Goal: Task Accomplishment & Management: Complete application form

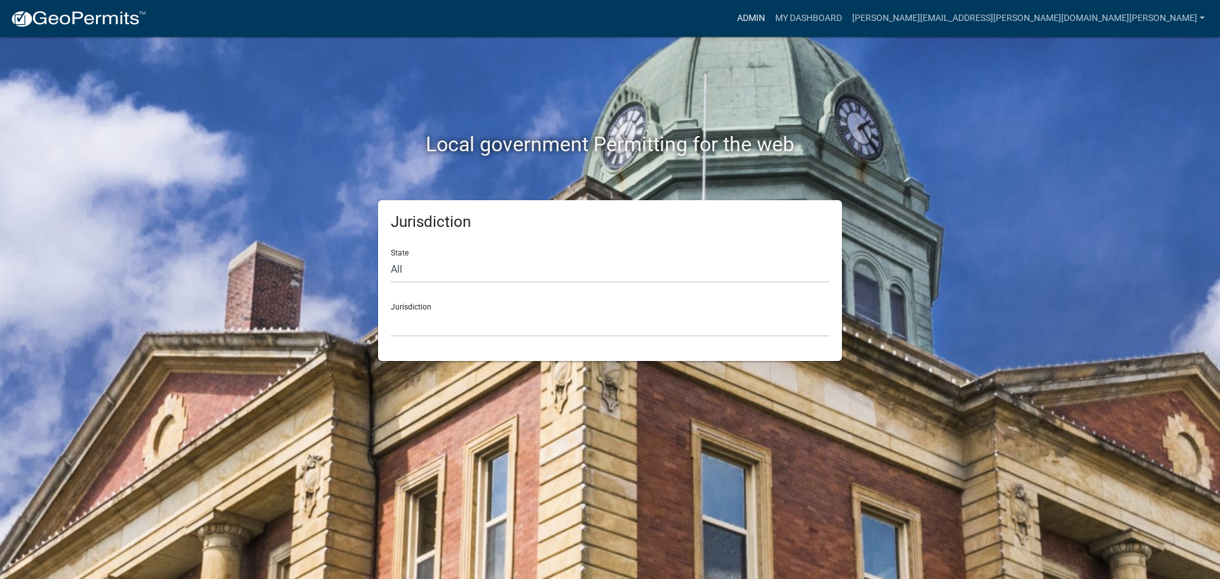
click at [770, 17] on link "Admin" at bounding box center [751, 18] width 38 height 24
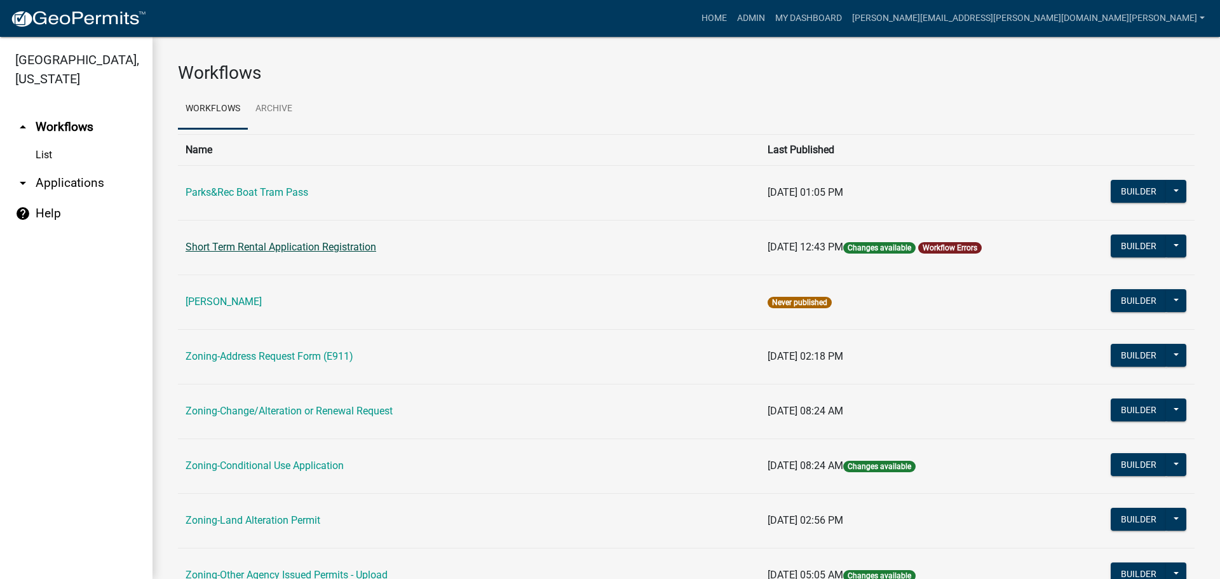
click at [307, 244] on link "Short Term Rental Application Registration" at bounding box center [281, 247] width 191 height 12
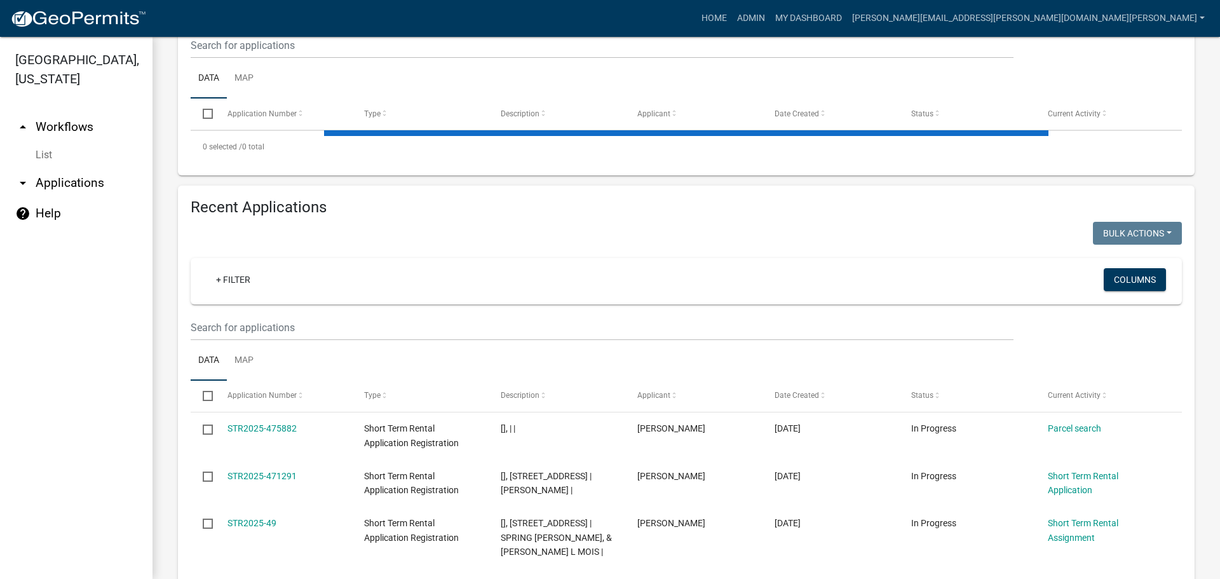
scroll to position [318, 0]
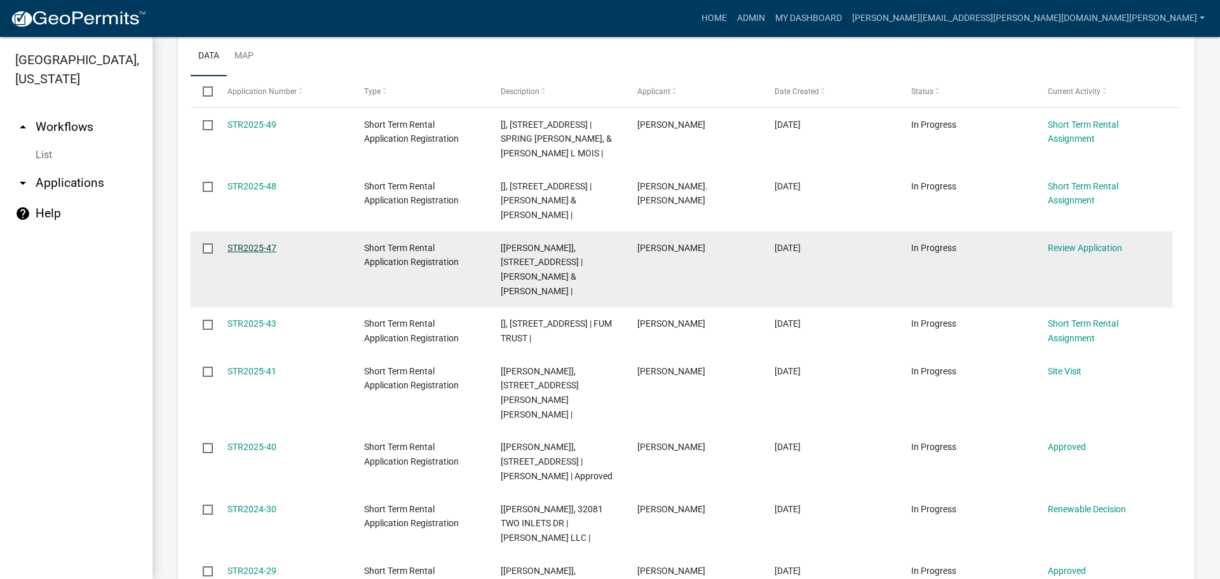
click at [250, 245] on link "STR2025-47" at bounding box center [252, 248] width 49 height 10
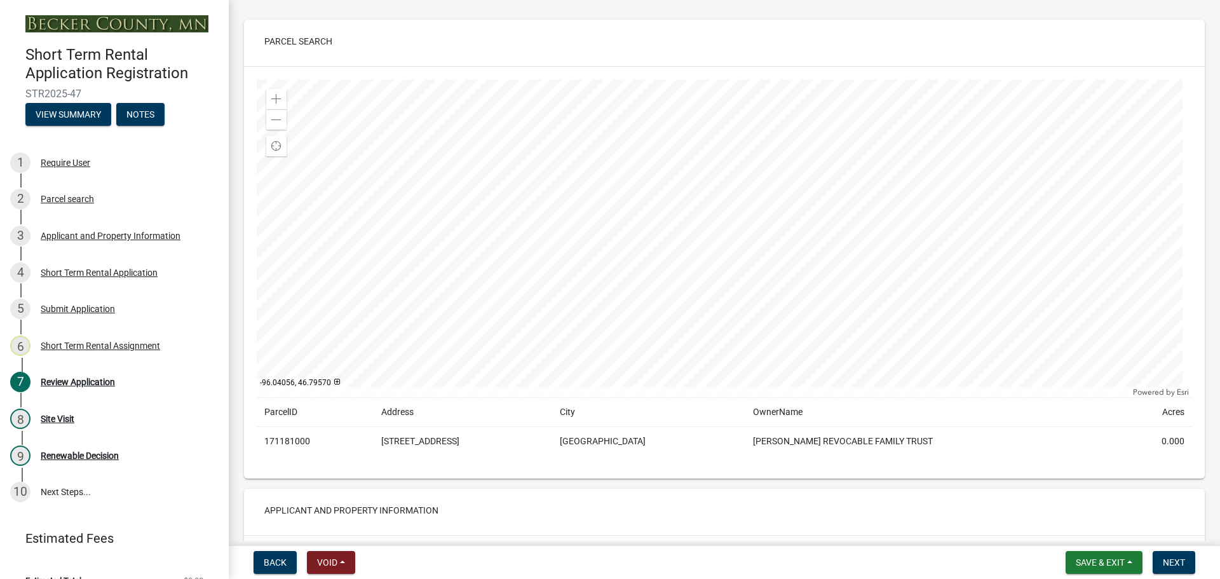
scroll to position [64, 0]
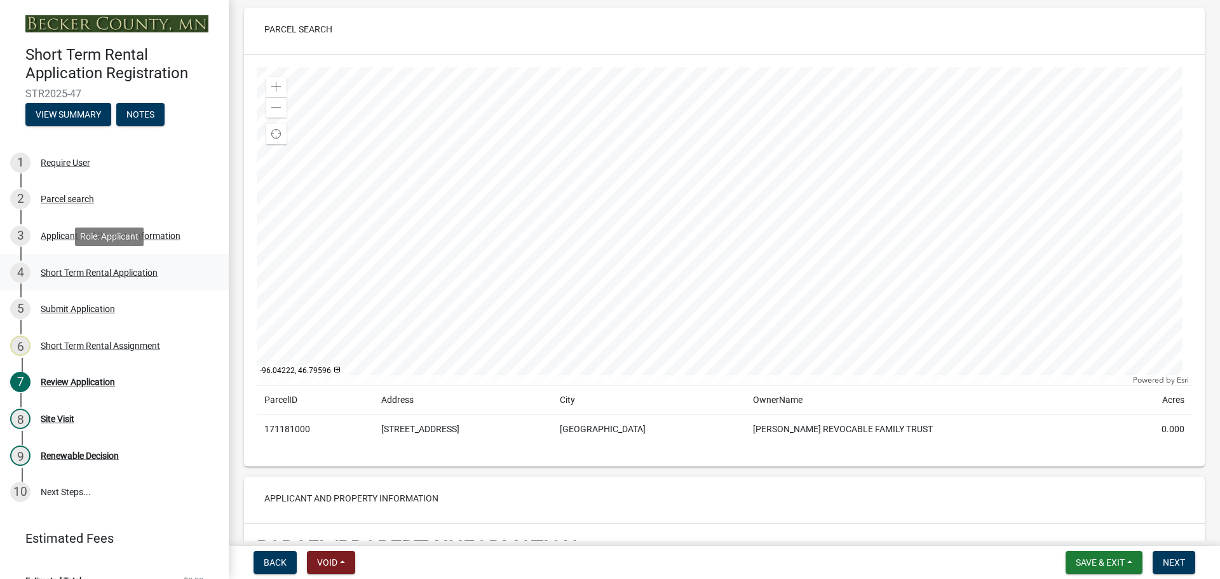
click at [111, 268] on div "Short Term Rental Application" at bounding box center [99, 272] width 117 height 9
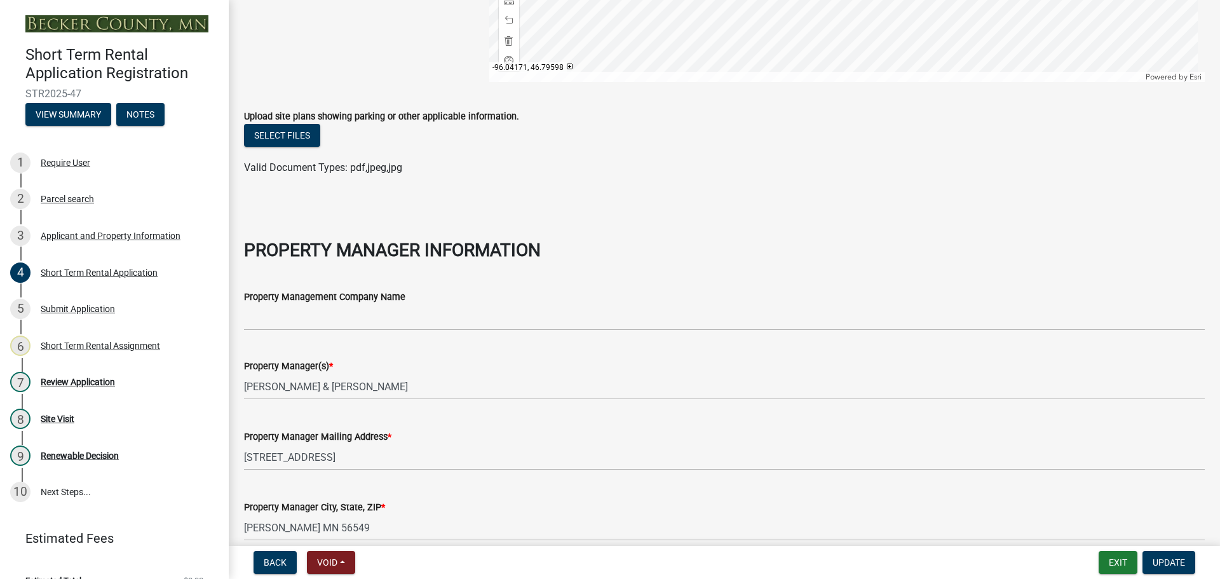
scroll to position [425, 0]
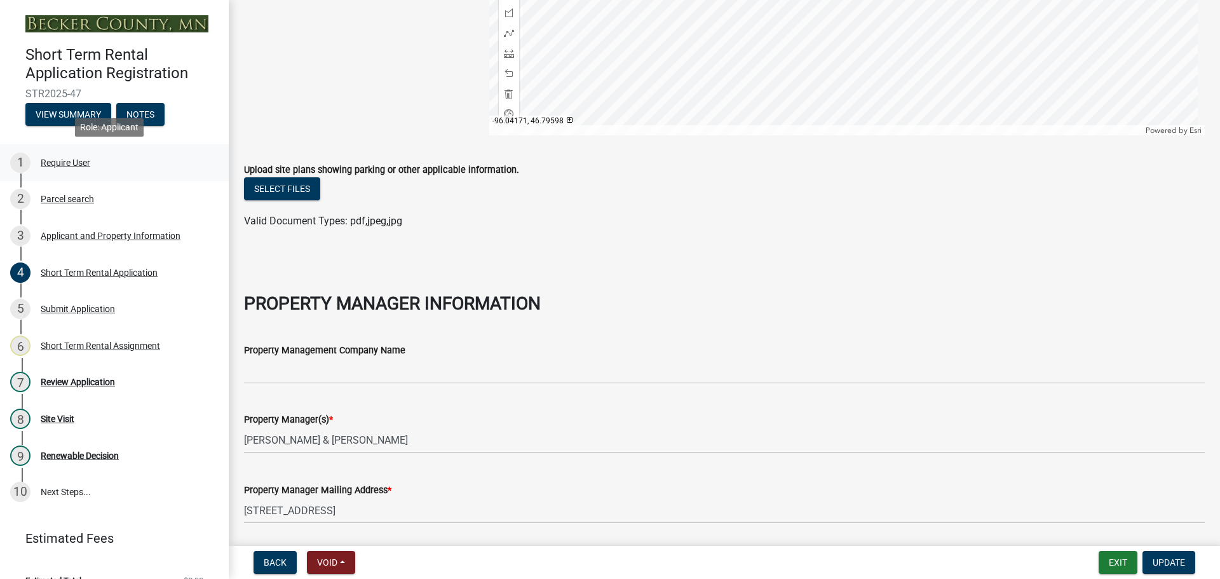
click at [84, 153] on div "1 Require User" at bounding box center [109, 163] width 198 height 20
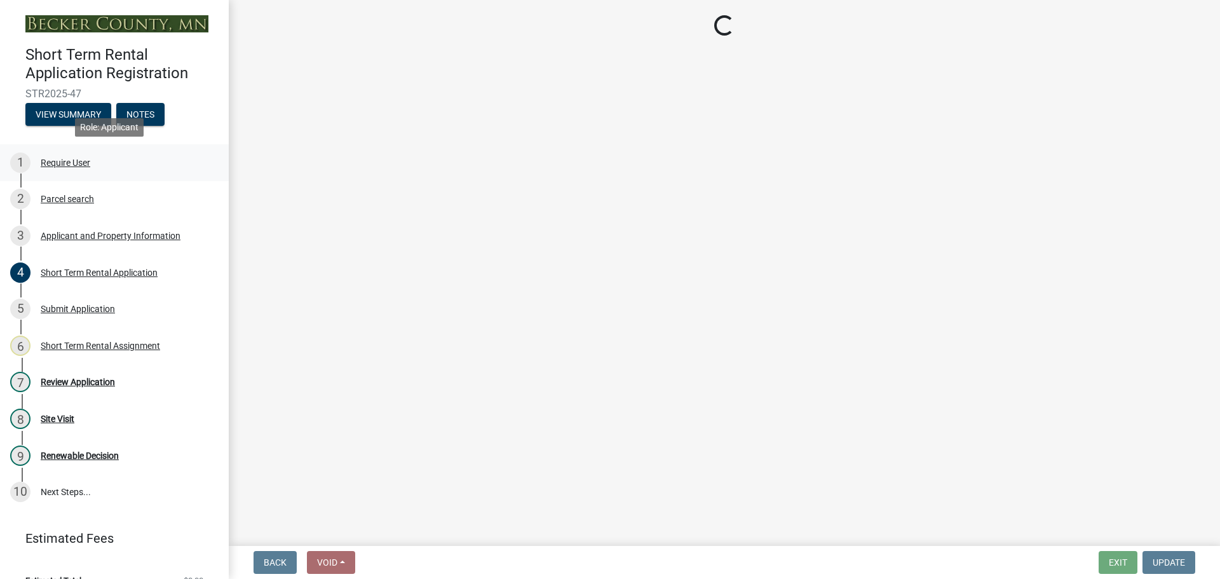
scroll to position [0, 0]
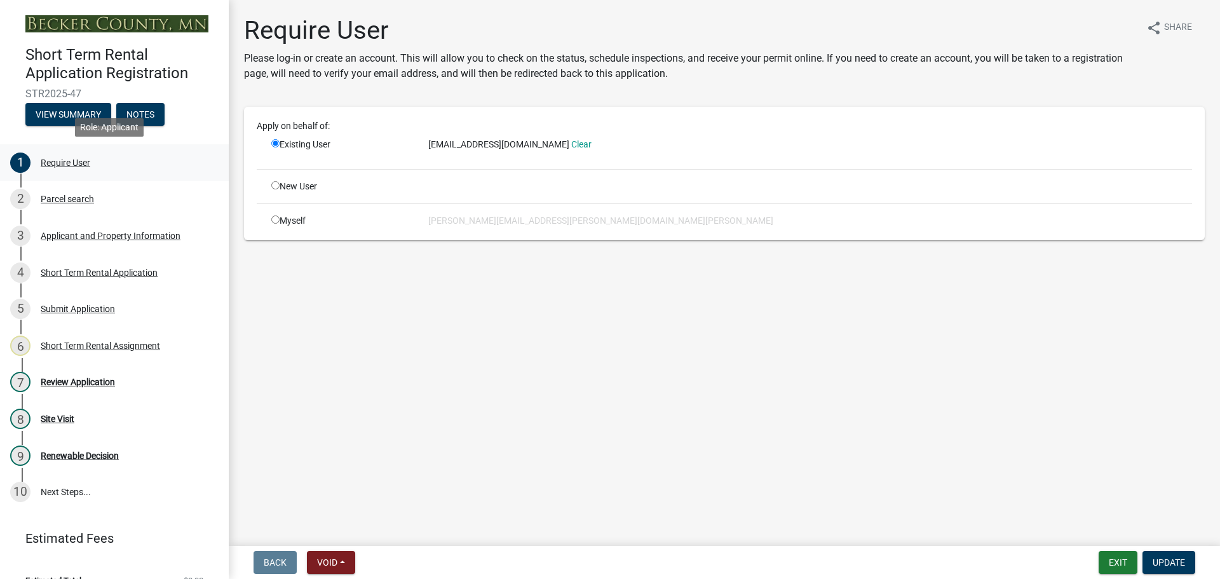
click at [81, 153] on div "1 Require User" at bounding box center [109, 163] width 198 height 20
click at [85, 195] on div "Parcel search" at bounding box center [67, 199] width 53 height 9
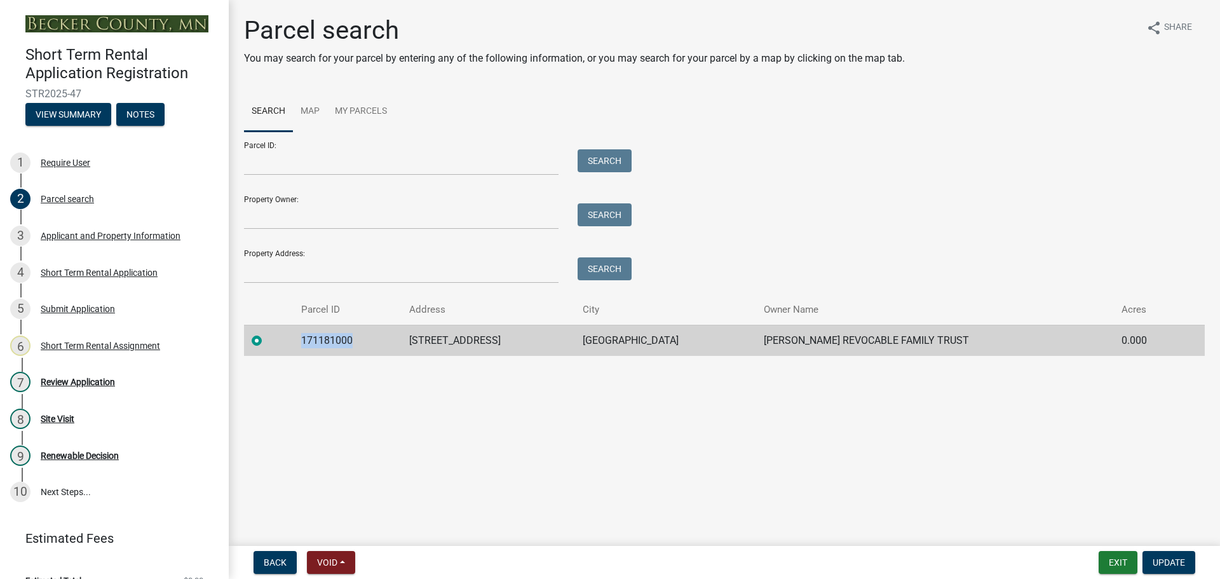
drag, startPoint x: 349, startPoint y: 339, endPoint x: 280, endPoint y: 329, distance: 69.3
click at [280, 329] on tr "171181000 15384 E SUMMER ISLAND RD LAKE PARK MICHAEL WAYNE OLSON REVOCABLE FAMI…" at bounding box center [724, 340] width 961 height 31
copy td "171181000"
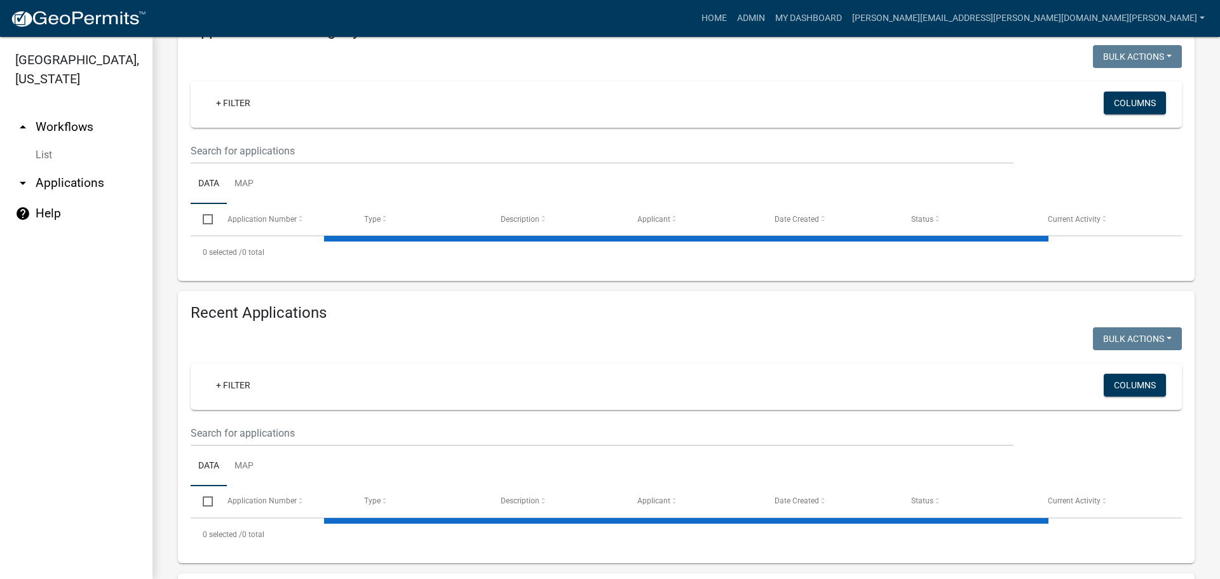
scroll to position [318, 0]
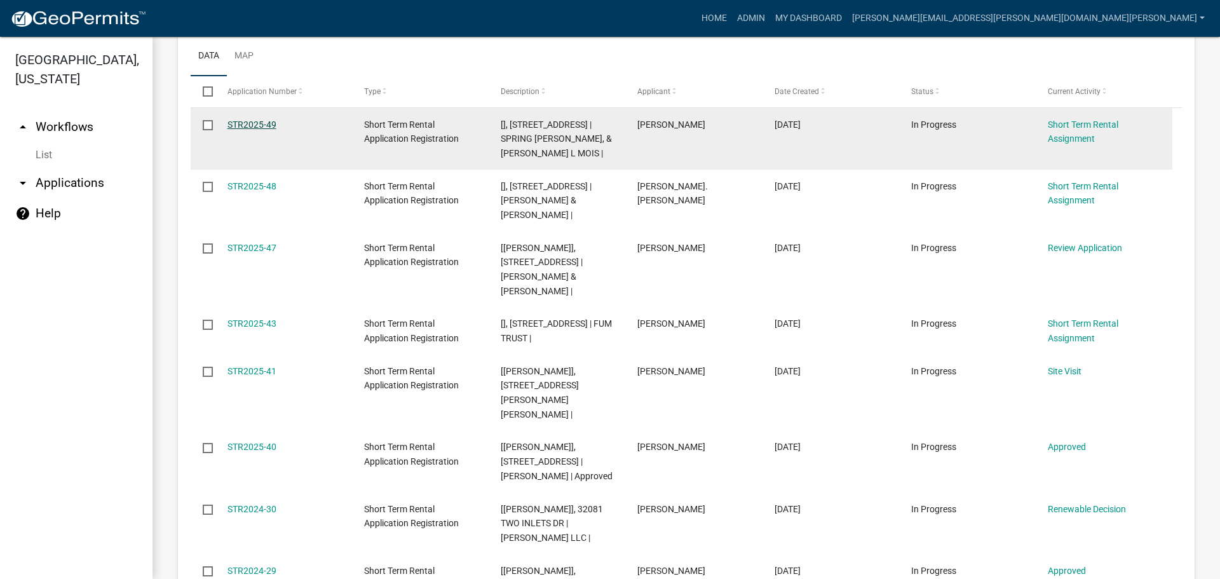
click at [243, 123] on link "STR2025-49" at bounding box center [252, 124] width 49 height 10
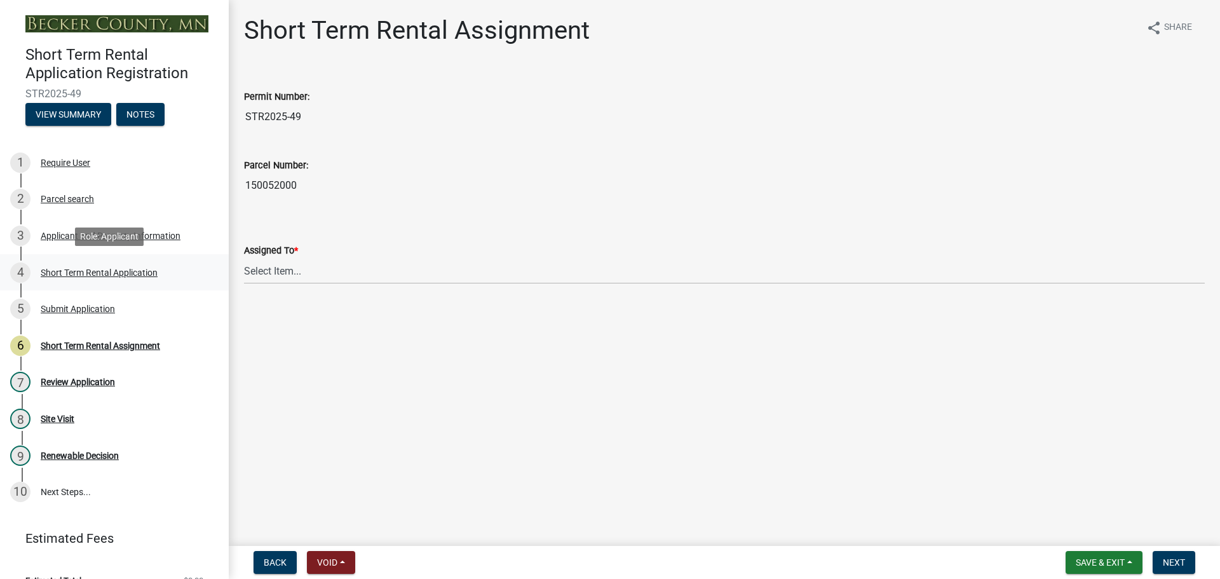
click at [83, 270] on div "Short Term Rental Application" at bounding box center [99, 272] width 117 height 9
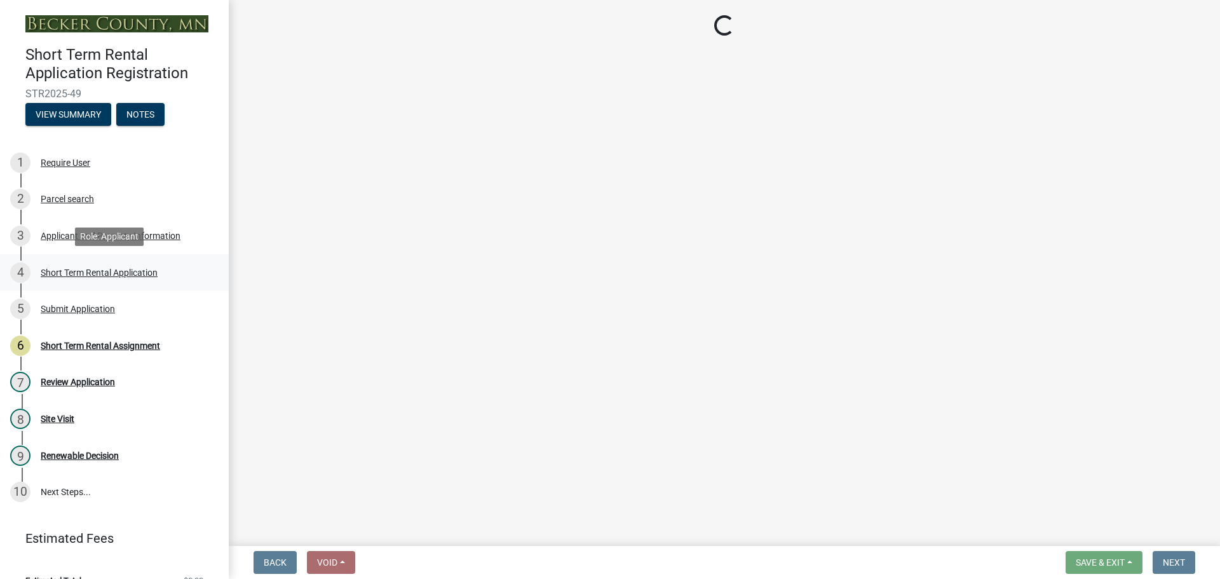
select select "11b4a1de-69b5-4f9a-a97e-3029f60e6d91"
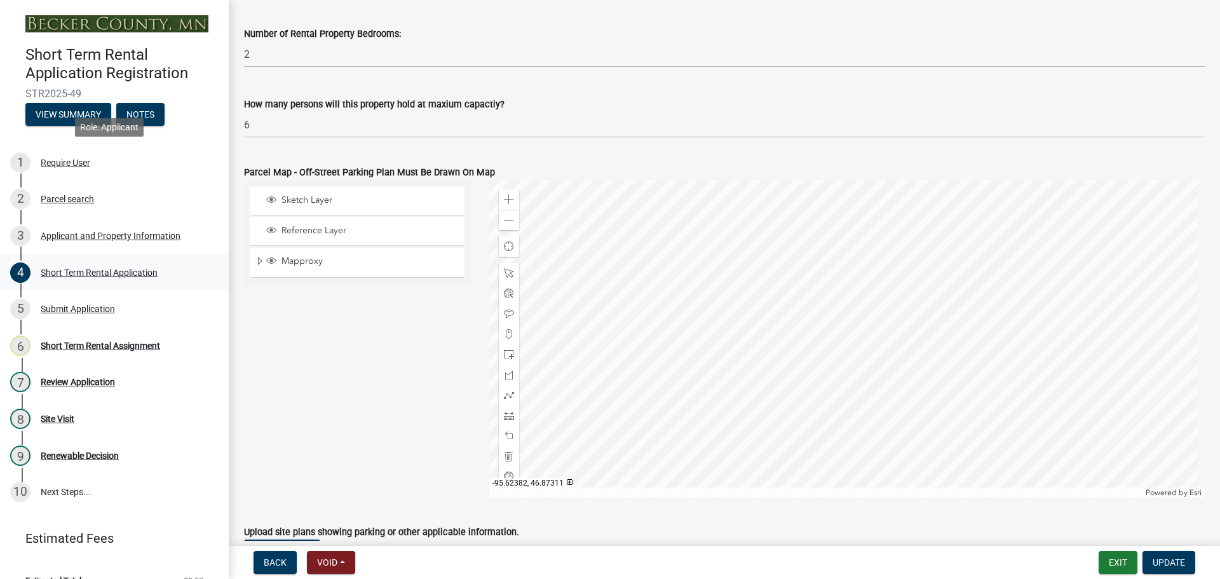
scroll to position [44, 0]
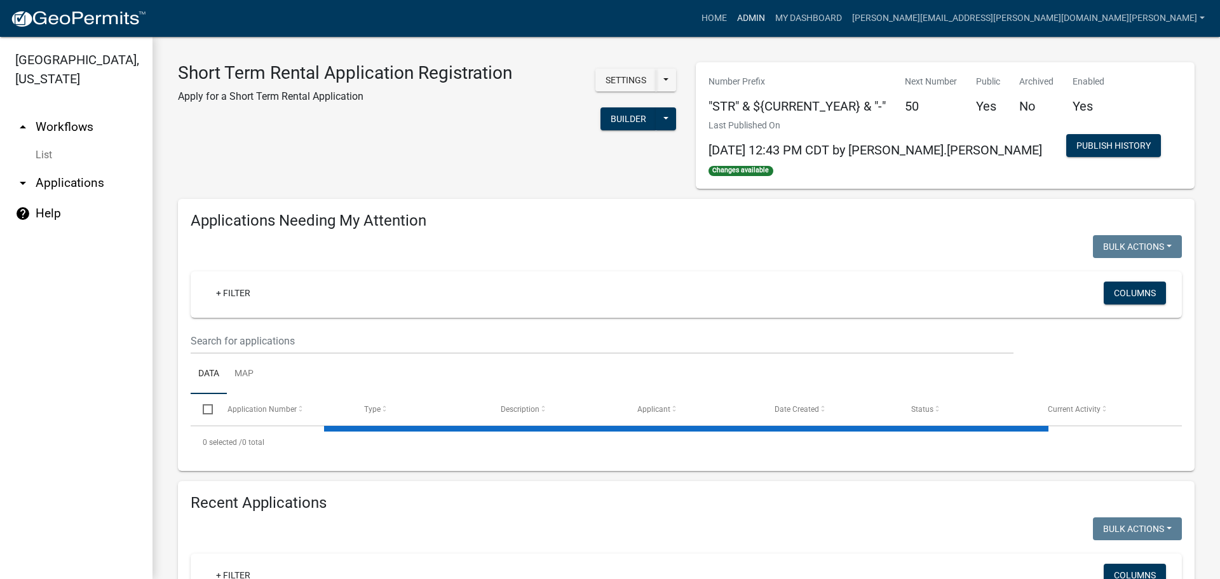
click at [770, 15] on link "Admin" at bounding box center [751, 18] width 38 height 24
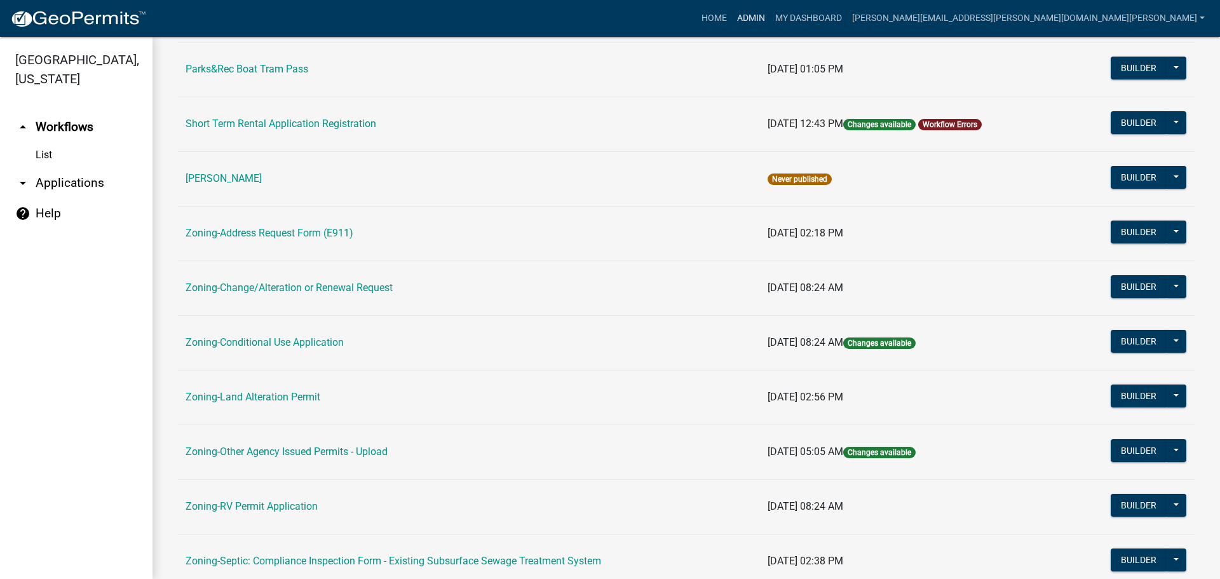
scroll to position [387, 0]
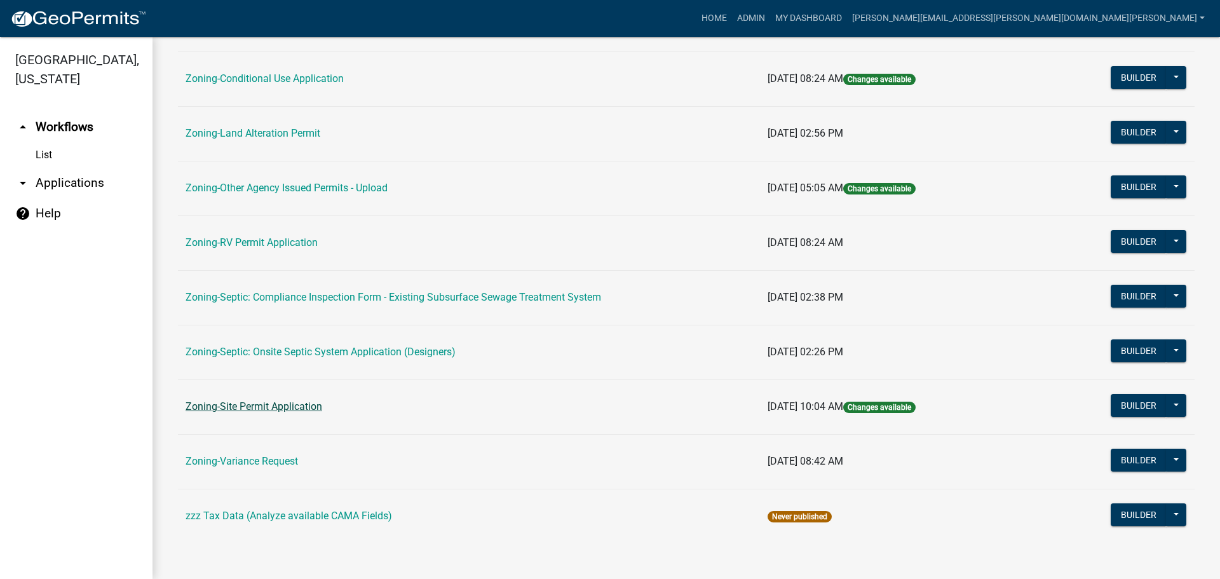
click at [242, 404] on link "Zoning-Site Permit Application" at bounding box center [254, 406] width 137 height 12
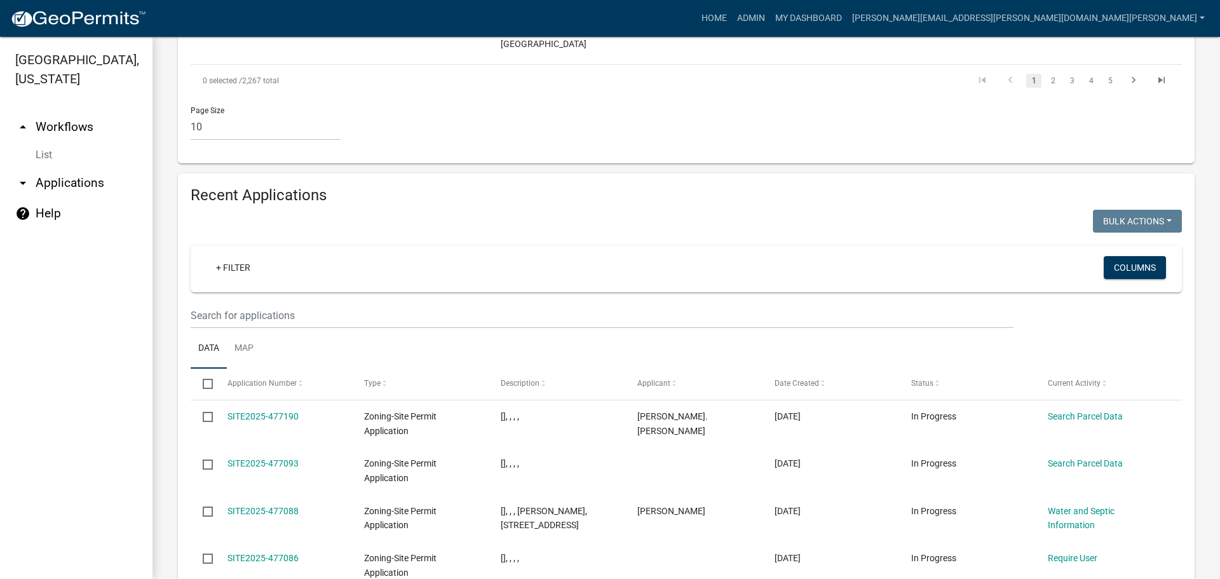
scroll to position [1227, 0]
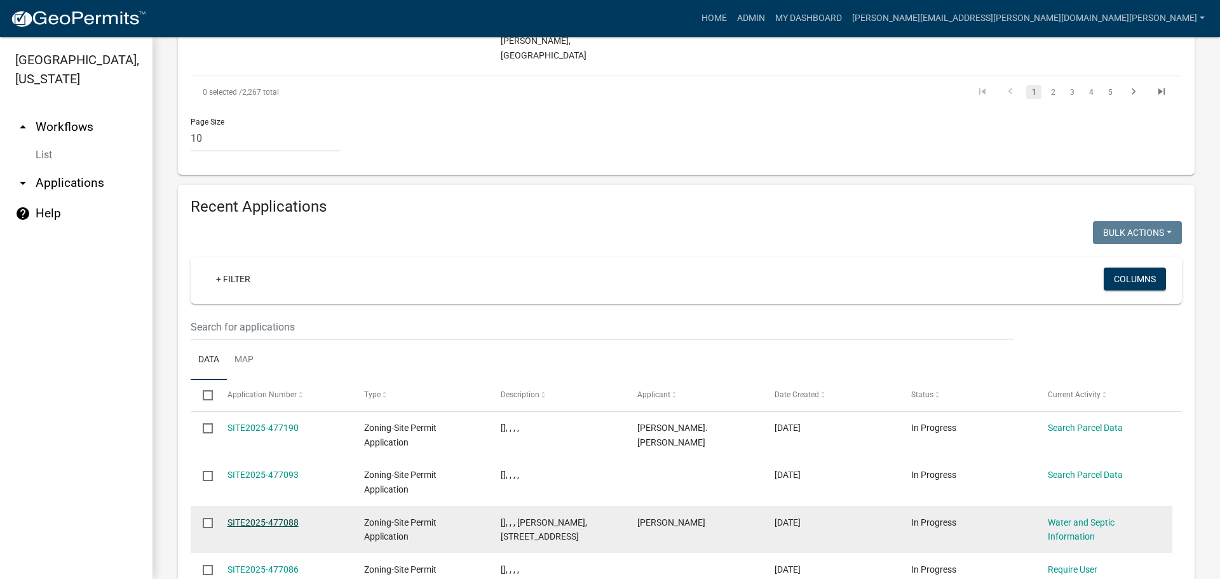
click at [285, 517] on link "SITE2025-477088" at bounding box center [263, 522] width 71 height 10
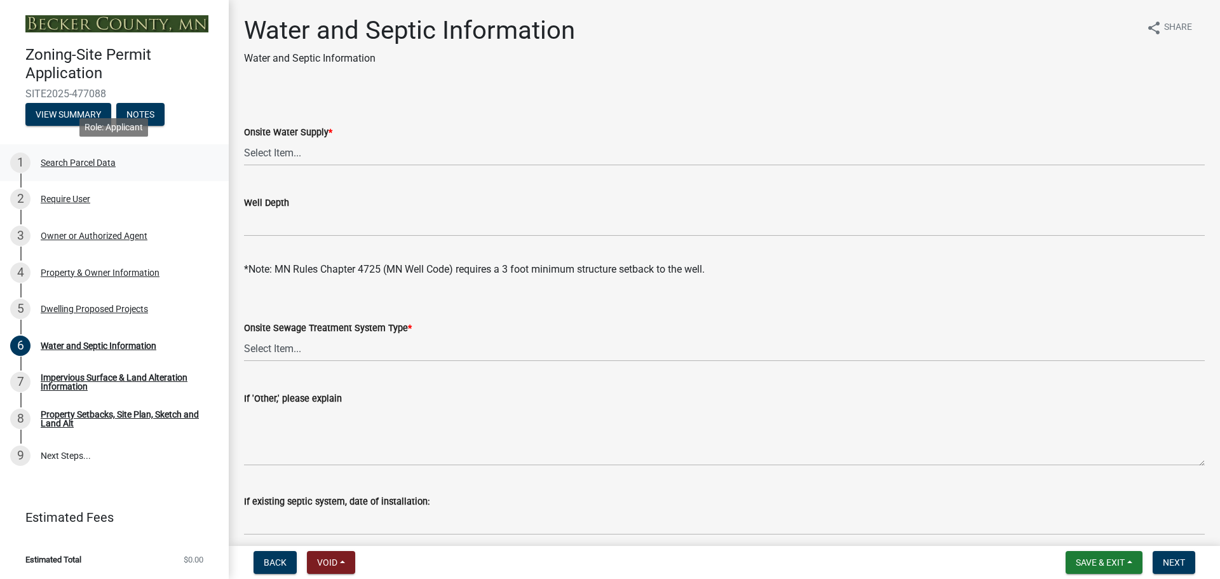
click at [92, 161] on div "Search Parcel Data" at bounding box center [78, 162] width 75 height 9
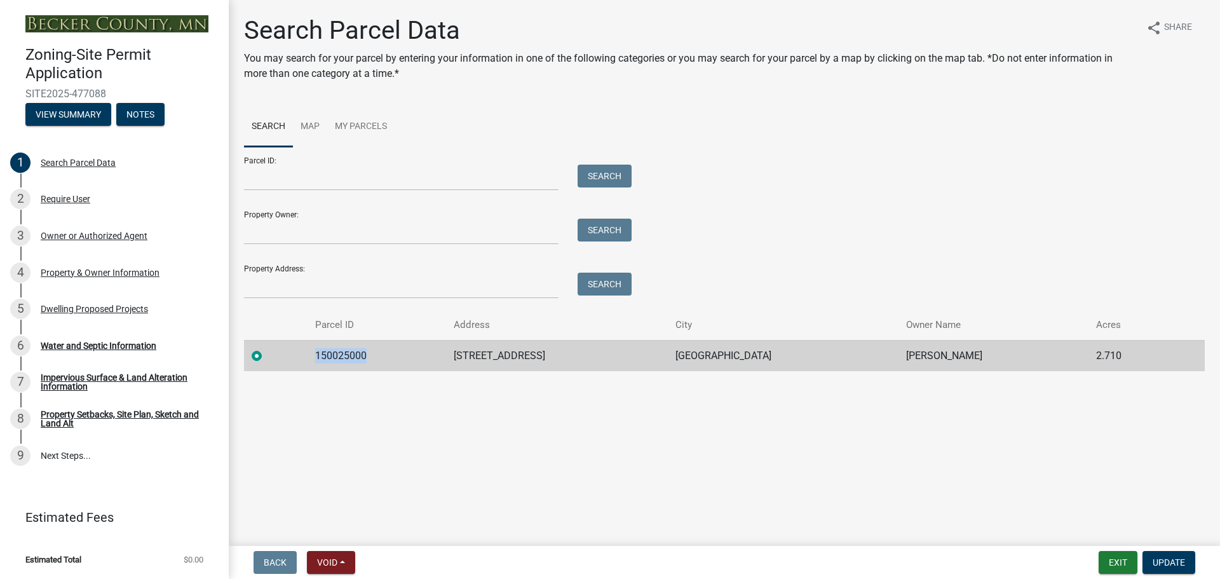
drag, startPoint x: 375, startPoint y: 357, endPoint x: 316, endPoint y: 358, distance: 59.1
click at [316, 358] on td "150025000" at bounding box center [377, 355] width 139 height 31
copy td "150025000"
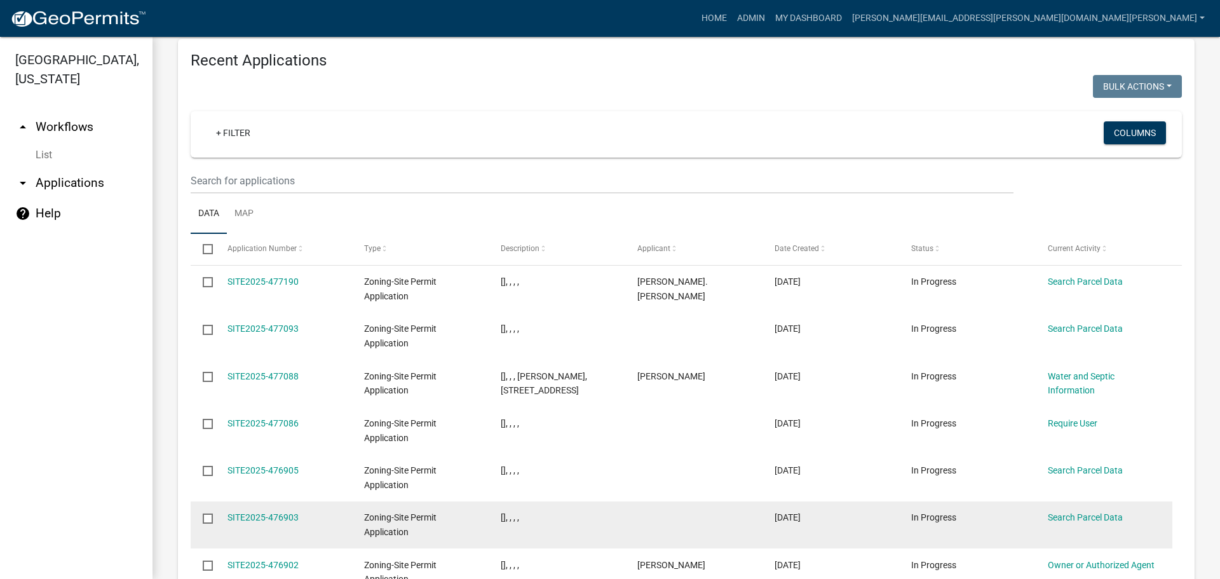
scroll to position [1501, 0]
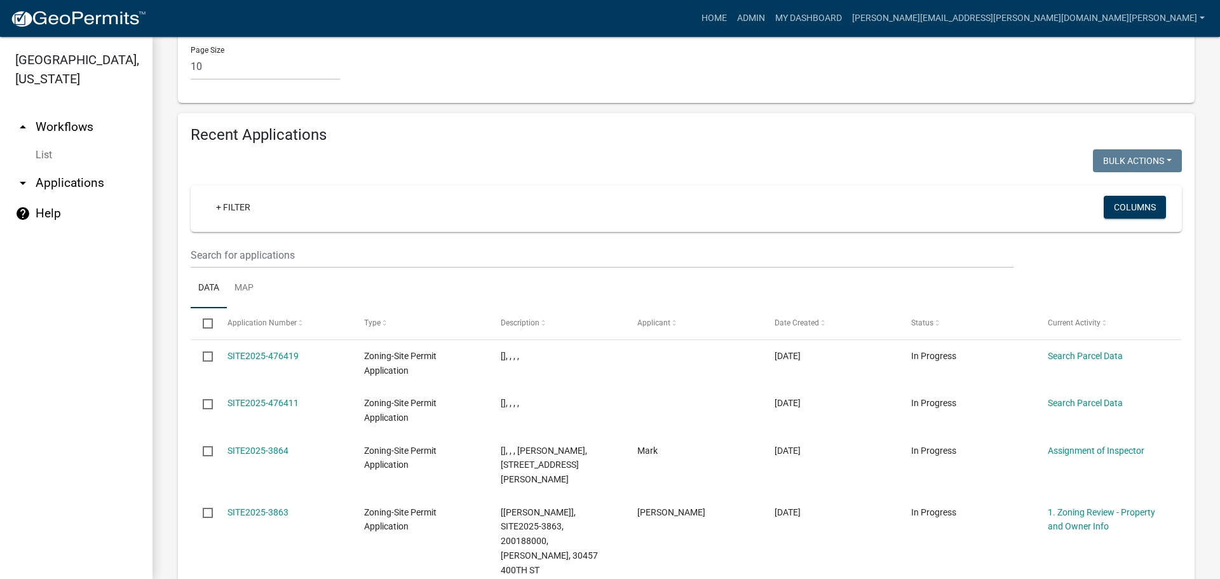
scroll to position [1246, 0]
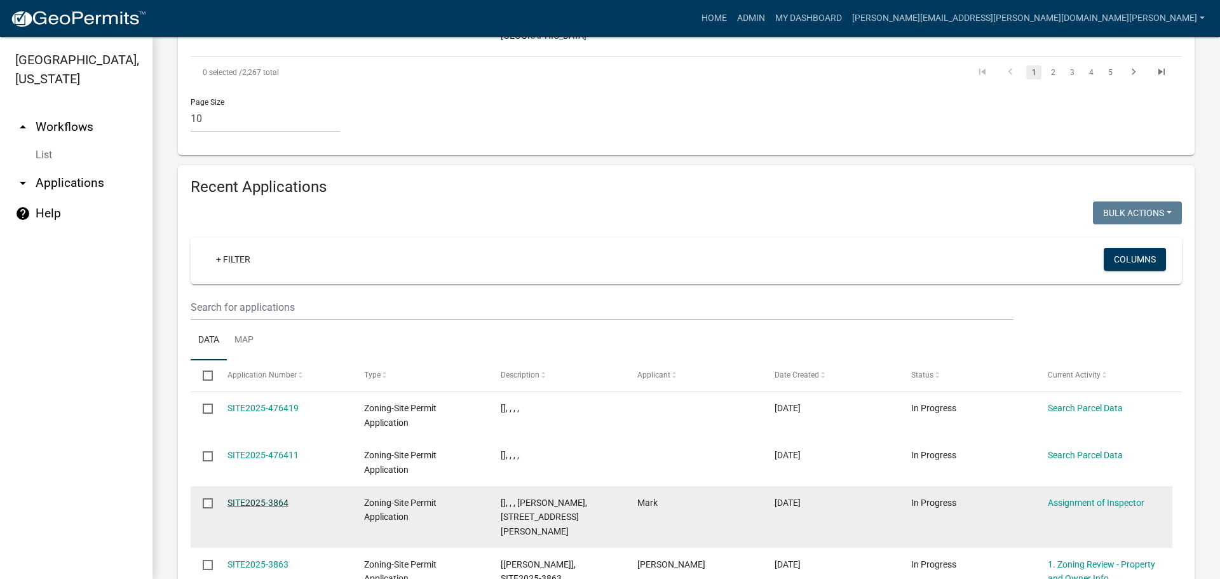
click at [261, 498] on link "SITE2025-3864" at bounding box center [258, 503] width 61 height 10
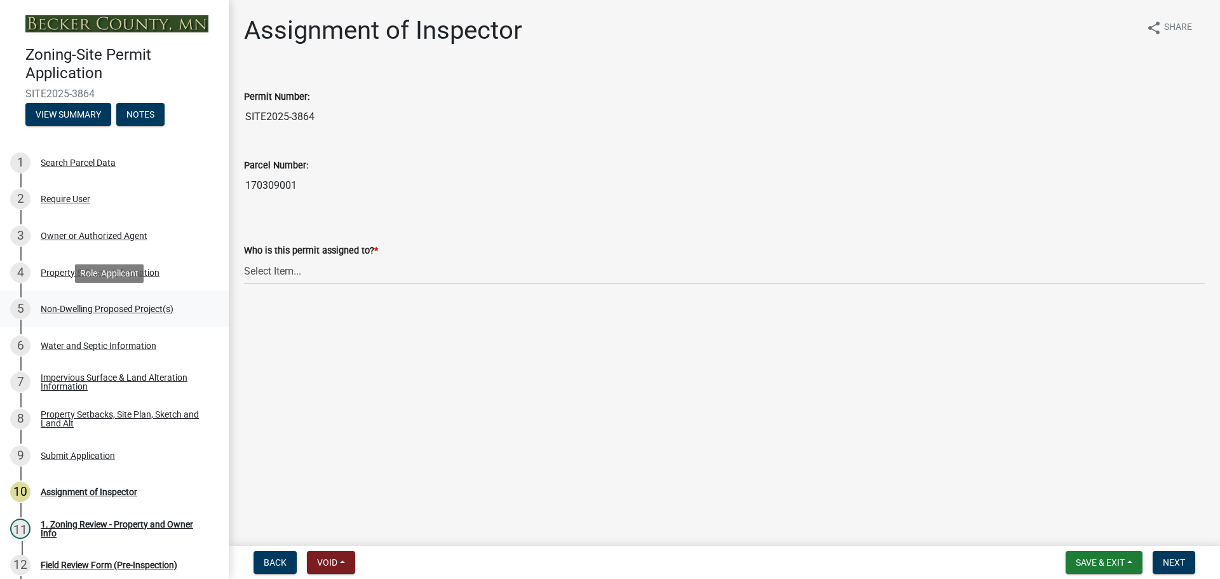
click at [119, 301] on div "5 Non-Dwelling Proposed Project(s)" at bounding box center [109, 309] width 198 height 20
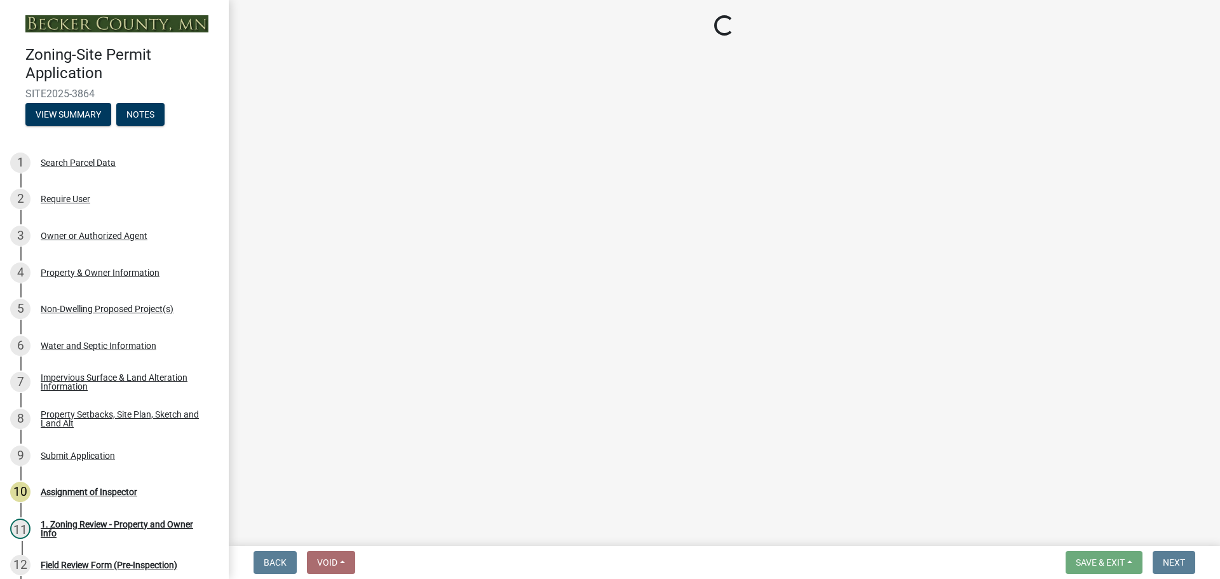
select select "6ced1b54-2913-4dbf-9776-23baa6524e46"
select select "3a2d96d3-fd69-4ed9-bae4-7a5aa03a7e58"
select select "cf118f3b-6469-426f-b247-8aeebfb0198d"
select select "d5258256-81e9-4688-bc84-b01445ee29b6"
select select "258cbdbc-8629-455d-9fed-6a57bf82144e"
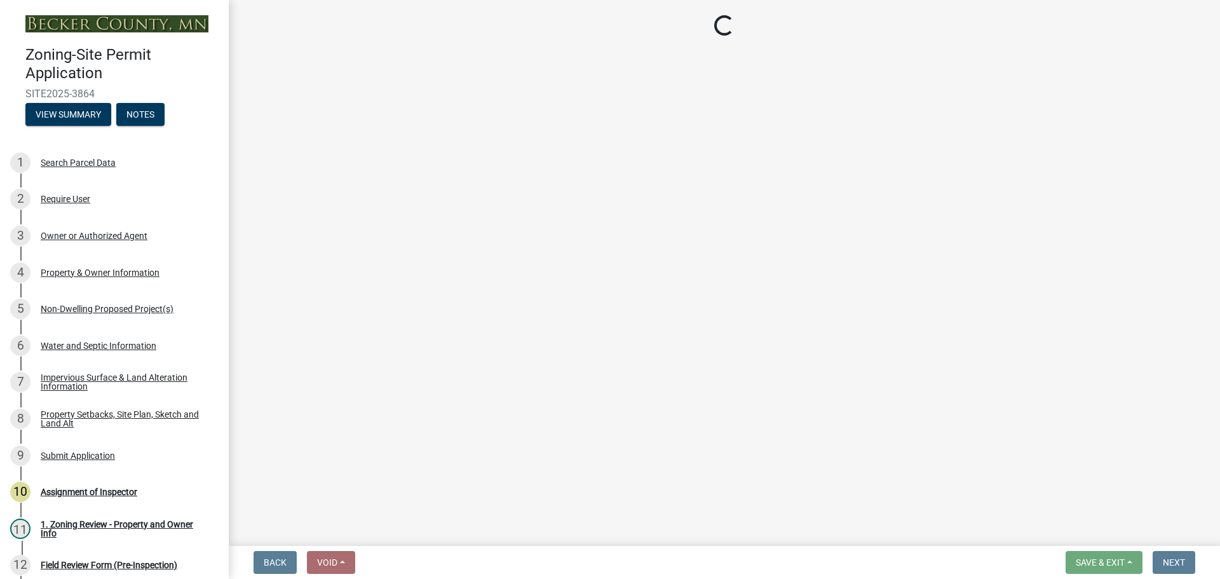
select select "a5a24bbb-d142-4a96-81aa-f197e501dfcc"
select select "a9a8393f-3c28-47b8-b6d9-84c94641c3fc"
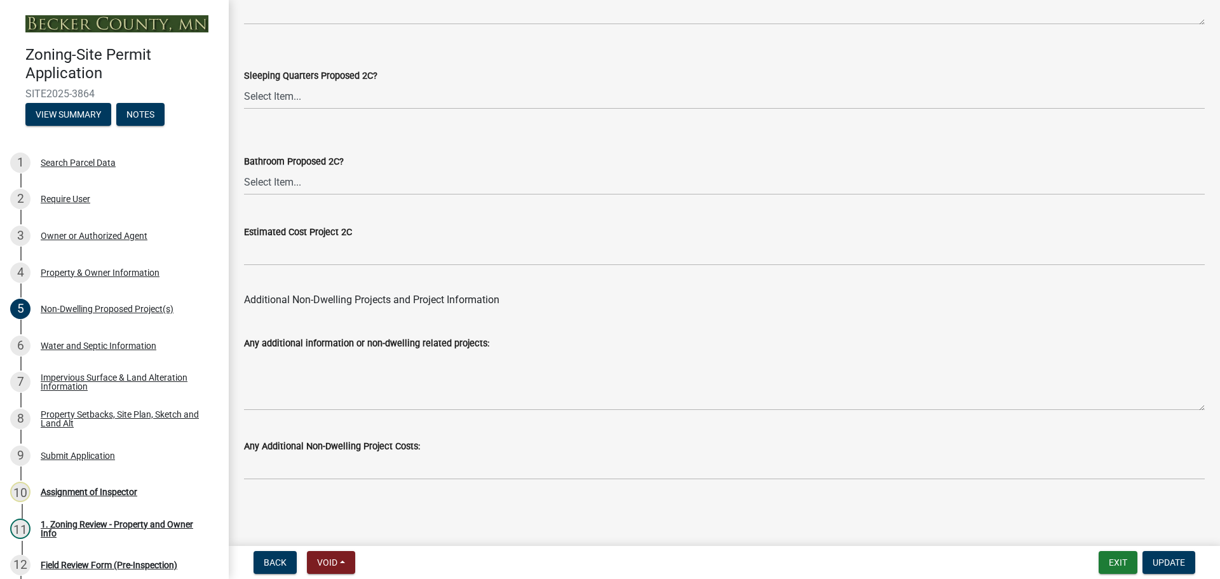
scroll to position [2489, 0]
click at [96, 374] on div "Impervious Surface & Land Alteration Information" at bounding box center [125, 382] width 168 height 18
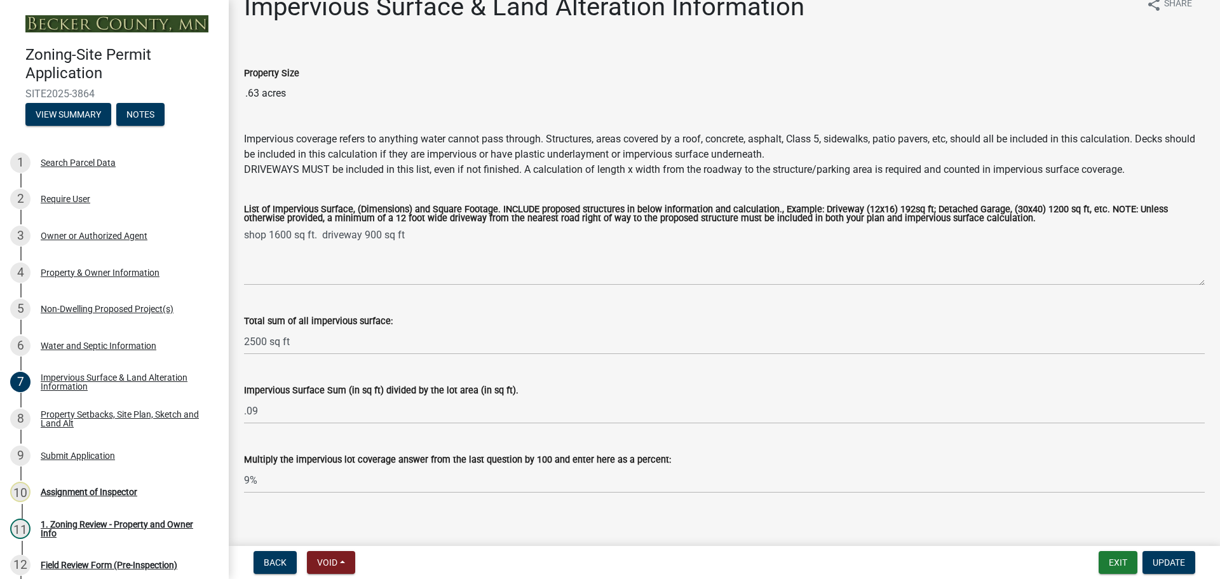
scroll to position [36, 0]
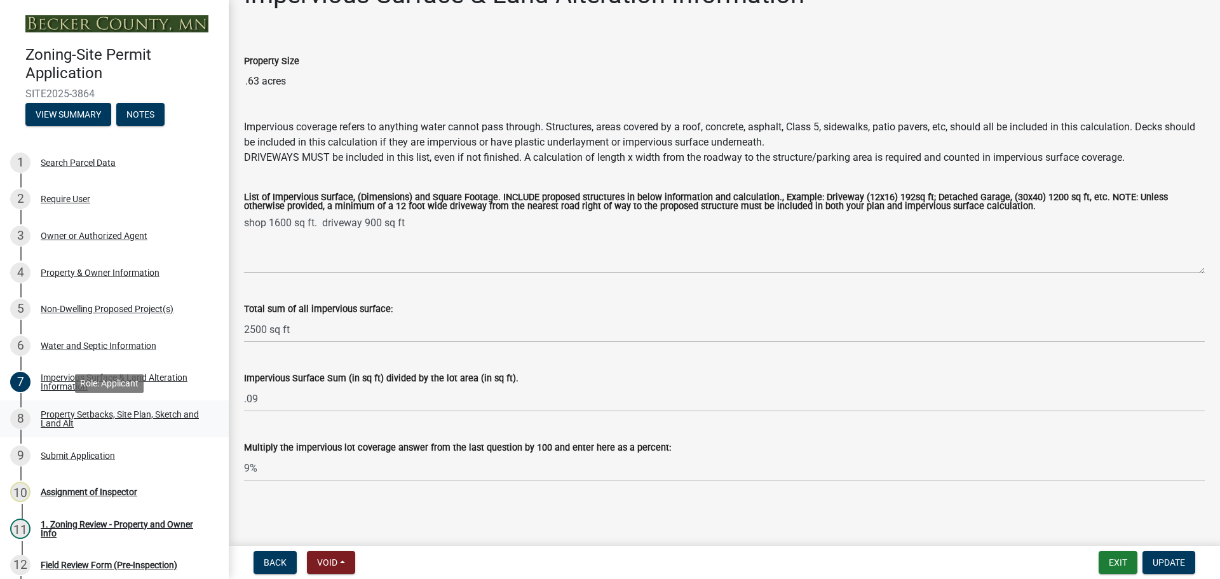
click at [106, 410] on div "Property Setbacks, Site Plan, Sketch and Land Alt" at bounding box center [125, 419] width 168 height 18
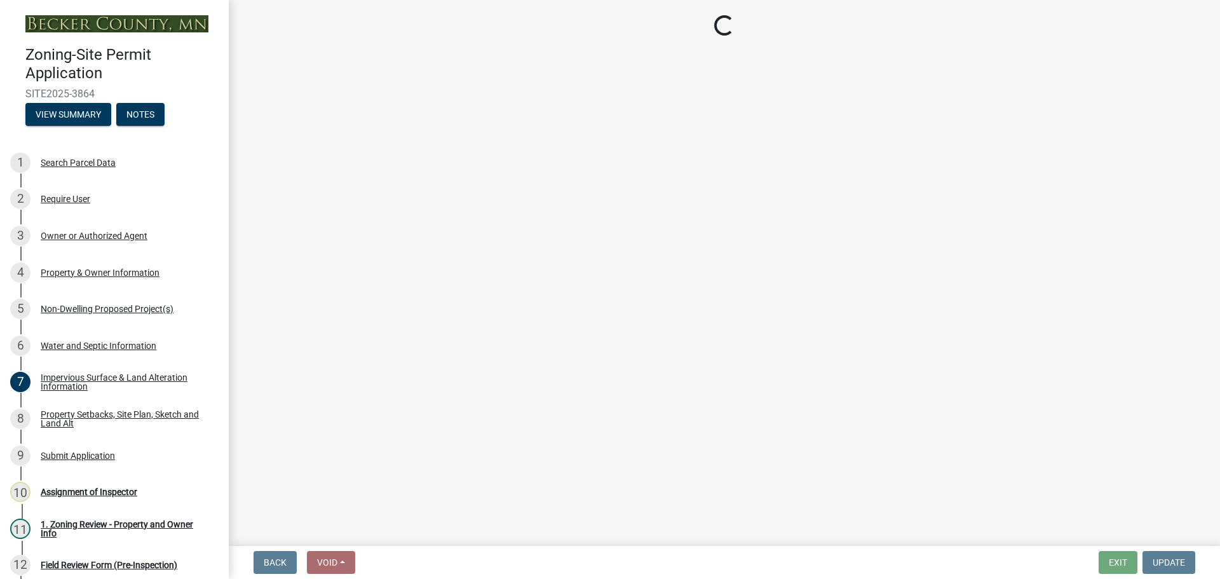
select select "bc359128-44fe-43a6-b559-d4174f4d38cf"
select select "23d9b77f-888b-4fb8-92b8-bb321afa0fee"
select select "b56a4575-9846-47cf-8067-c59a4853da22"
select select "12f785fb-c378-4b18-841c-21c73dc99083"
select select "e8ab2dc3-aa3f-46f3-9b4a-37eb25ad84af"
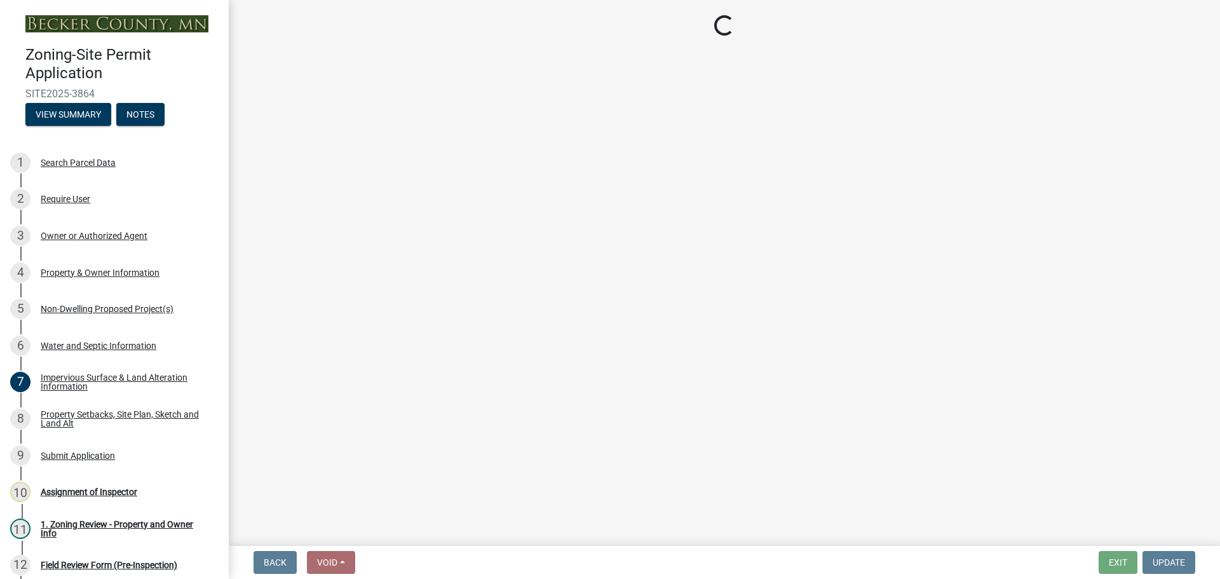
select select "27b2a8b4-abf6-463e-8c0c-7c5d2b4fe26f"
select select "b98836ba-4715-455d-97ab-be9a9df498a8"
select select "a96800da-4e88-4c62-b1ff-2cd17f9e3346"
select select "c8b8ea71-7088-4e87-a493-7bc88cc2835b"
select select "1418c7e3-4054-4b00-84b5-d09b9560f30a"
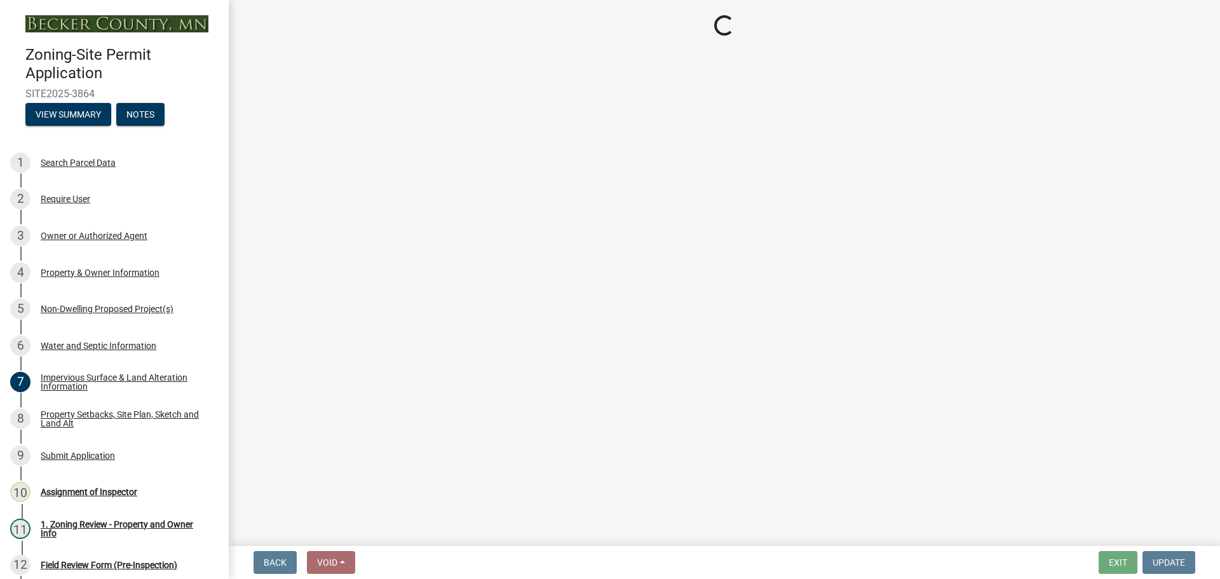
select select "4421853d-5e11-4b64-95ec-6c47066881cc"
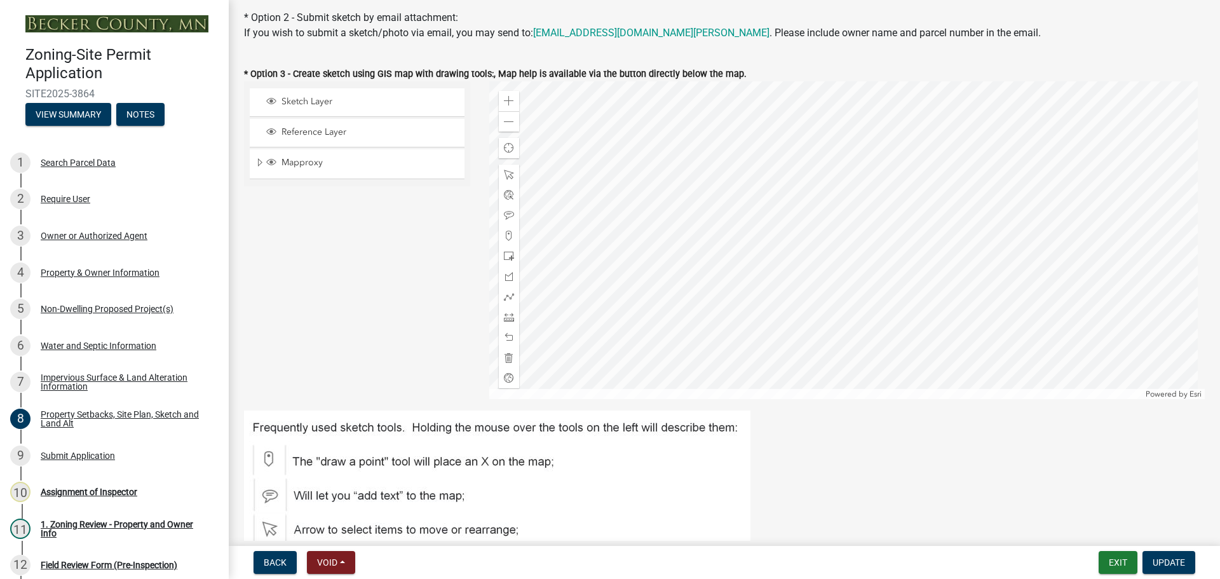
scroll to position [318, 0]
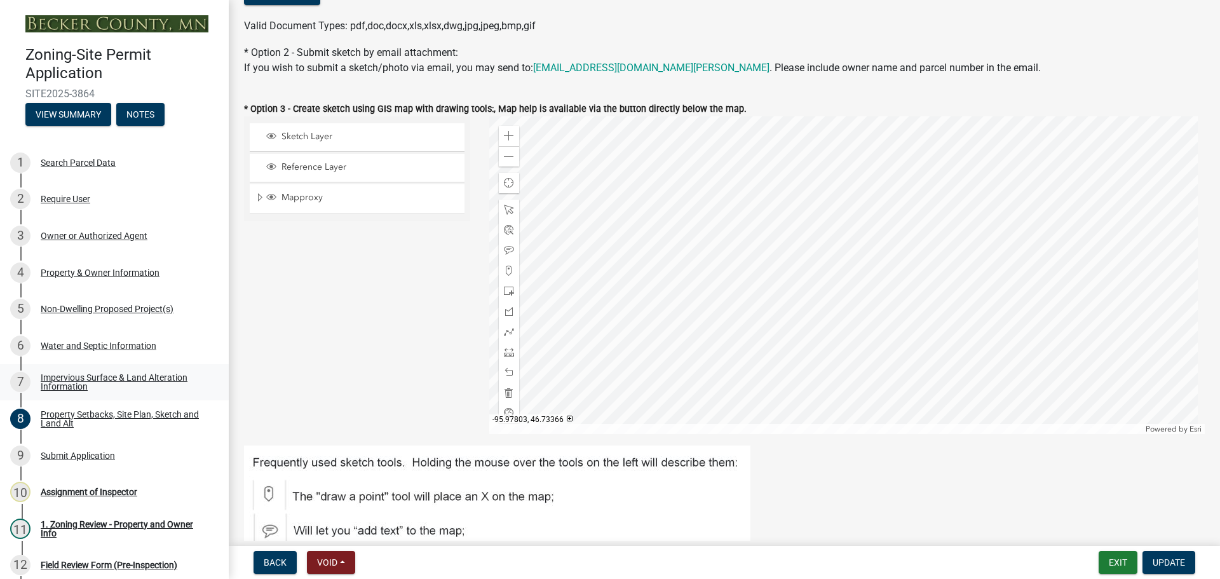
click at [86, 379] on div "Impervious Surface & Land Alteration Information" at bounding box center [125, 382] width 168 height 18
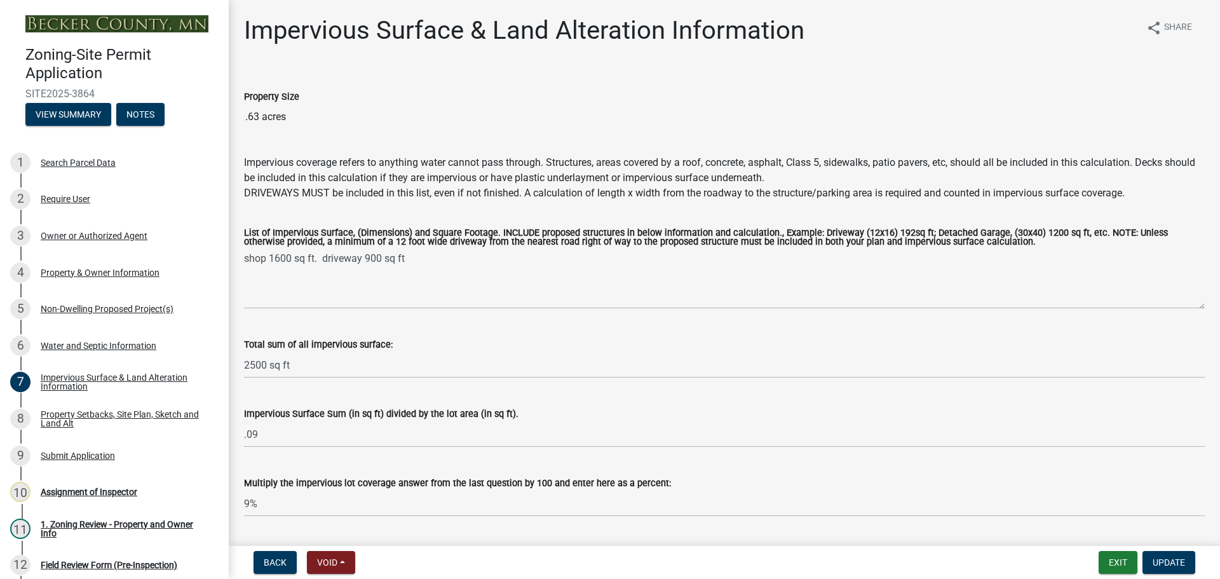
scroll to position [36, 0]
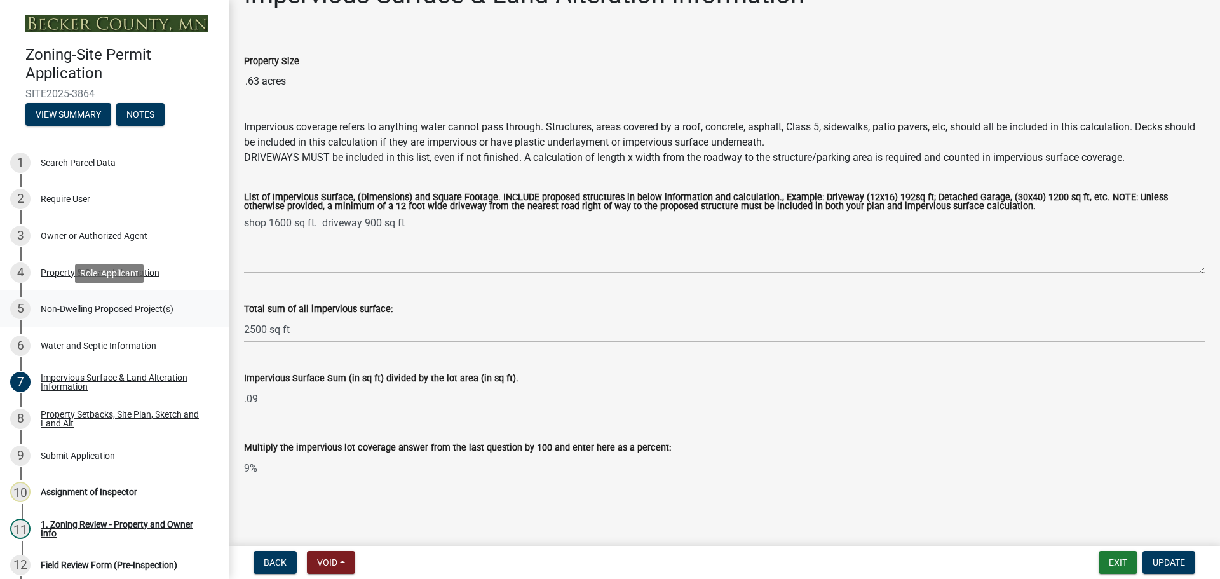
click at [140, 309] on div "Non-Dwelling Proposed Project(s)" at bounding box center [107, 308] width 133 height 9
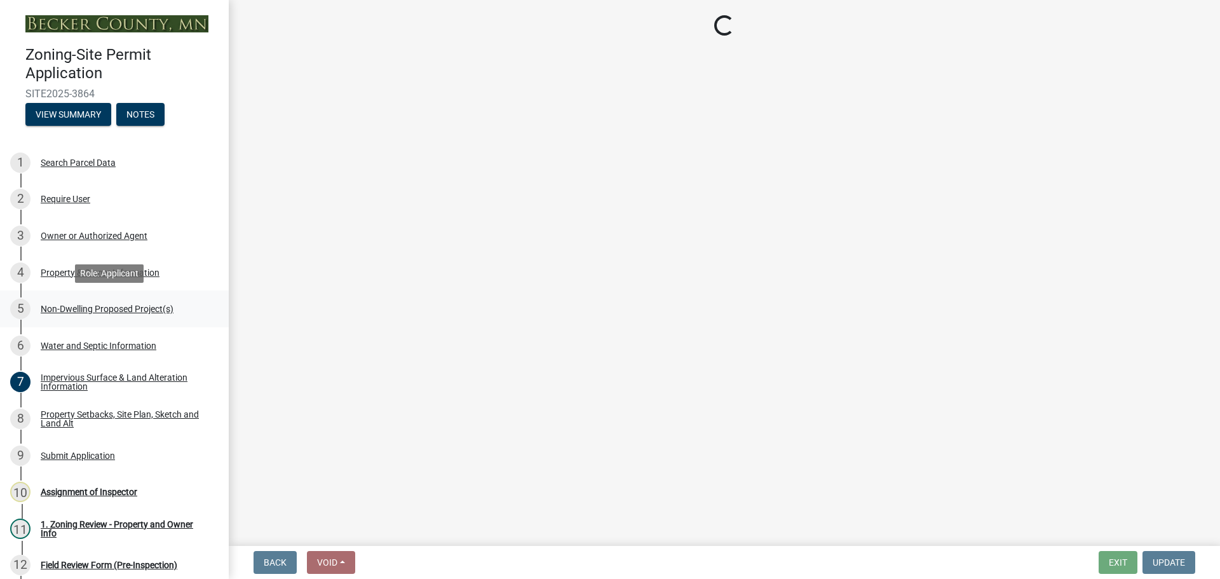
scroll to position [0, 0]
select select "6ced1b54-2913-4dbf-9776-23baa6524e46"
select select "3a2d96d3-fd69-4ed9-bae4-7a5aa03a7e58"
select select "cf118f3b-6469-426f-b247-8aeebfb0198d"
select select "d5258256-81e9-4688-bc84-b01445ee29b6"
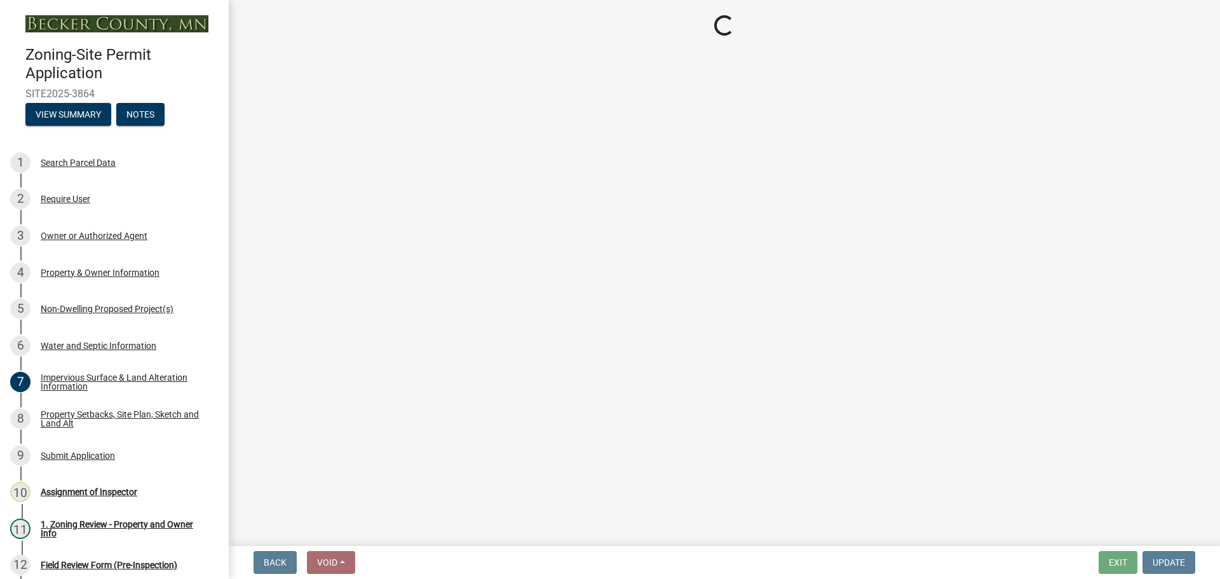
select select "258cbdbc-8629-455d-9fed-6a57bf82144e"
select select "a5a24bbb-d142-4a96-81aa-f197e501dfcc"
select select "a9a8393f-3c28-47b8-b6d9-84c94641c3fc"
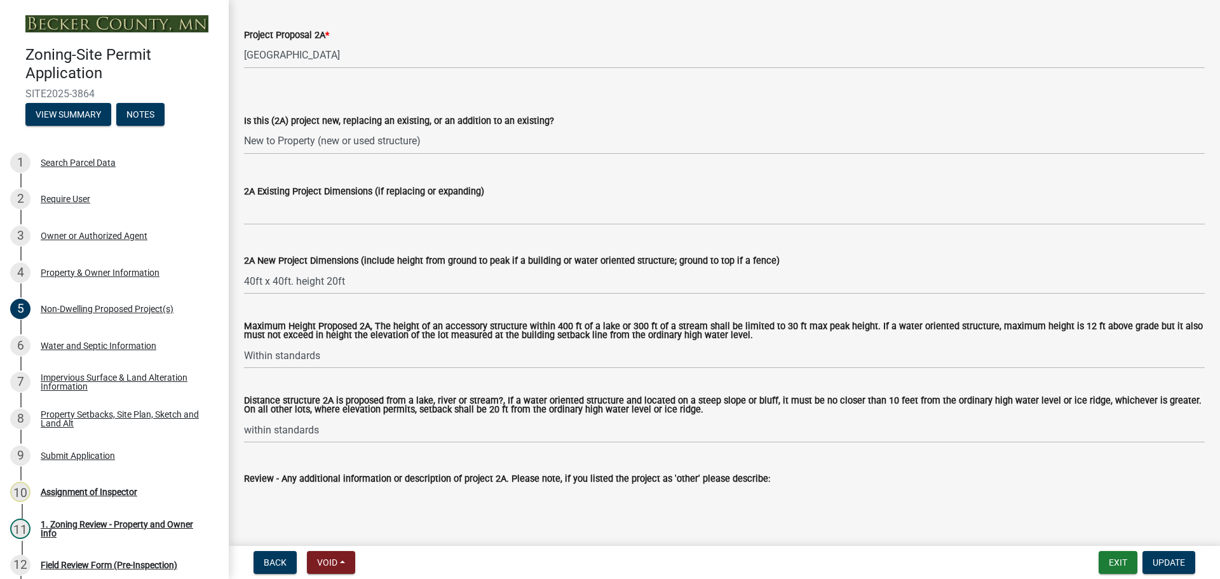
scroll to position [254, 0]
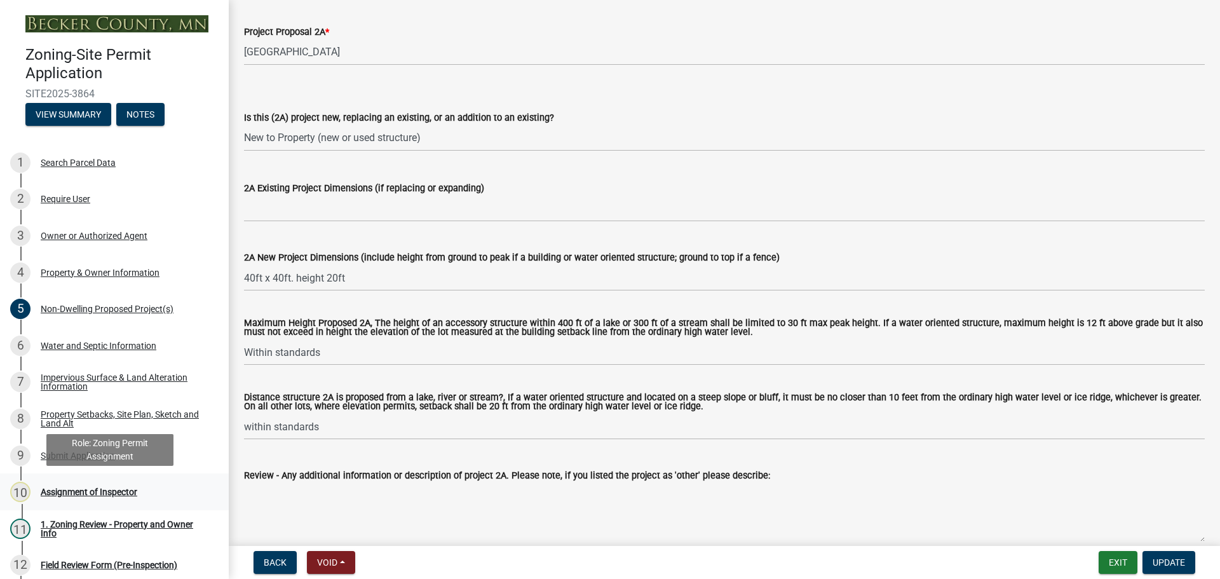
click at [89, 490] on div "Assignment of Inspector" at bounding box center [89, 492] width 97 height 9
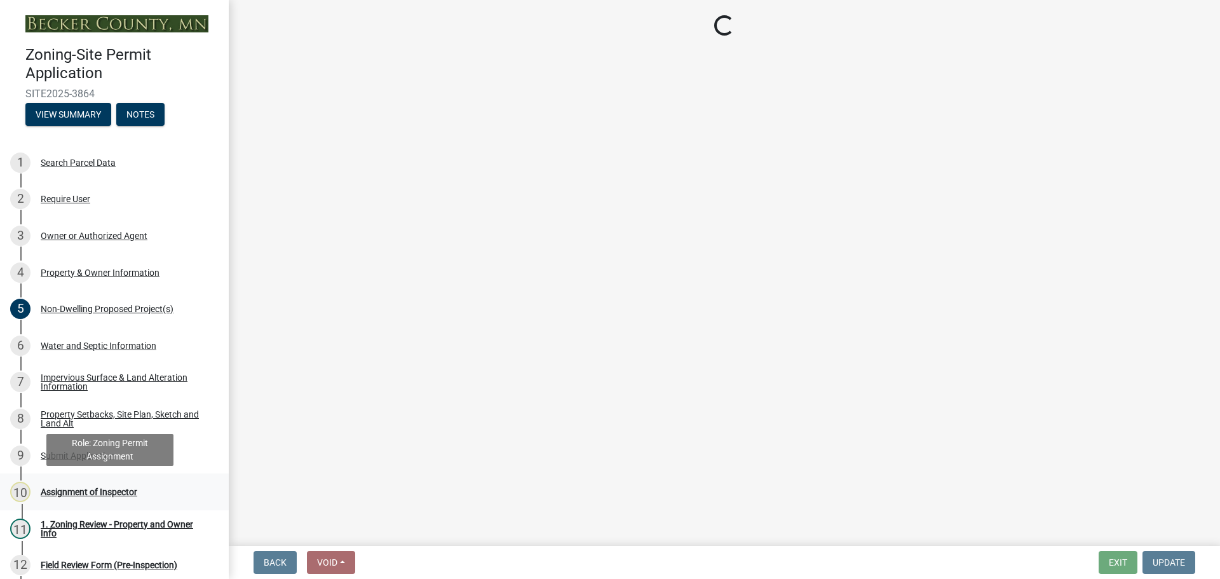
scroll to position [0, 0]
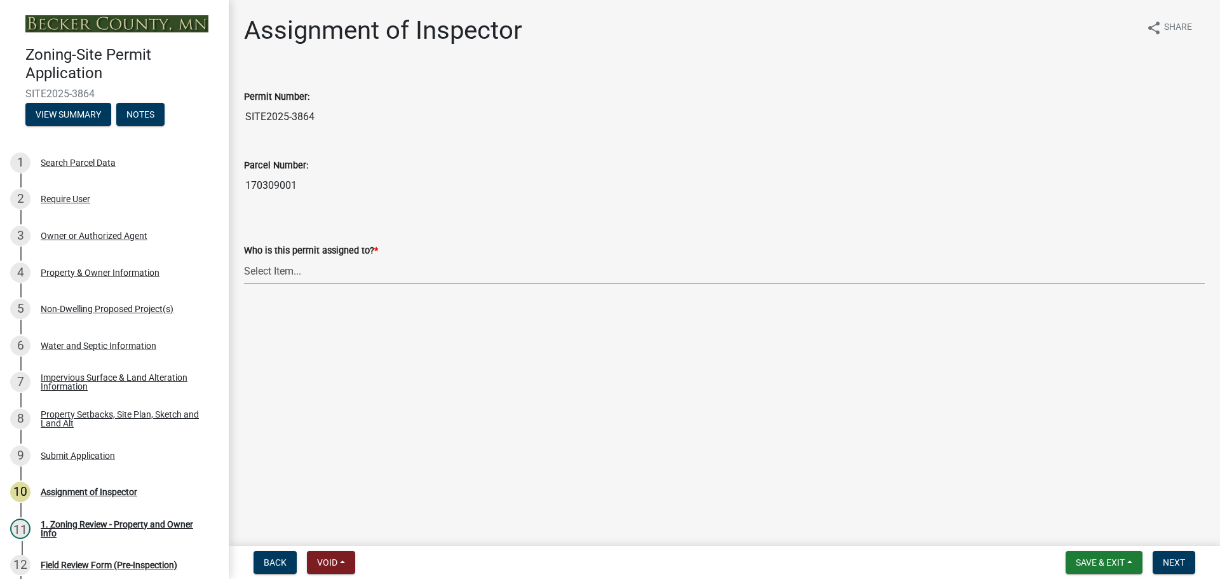
click at [294, 267] on select "Select Item... Jeff Rusness Kyle Vareberg Nicole Bradbury Susan Rockwell Tyler …" at bounding box center [724, 271] width 961 height 26
click at [244, 258] on select "Select Item... Jeff Rusness Kyle Vareberg Nicole Bradbury Susan Rockwell Tyler …" at bounding box center [724, 271] width 961 height 26
select select "ebd8400e-d8d5-49f8-911f-e671eb76408a"
click at [1166, 556] on button "Next" at bounding box center [1174, 562] width 43 height 23
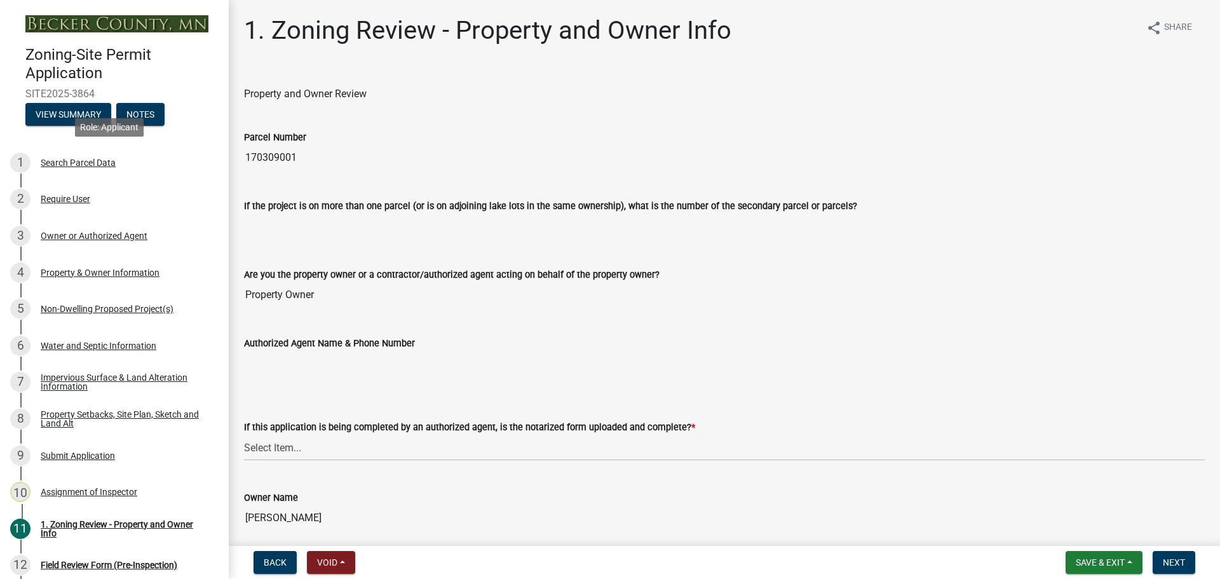
click at [109, 158] on div "Search Parcel Data" at bounding box center [78, 162] width 75 height 9
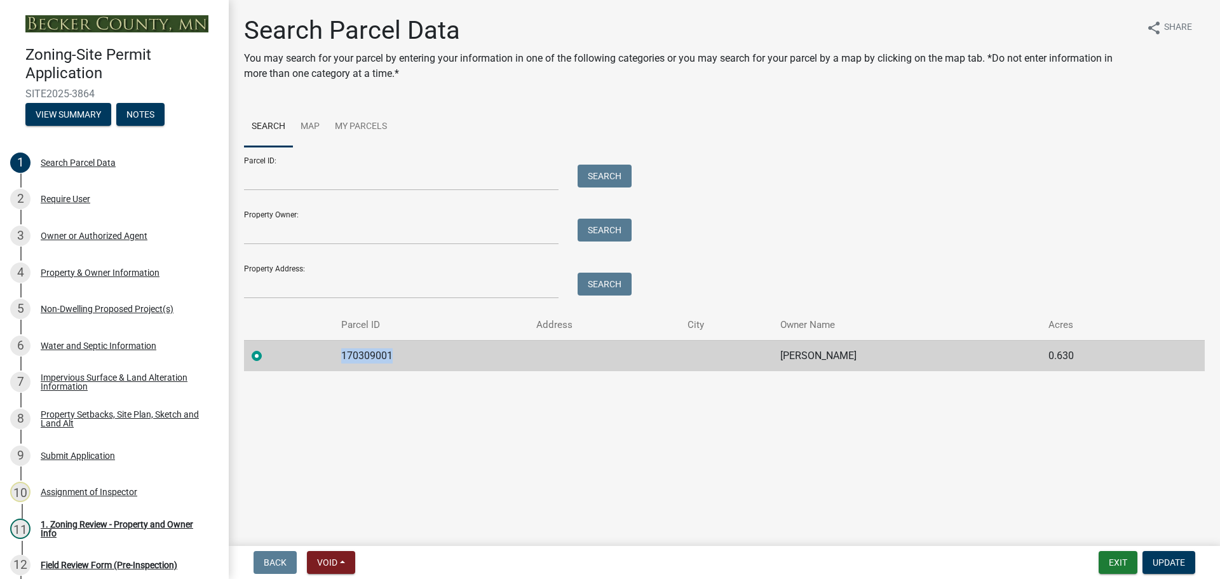
drag, startPoint x: 389, startPoint y: 352, endPoint x: 338, endPoint y: 353, distance: 50.9
click at [338, 353] on td "170309001" at bounding box center [432, 355] width 196 height 31
copy td "170309001"
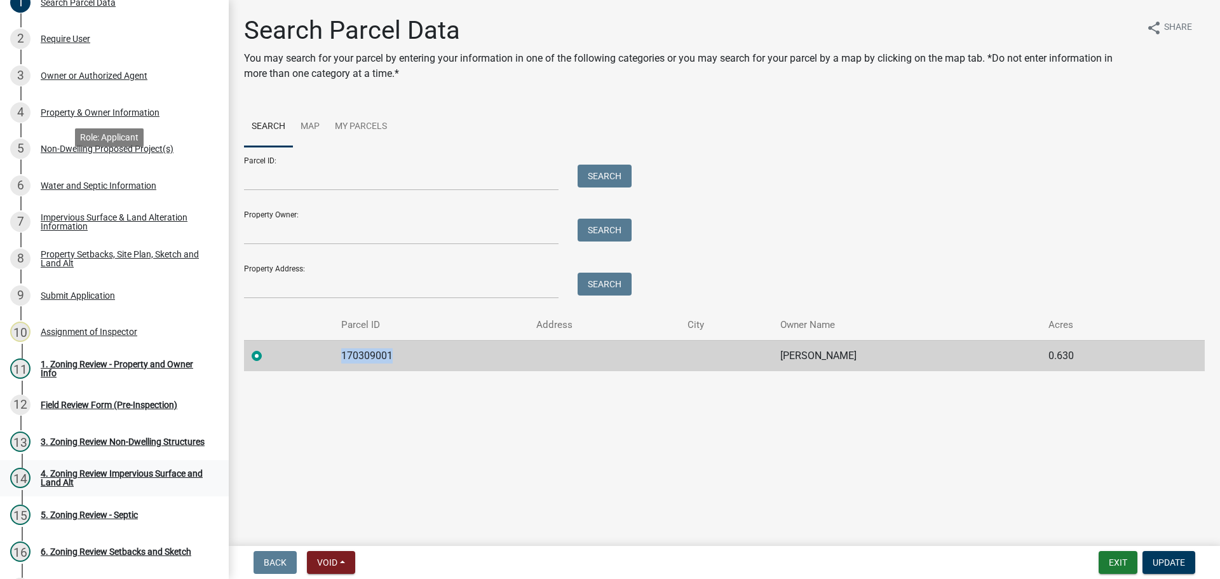
scroll to position [277, 0]
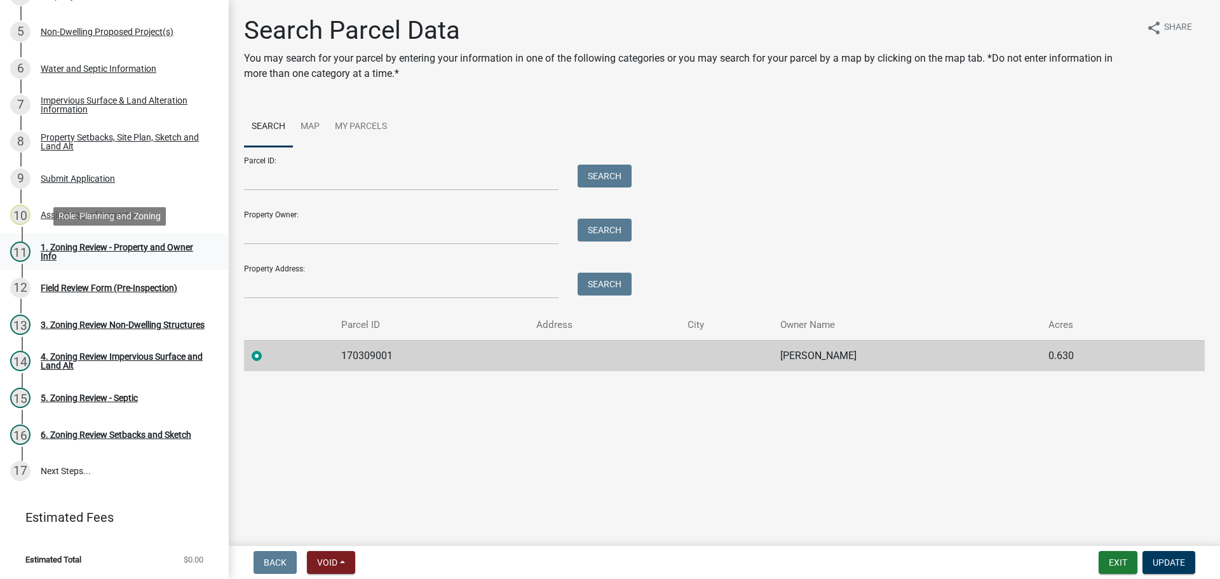
click at [118, 243] on div "1. Zoning Review - Property and Owner Info" at bounding box center [125, 252] width 168 height 18
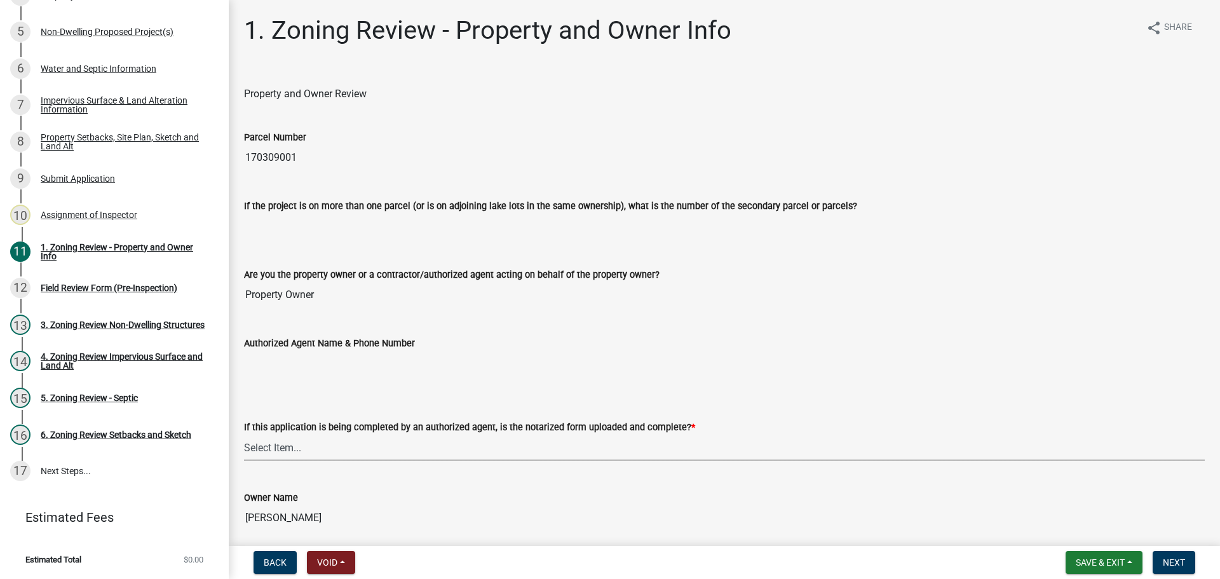
click at [278, 451] on select "Select Item... Yes No N/A" at bounding box center [724, 448] width 961 height 26
click at [244, 435] on select "Select Item... Yes No N/A" at bounding box center [724, 448] width 961 height 26
select select "b279cdb4-a9c7-4e65-a8bd-797316f5be14"
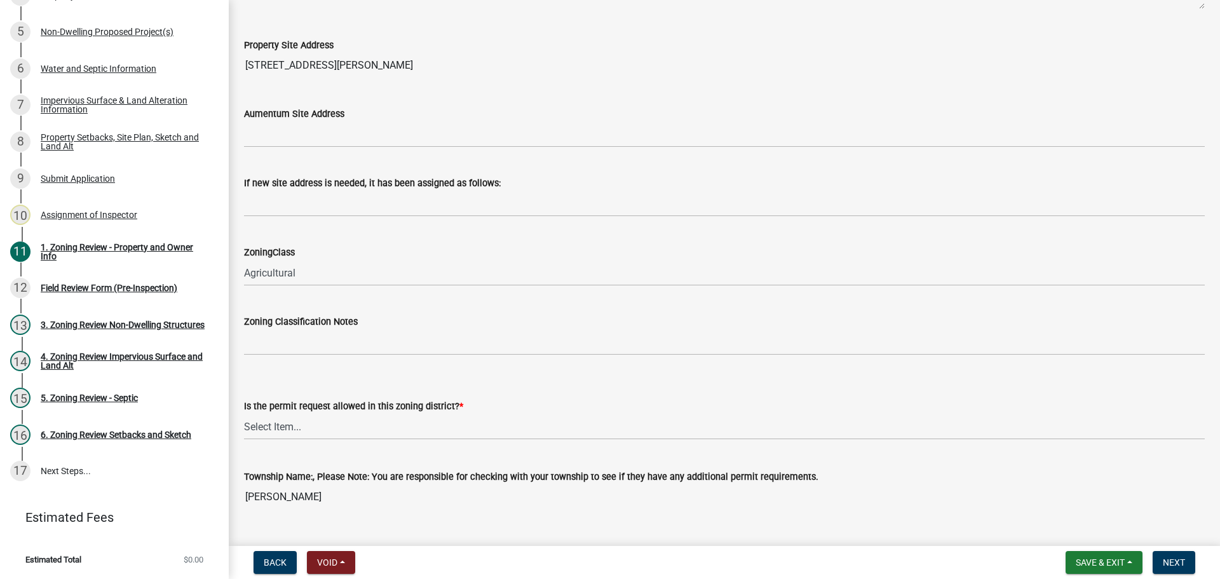
scroll to position [699, 0]
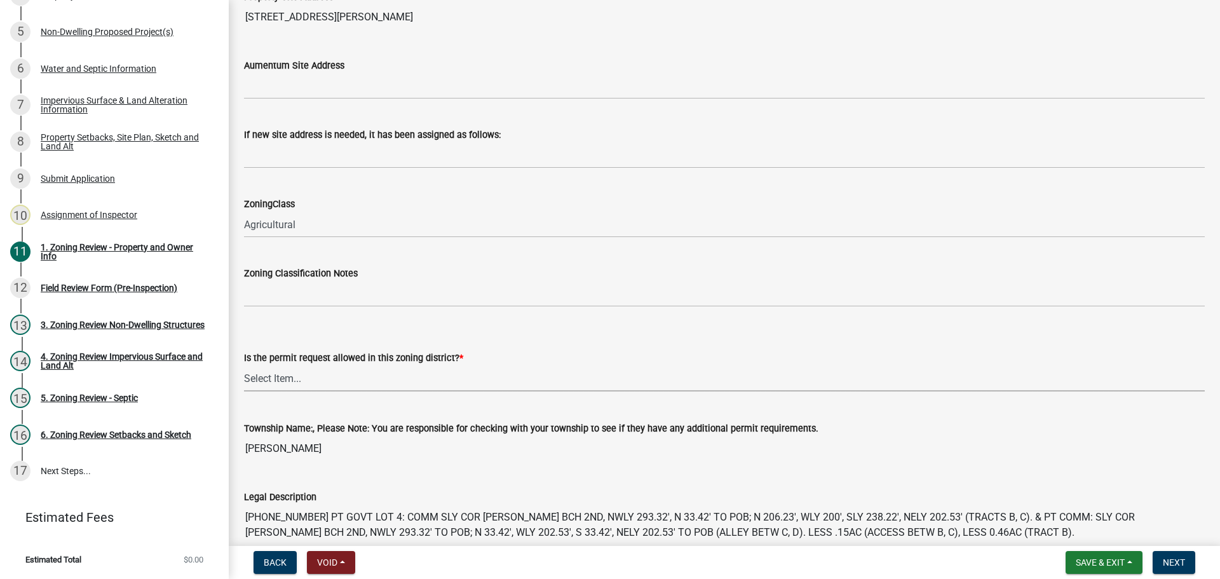
click at [288, 372] on select "Select Item... Yes No" at bounding box center [724, 378] width 961 height 26
click at [244, 365] on select "Select Item... Yes No" at bounding box center [724, 378] width 961 height 26
select select "b4f32c46-6248-4748-b47c-fa4933858724"
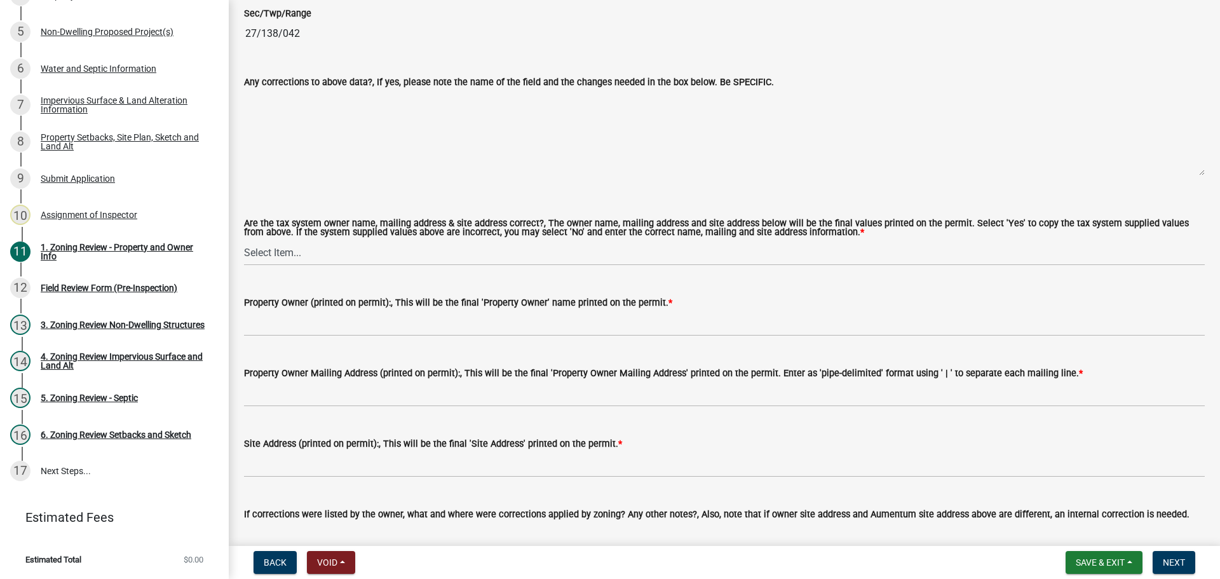
scroll to position [1335, 0]
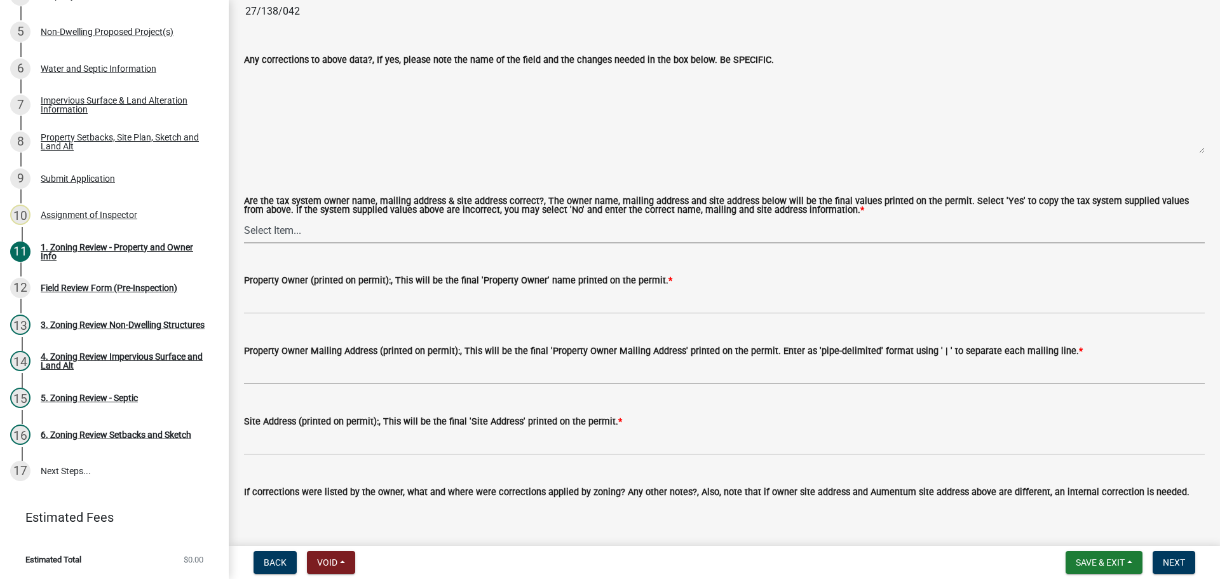
click at [291, 231] on select "Select Item... Yes No" at bounding box center [724, 230] width 961 height 26
click at [244, 218] on select "Select Item... Yes No" at bounding box center [724, 230] width 961 height 26
select select "ab6c2257-4786-48e5-86d0-1194833f57c8"
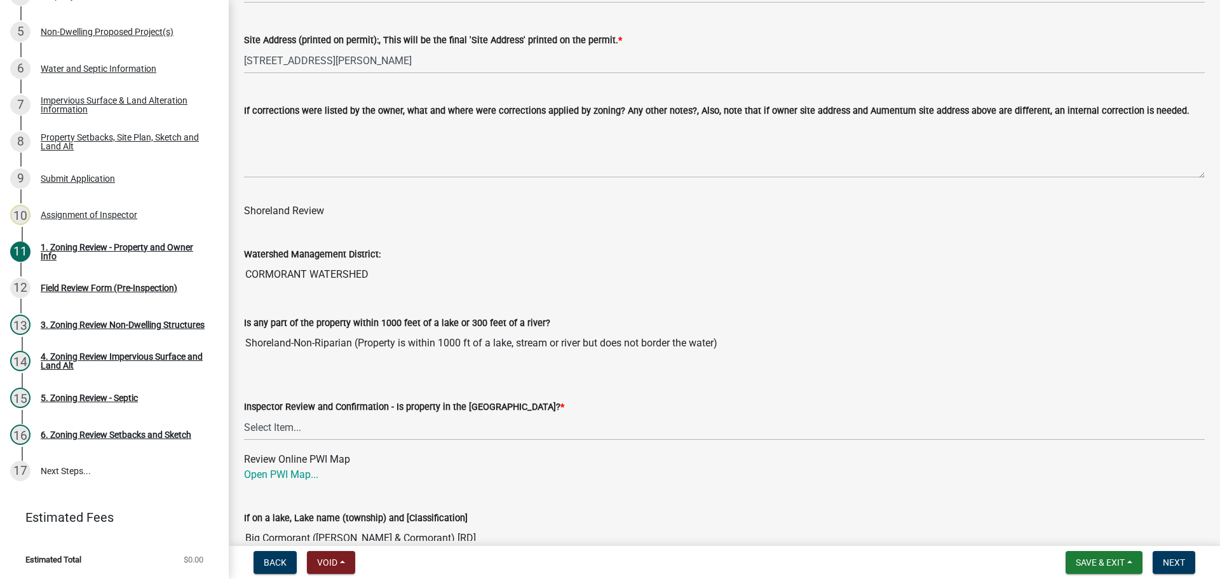
scroll to position [1843, 0]
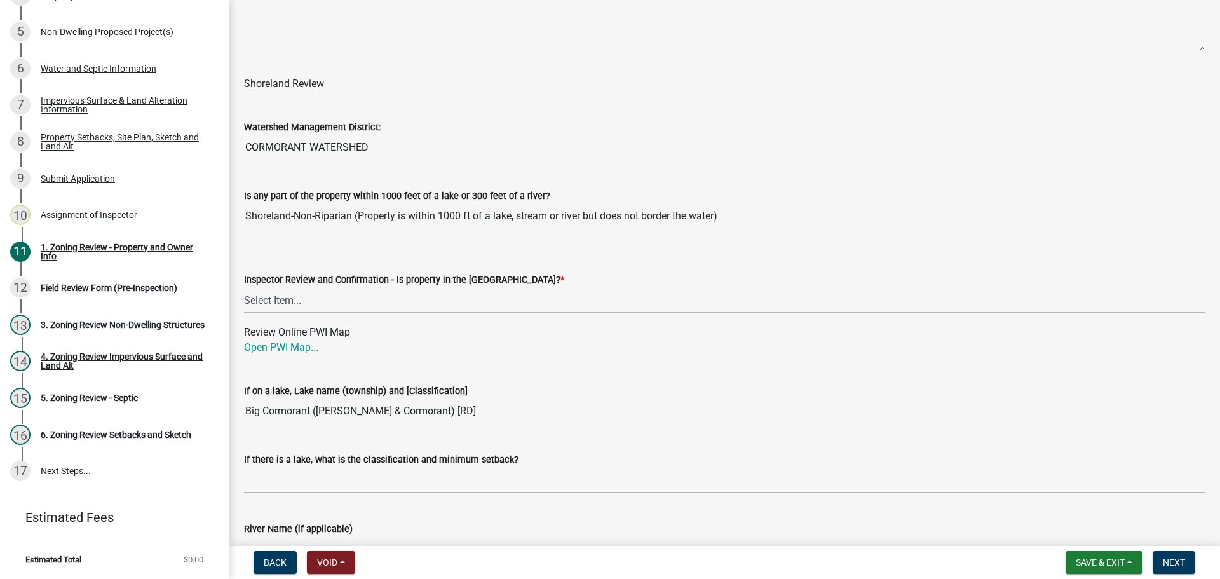
click at [288, 293] on select "Select Item... Within Shoreland District (SD) Not in Shoreland District (NOTSL)" at bounding box center [724, 300] width 961 height 26
click at [244, 288] on select "Select Item... Within Shoreland District (SD) Not in Shoreland District (NOTSL)" at bounding box center [724, 300] width 961 height 26
select select "de99b201-fb85-4000-88f5-6f49f4ff2101"
click at [302, 343] on link "Open PWI Map..." at bounding box center [281, 347] width 74 height 12
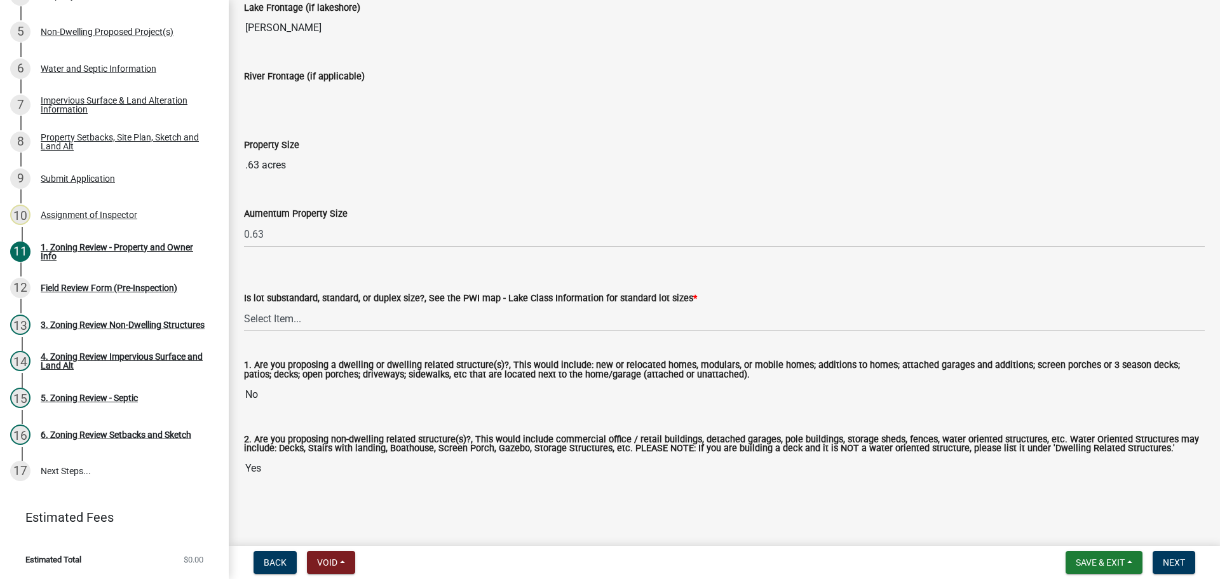
scroll to position [2642, 0]
click at [269, 306] on select "Select Item... Non-Riparian and not back lot Substandard Non-Riparian Backlot S…" at bounding box center [724, 319] width 961 height 26
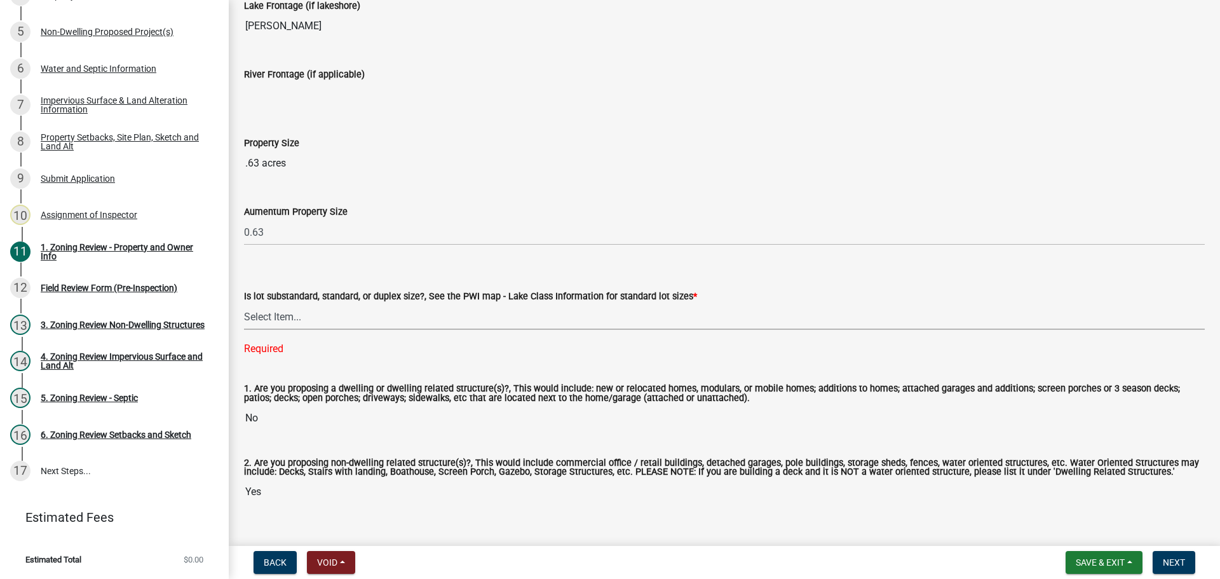
click at [270, 311] on select "Select Item... Non-Riparian and not back lot Substandard Non-Riparian Backlot S…" at bounding box center [724, 317] width 961 height 26
click at [244, 304] on select "Select Item... Non-Riparian and not back lot Substandard Non-Riparian Backlot S…" at bounding box center [724, 317] width 961 height 26
select select "44b2ccf6-9e5f-4fd8-b0f7-29a2d02534ae"
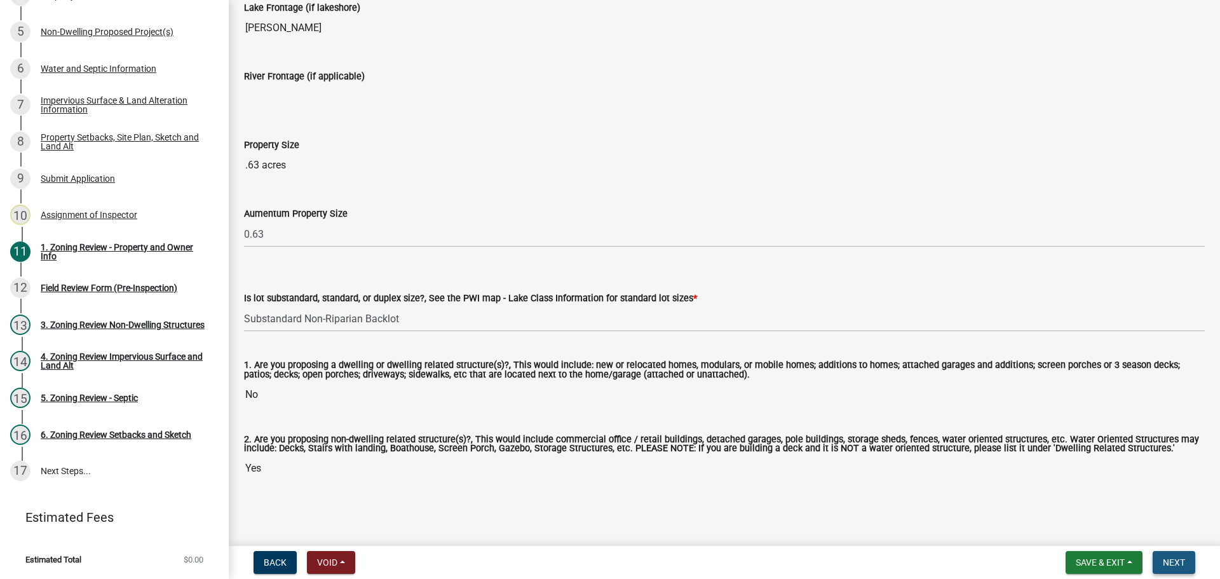
click at [1182, 559] on span "Next" at bounding box center [1174, 562] width 22 height 10
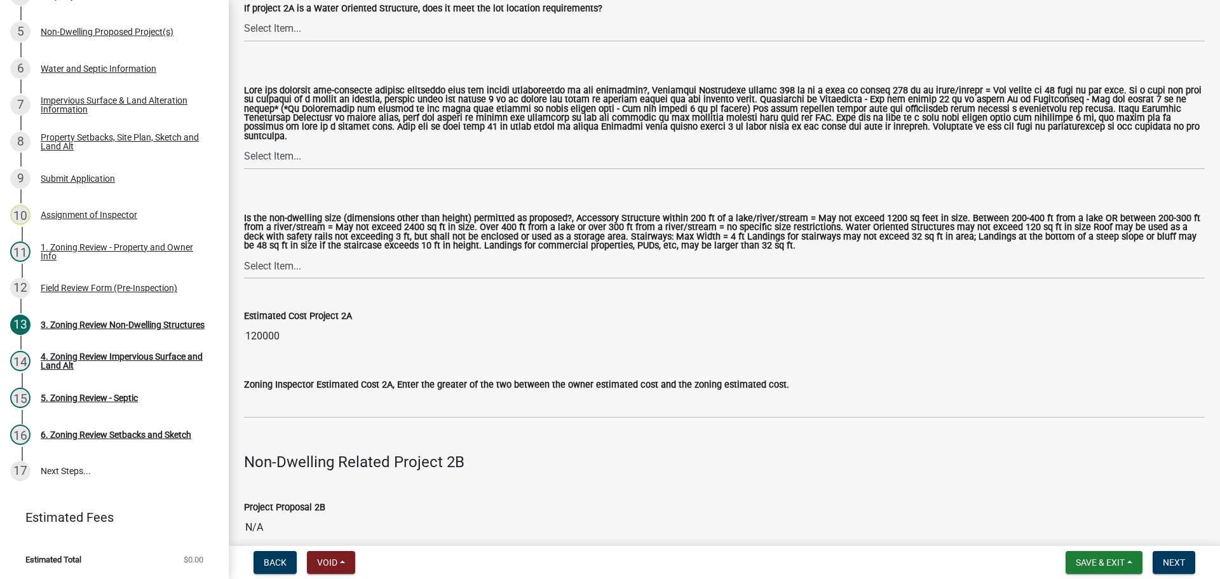
scroll to position [1144, 0]
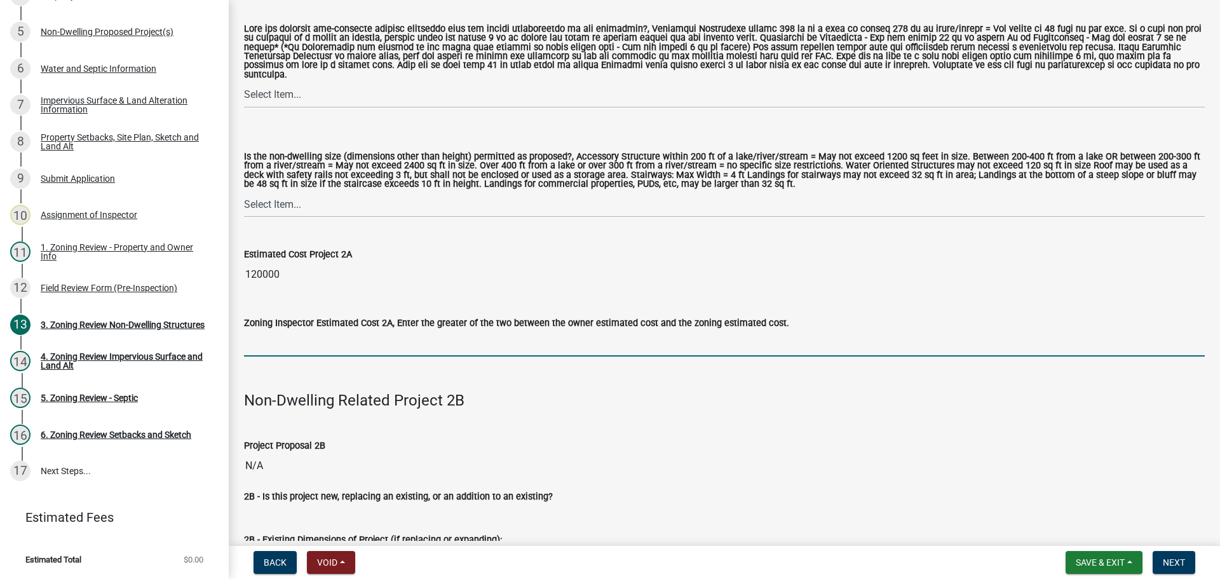
click at [272, 341] on input "text" at bounding box center [724, 344] width 961 height 26
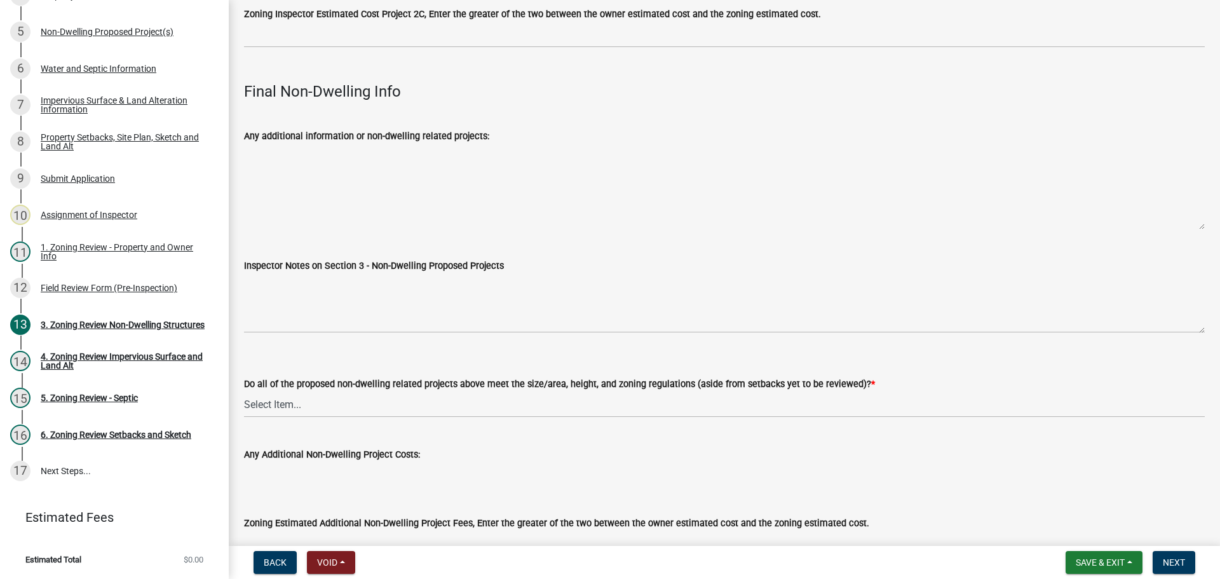
scroll to position [4195, 0]
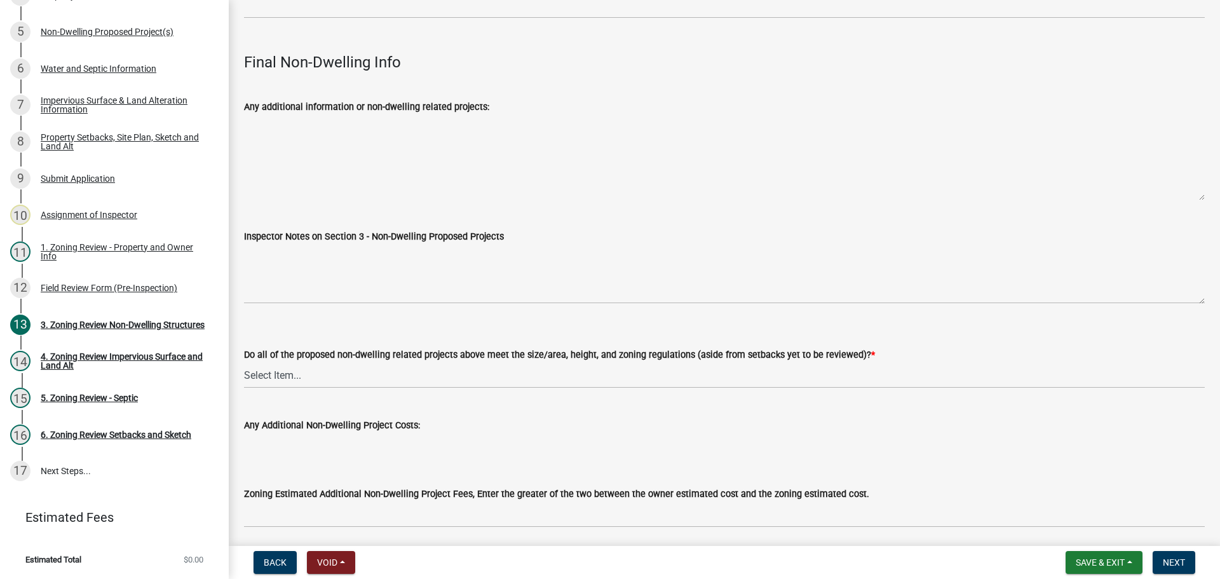
type input "120000"
click at [268, 362] on select "Select Item... Yes No N/A" at bounding box center [724, 375] width 961 height 26
click at [244, 362] on select "Select Item... Yes No N/A" at bounding box center [724, 375] width 961 height 26
select select "70869821-7738-4560-8d2e-4f353ca78bb3"
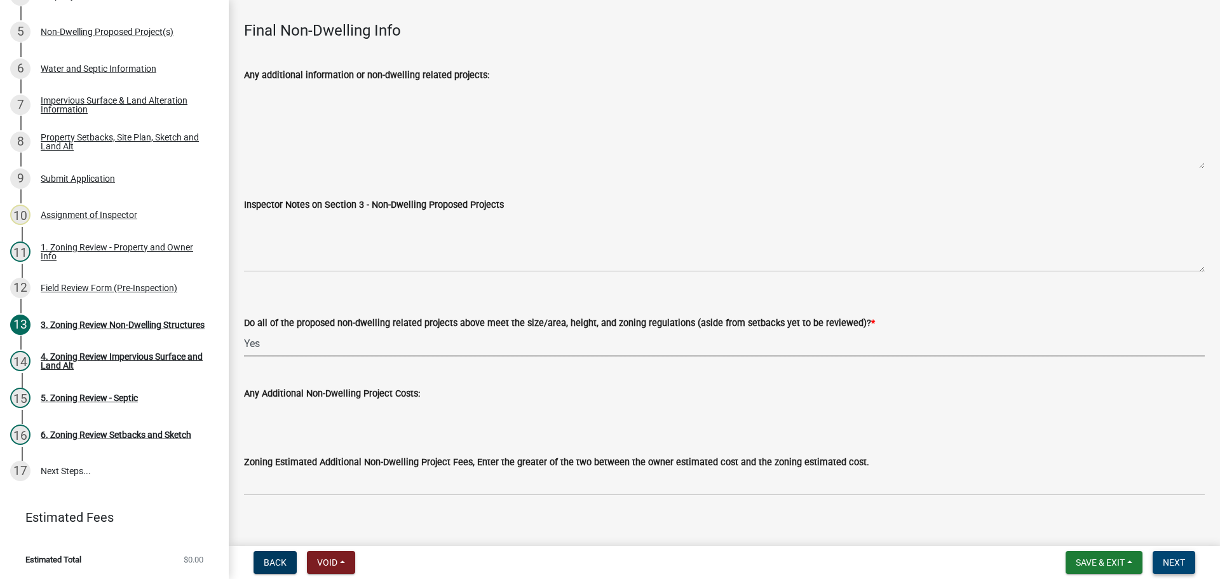
click at [1180, 555] on button "Next" at bounding box center [1174, 562] width 43 height 23
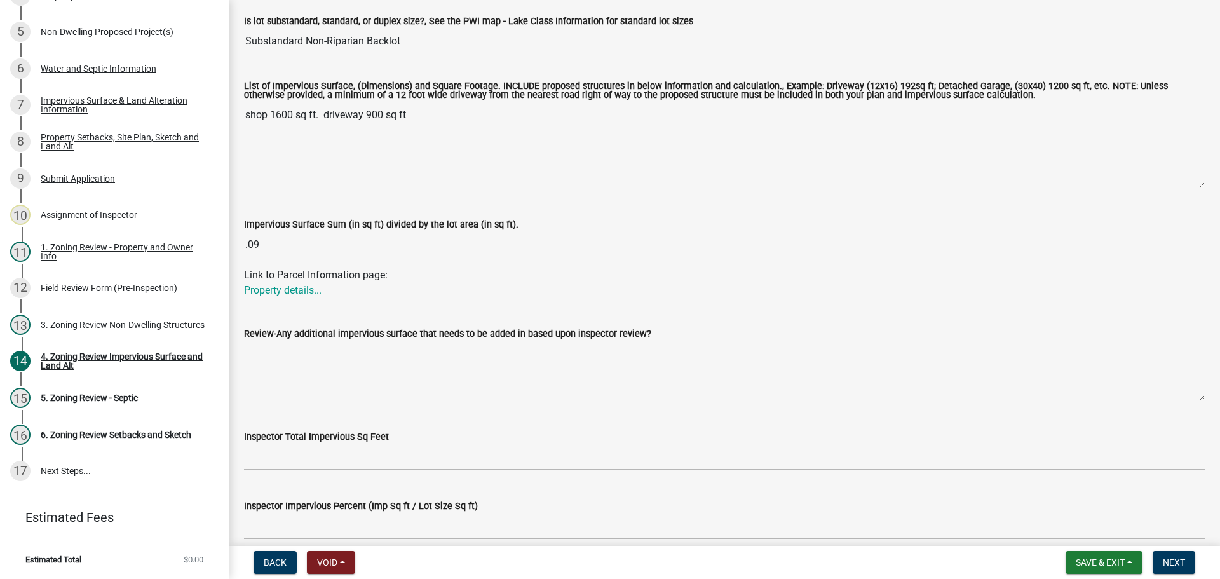
scroll to position [318, 0]
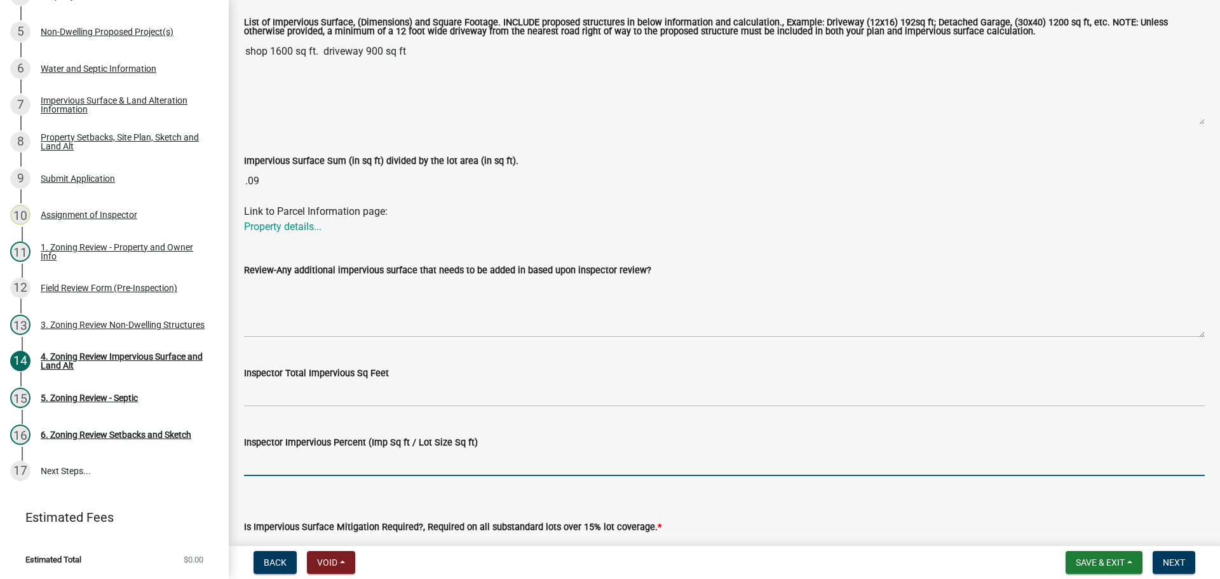
click at [315, 468] on input "Inspector Impervious Percent (Imp Sq ft / Lot Size Sq ft)" at bounding box center [724, 463] width 961 height 26
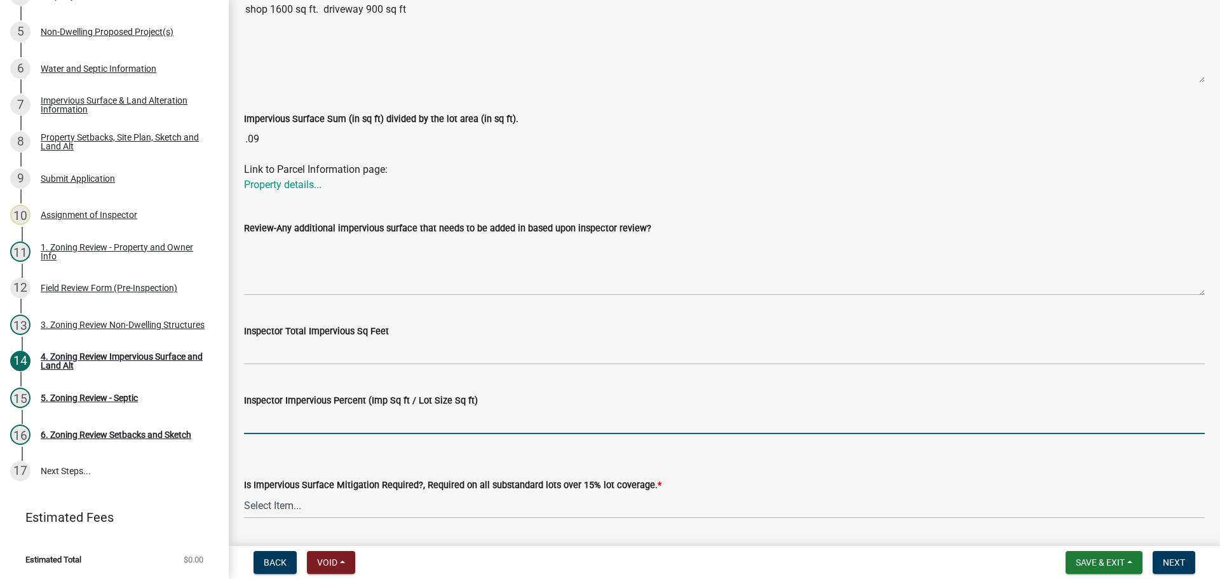
scroll to position [399, 0]
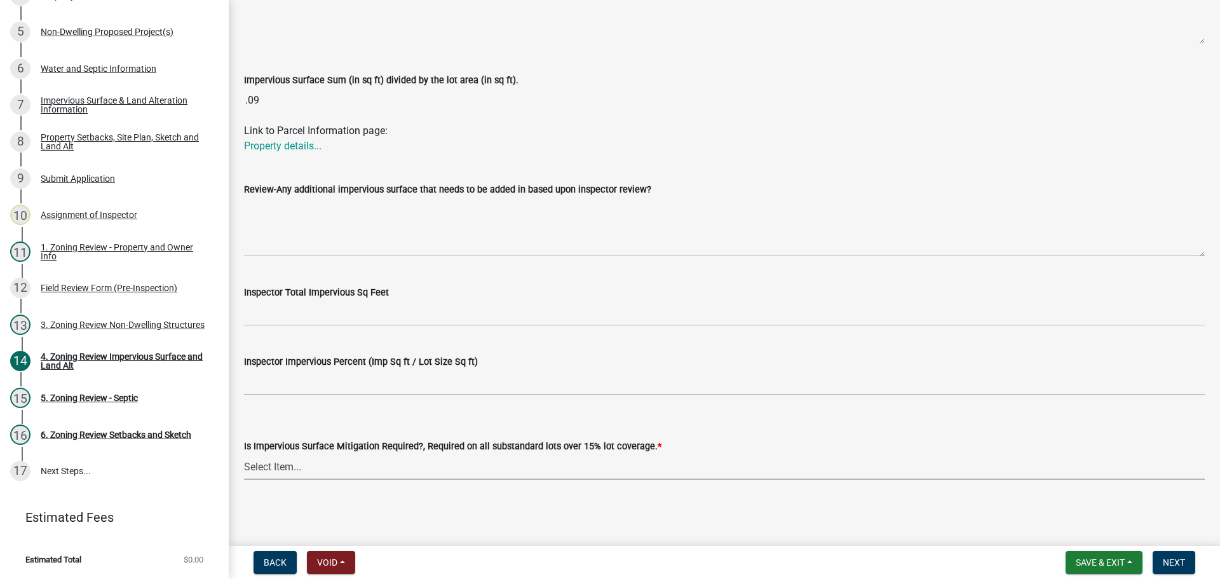
click at [327, 471] on select "Select Item... Yes- Over 15% substandard lot coverage No N/A" at bounding box center [724, 467] width 961 height 26
click at [354, 463] on select "Select Item... Yes- Over 15% substandard lot coverage No N/A" at bounding box center [724, 467] width 961 height 26
click at [345, 469] on select "Select Item... Yes- Over 15% substandard lot coverage No N/A" at bounding box center [724, 467] width 961 height 26
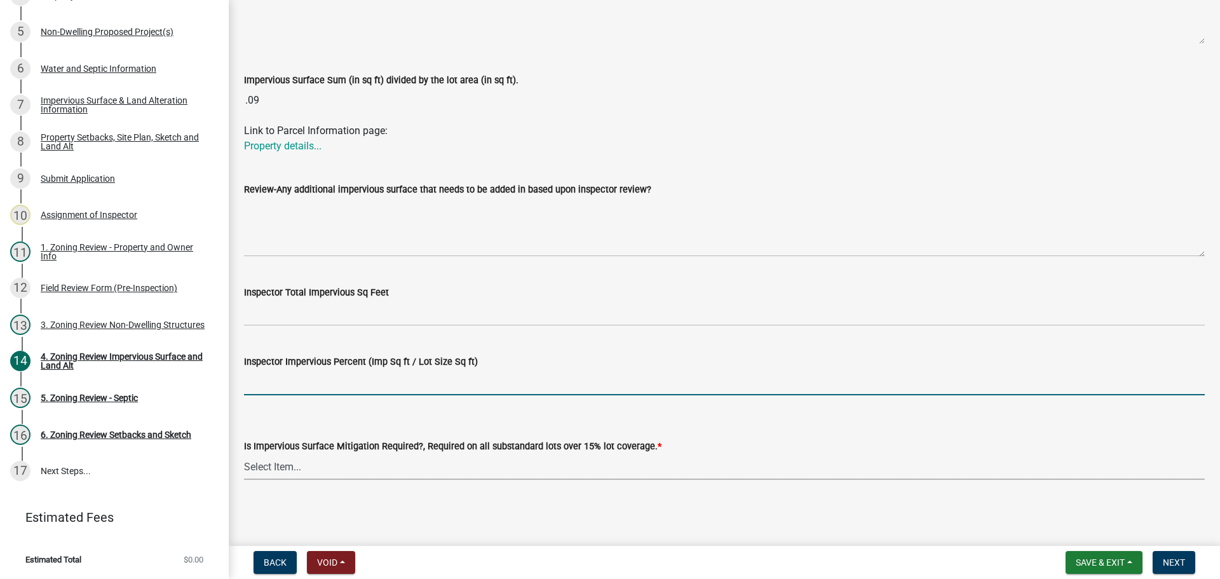
click at [332, 384] on input "Inspector Impervious Percent (Imp Sq ft / Lot Size Sq ft)" at bounding box center [724, 382] width 961 height 26
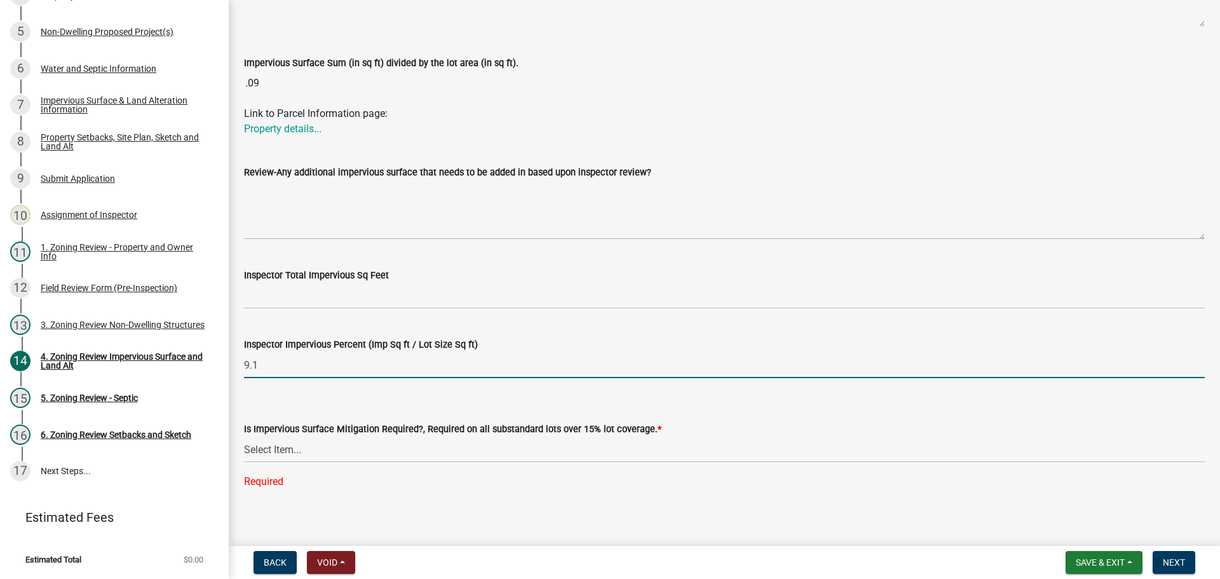
scroll to position [425, 0]
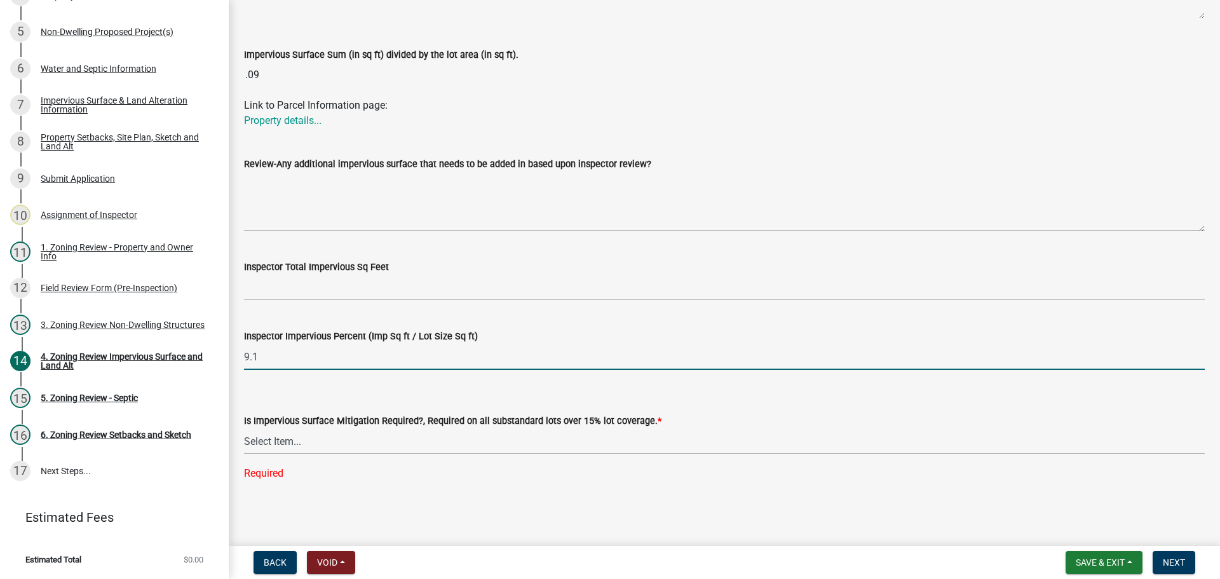
type input "9.1"
drag, startPoint x: 288, startPoint y: 440, endPoint x: 297, endPoint y: 444, distance: 9.4
click at [288, 440] on select "Select Item... Yes- Over 15% substandard lot coverage No N/A" at bounding box center [724, 441] width 961 height 26
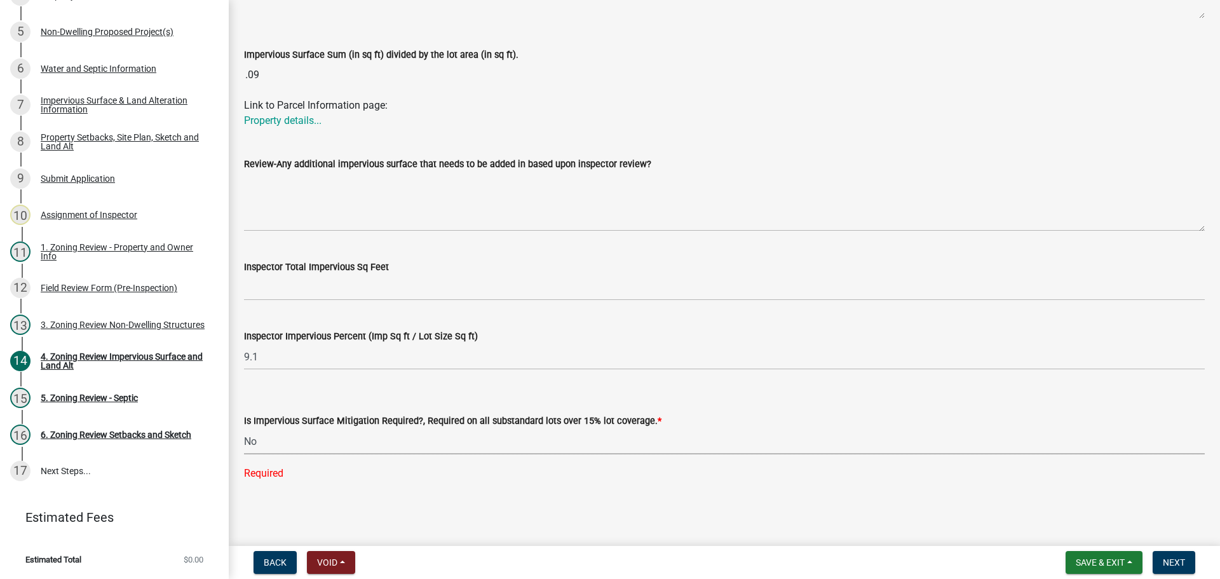
click at [244, 454] on select "Select Item... Yes- Over 15% substandard lot coverage No N/A" at bounding box center [724, 441] width 961 height 26
select select "e01e6f83-540c-4684-94c6-de0fe38ded07"
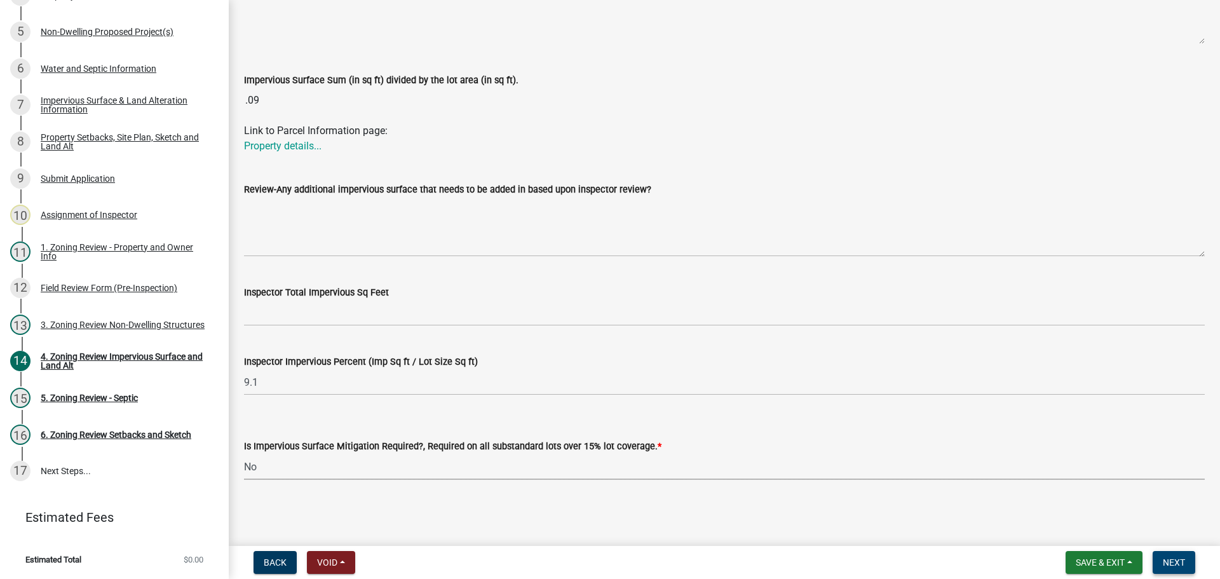
click at [1171, 556] on button "Next" at bounding box center [1174, 562] width 43 height 23
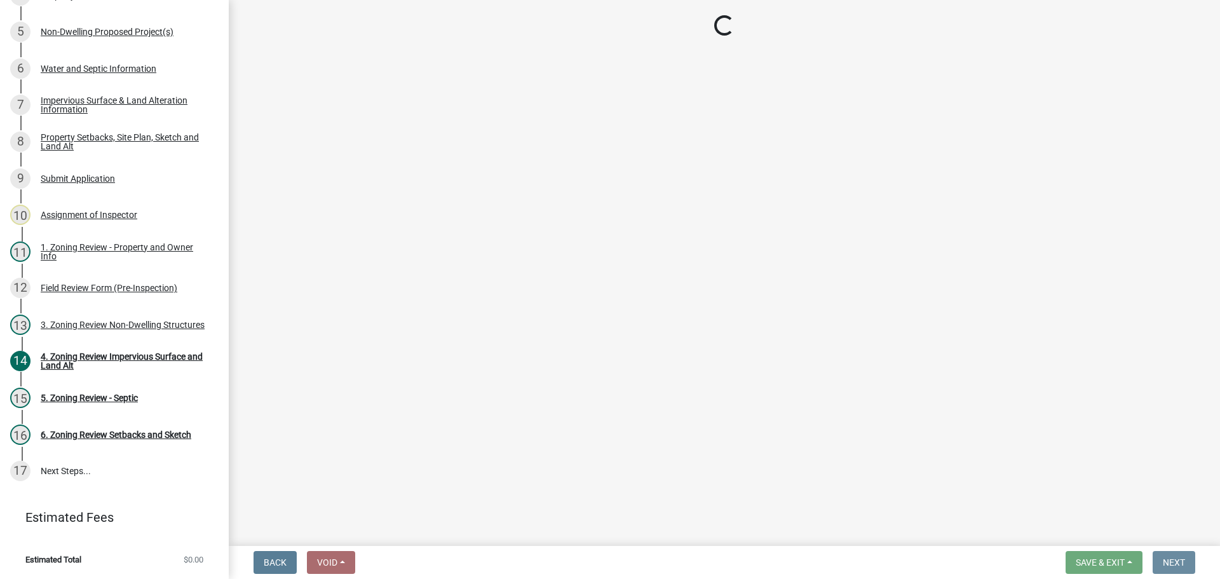
scroll to position [0, 0]
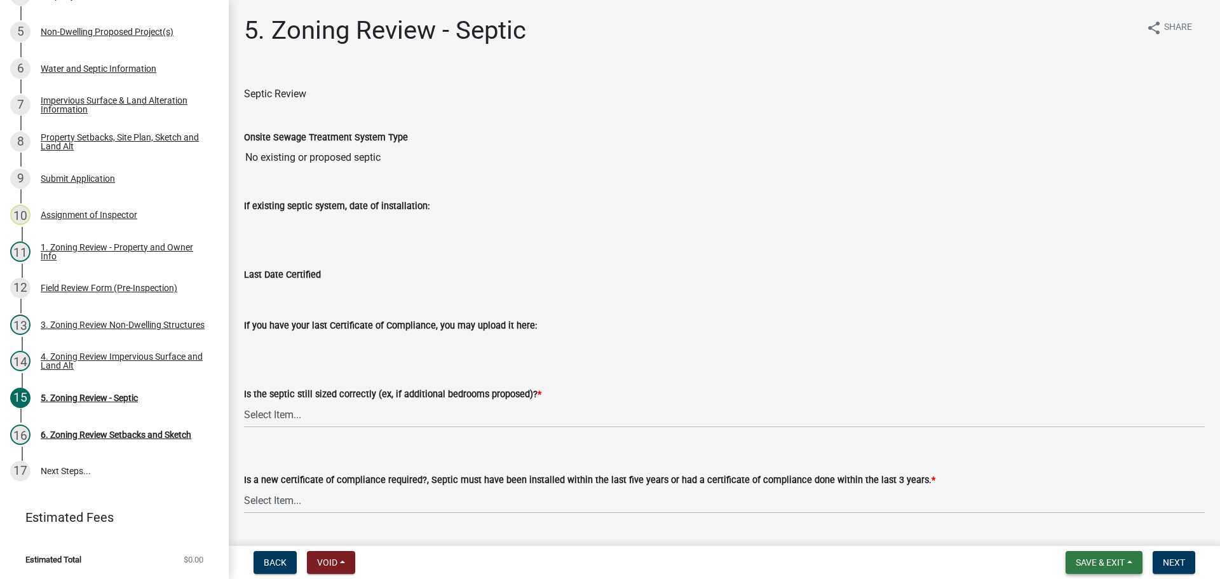
click at [1107, 560] on span "Save & Exit" at bounding box center [1100, 562] width 49 height 10
click at [1096, 531] on button "Save & Exit" at bounding box center [1092, 529] width 102 height 31
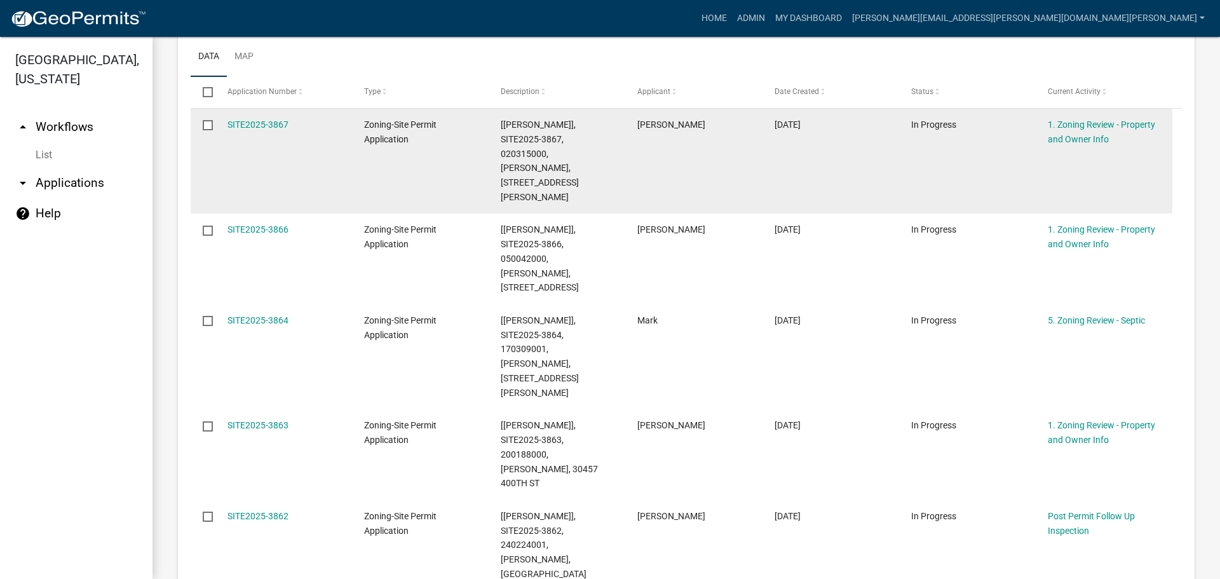
scroll to position [64, 0]
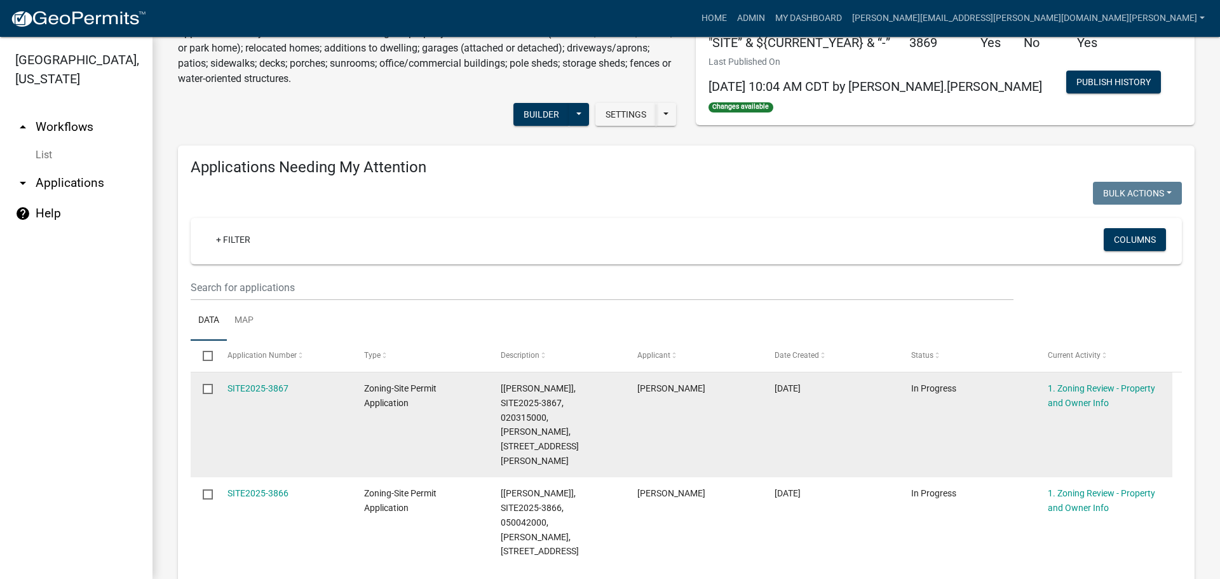
click at [279, 381] on datatable-body-cell "SITE2025-3867" at bounding box center [283, 424] width 137 height 105
click at [270, 386] on link "SITE2025-3867" at bounding box center [258, 388] width 61 height 10
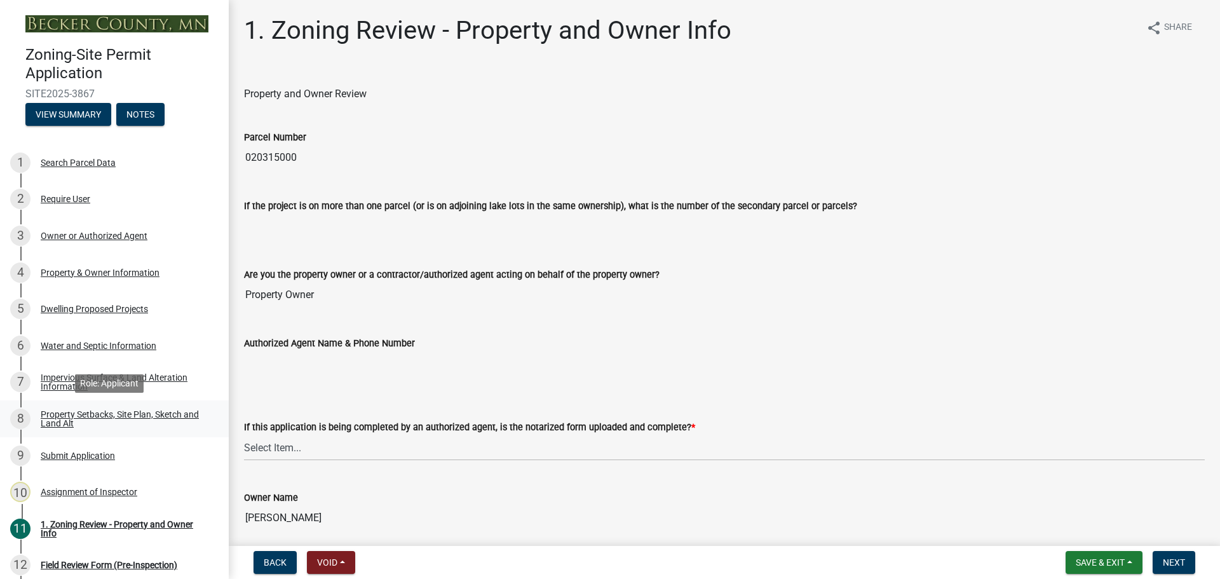
click at [91, 409] on div "8 Property Setbacks, Site Plan, Sketch and Land Alt" at bounding box center [109, 419] width 198 height 20
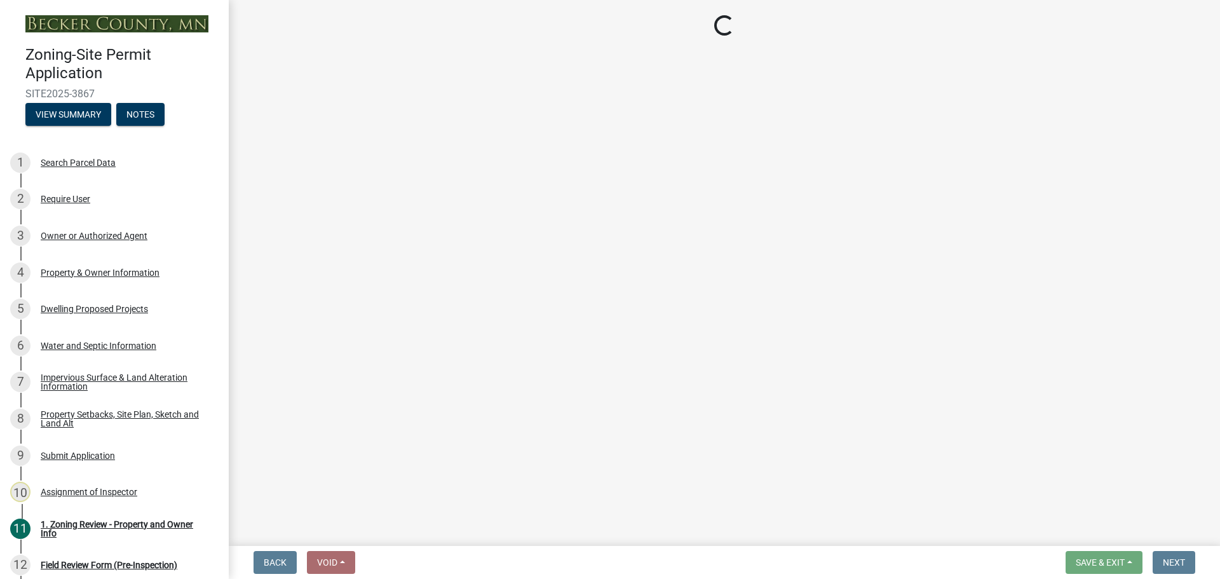
select select "7b13c63f-e699-4112-b373-98fbd28ec536"
select select "75d729af-245c-453b-a9cc-c41847c3eef2"
select select "b56a4575-9846-47cf-8067-c59a4853da22"
select select "12f785fb-c378-4b18-841c-21c73dc99083"
select select "e8ab2dc3-aa3f-46f3-9b4a-37eb25ad84af"
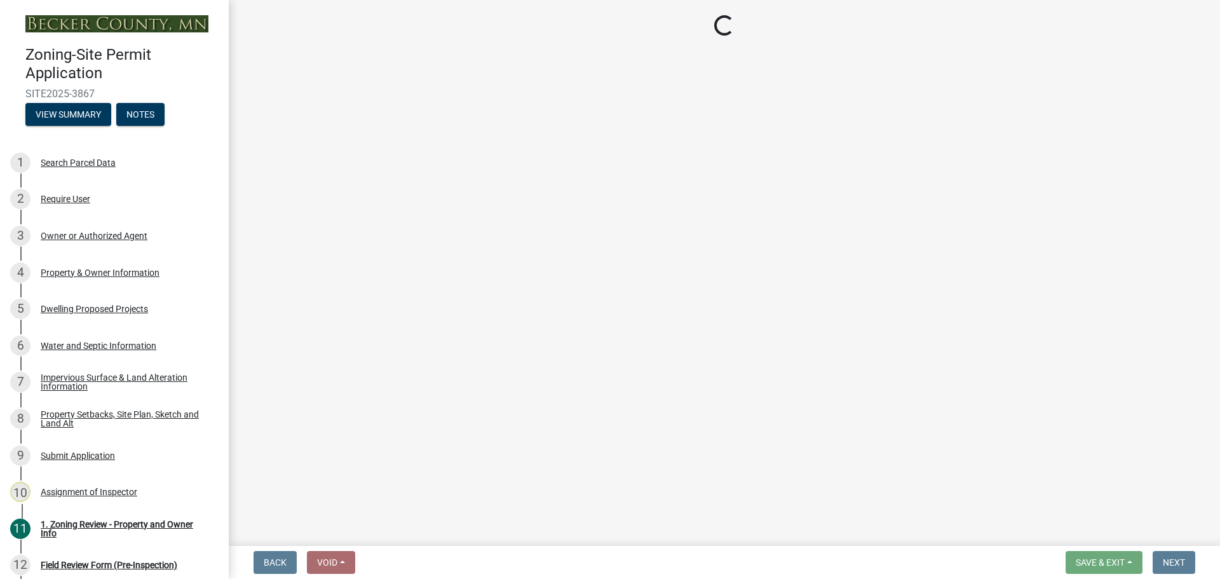
select select "27b2a8b4-abf6-463e-8c0c-7c5d2b4fe26f"
select select "5ad4ab64-b44e-481c-9000-9e5907aa74e1"
select select "a96800da-4e88-4c62-b1ff-2cd17f9e3346"
select select "c8b8ea71-7088-4e87-a493-7bc88cc2835b"
select select "133211ff-91ce-4a0a-9235-b48a7e2069a0"
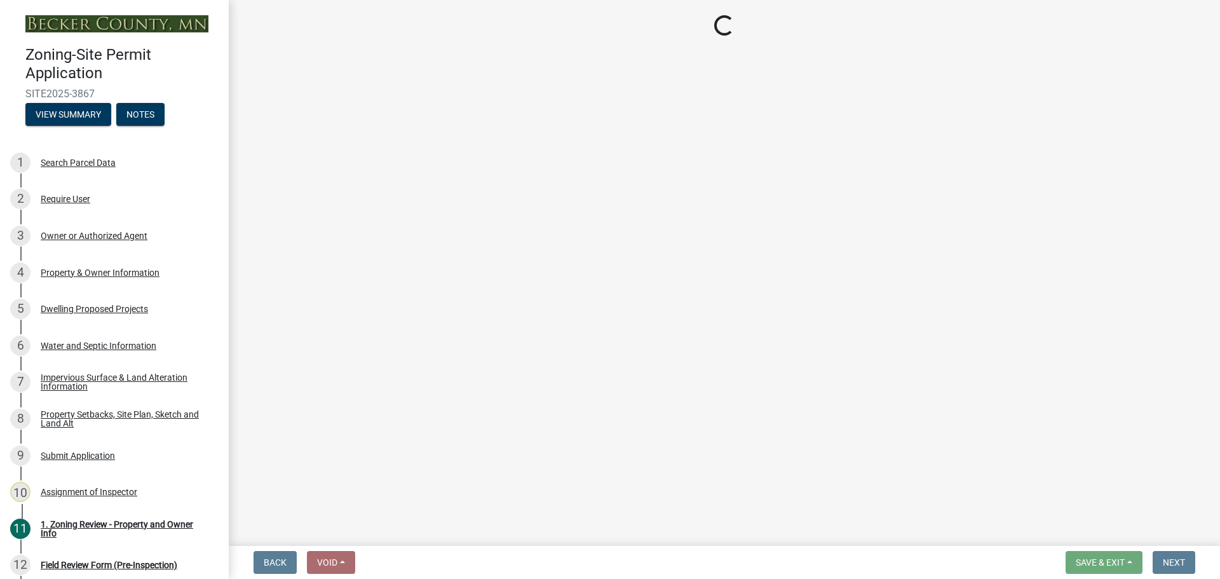
select select "19d13e65-c93d-443e-910a-7a17299544cc"
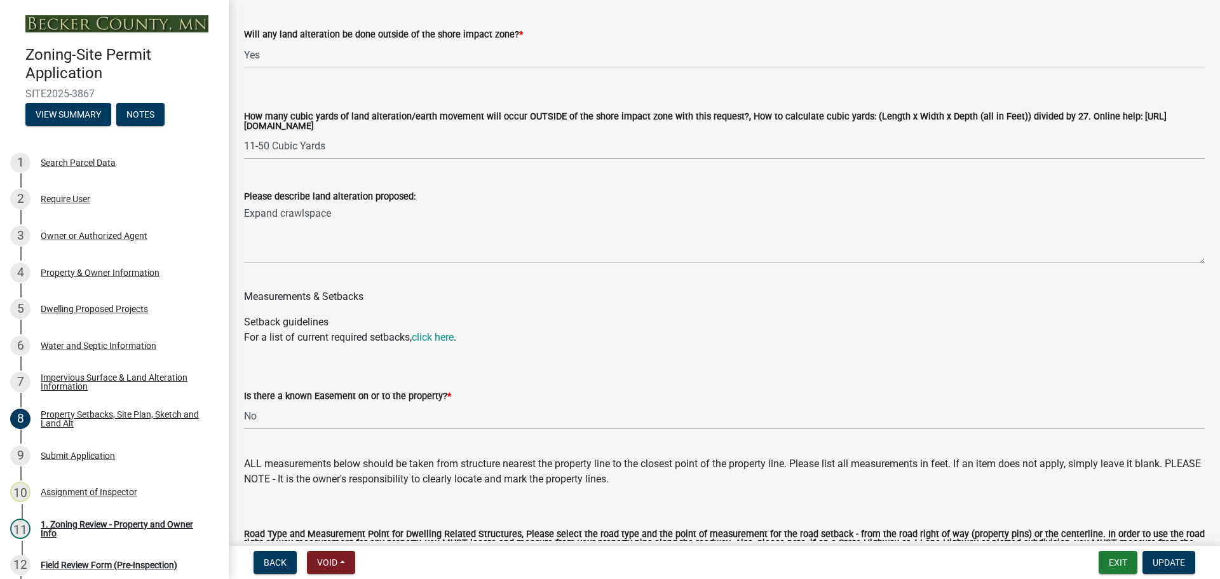
scroll to position [1780, 0]
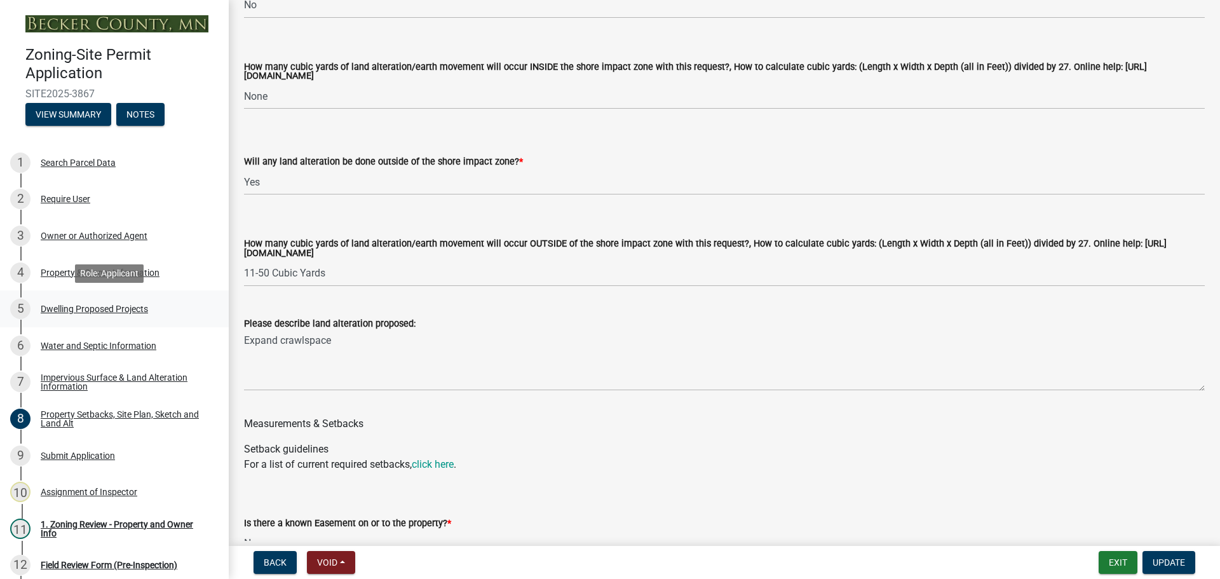
click at [100, 305] on div "Dwelling Proposed Projects" at bounding box center [94, 308] width 107 height 9
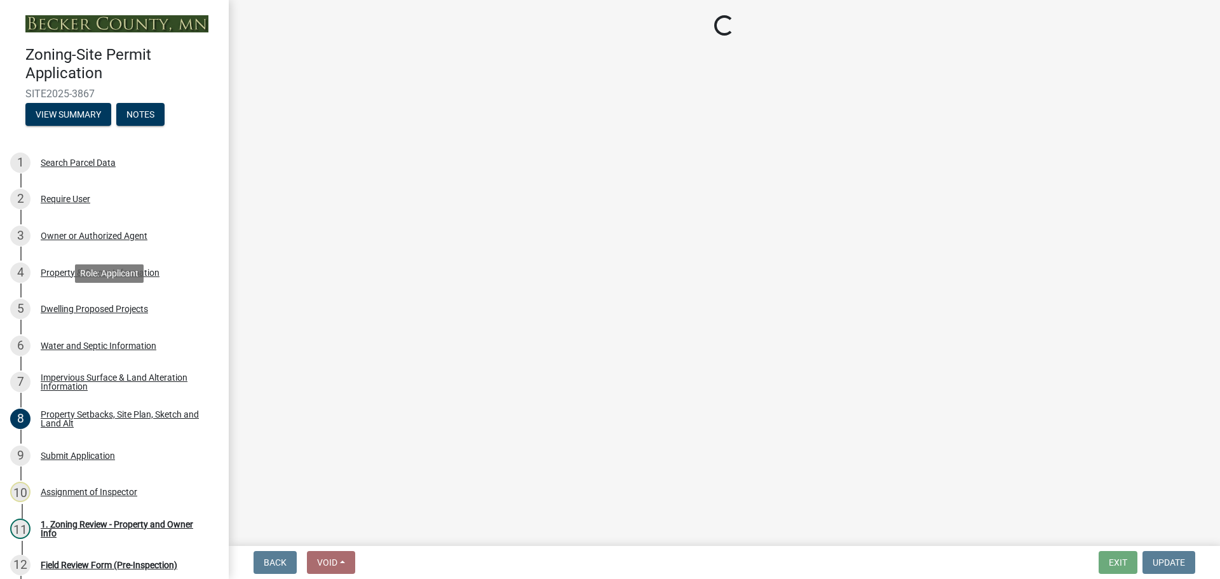
scroll to position [0, 0]
select select "5b8abcc6-67f7-49fb-8f25-c295ccc2b339"
select select "566f81cc-4b3f-4ecb-9f16-a2b313352c61"
select select "f4ae0446-41fa-4afd-99aa-409617c58827"
select select "4f5e2784-8c40-49a3-b0e9-8f1a3cbab4f4"
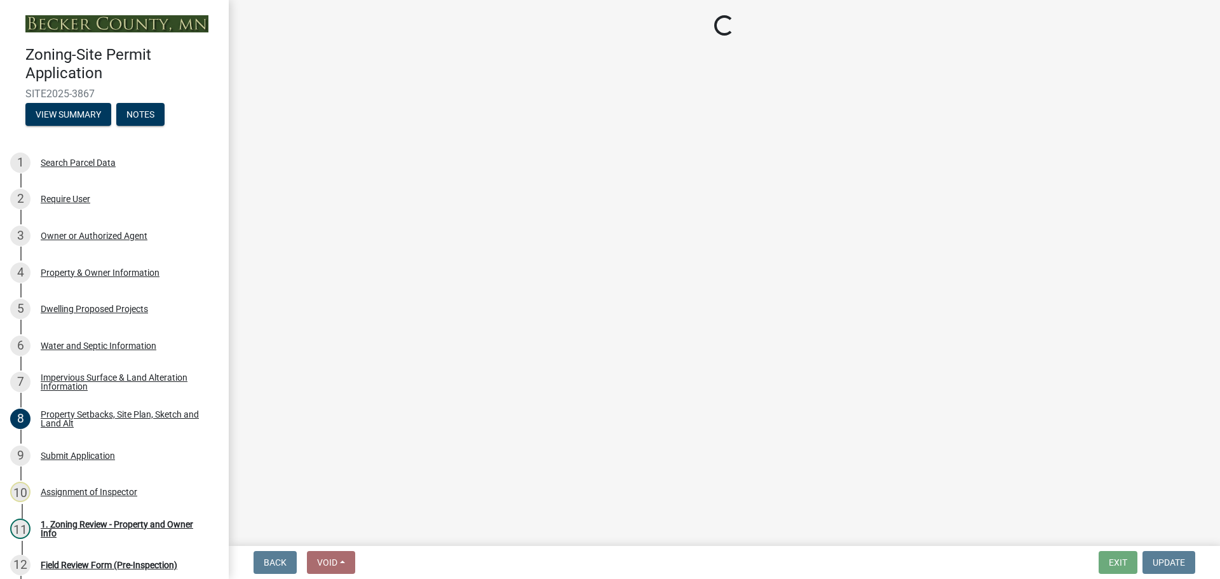
select select "e5b6e178-1d4e-46f3-8fba-19f7851c487a"
select select "1a903929-ca60-4f1e-8afa-8a841f04a978"
select select "b63d75fc-5f3c-4949-bc5e-b7a1b42903a6"
select select "11c1c089-3b44-43c0-9549-3c9eeea2451f"
select select "cbc699c5-a6de-4f3d-a533-ae678b946106"
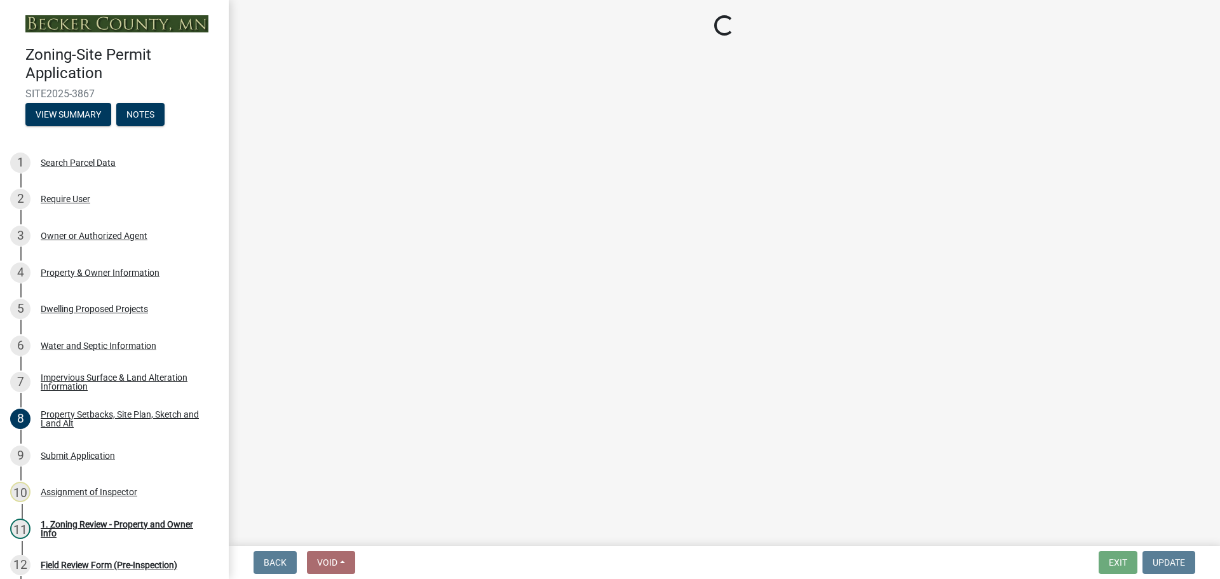
select select "ab9119d1-7da9-49c4-9fac-8c142204c89d"
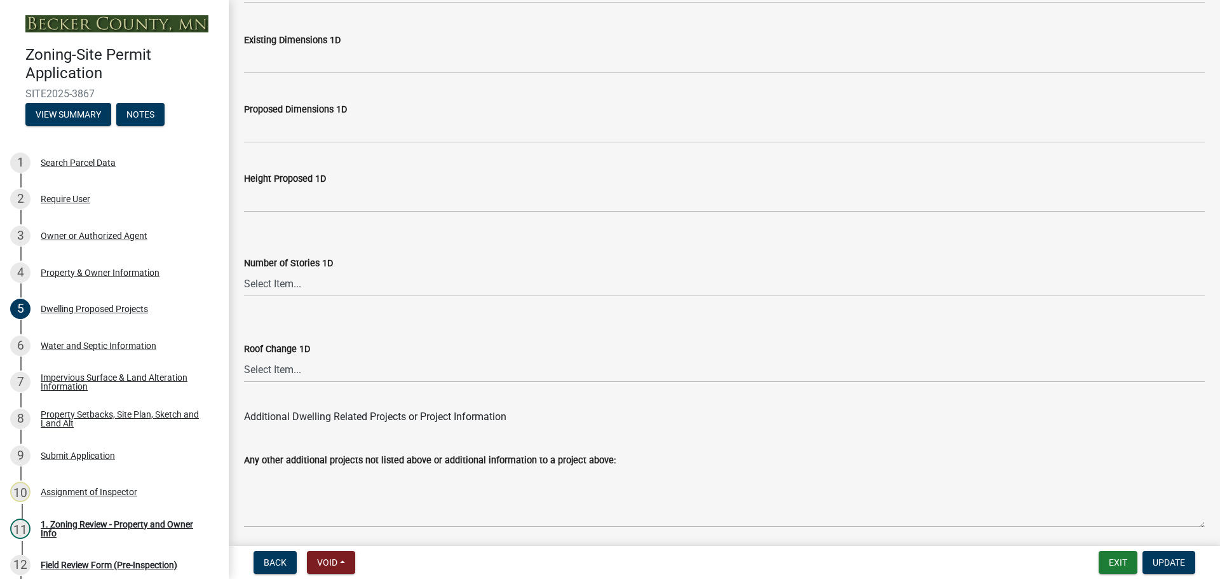
scroll to position [3048, 0]
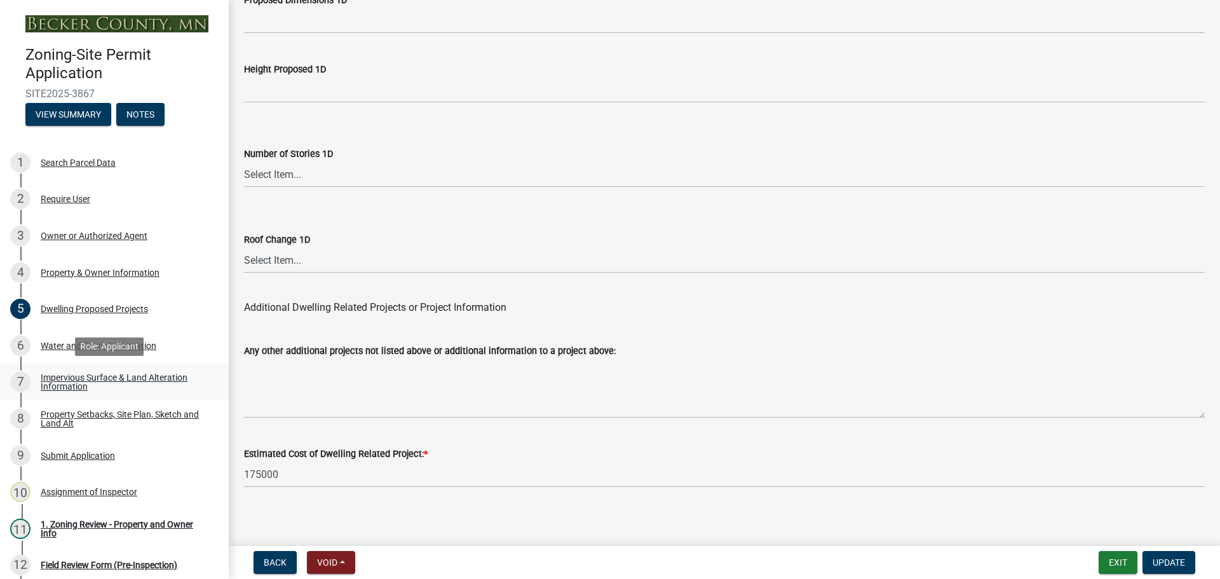
click at [127, 374] on div "Impervious Surface & Land Alteration Information" at bounding box center [125, 382] width 168 height 18
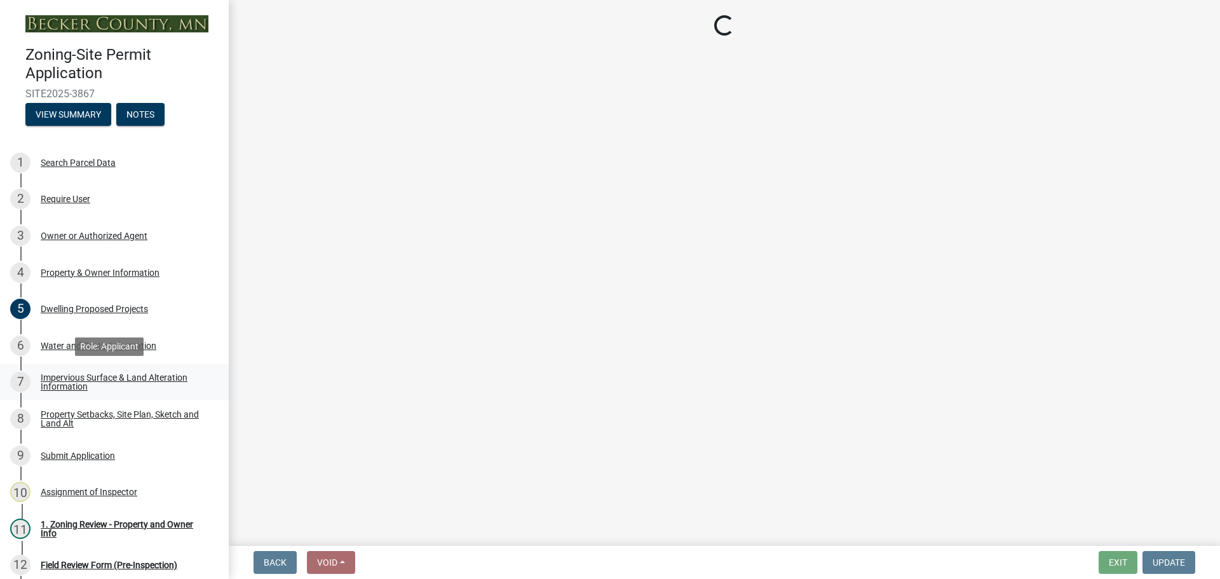
scroll to position [0, 0]
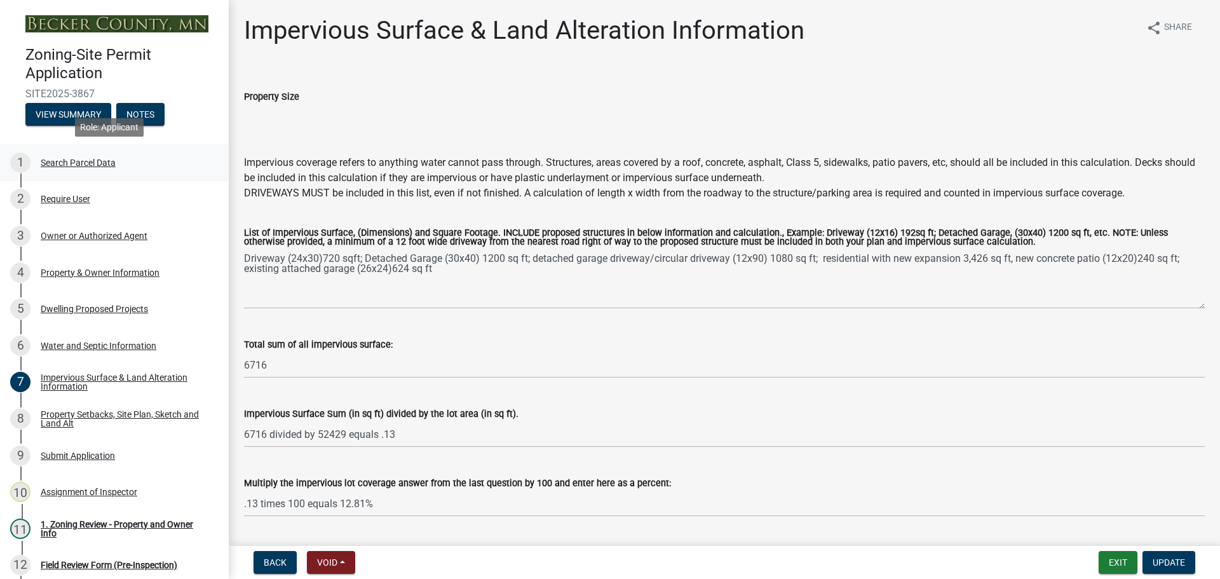
click at [79, 158] on div "Search Parcel Data" at bounding box center [78, 162] width 75 height 9
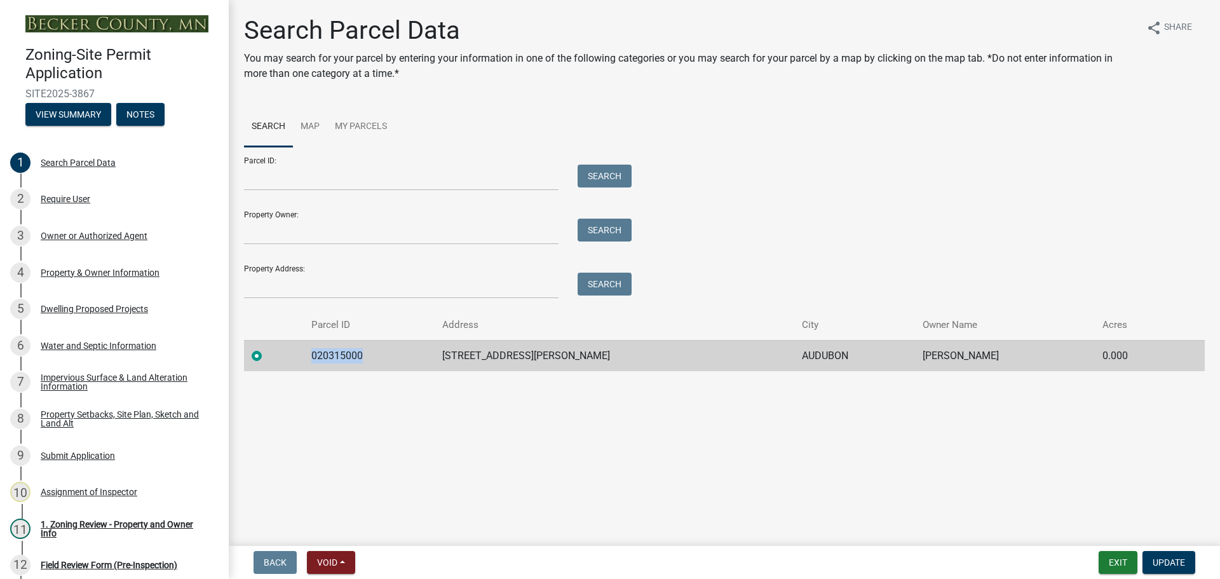
drag, startPoint x: 365, startPoint y: 355, endPoint x: 317, endPoint y: 355, distance: 48.9
click at [317, 355] on td "020315000" at bounding box center [369, 355] width 131 height 31
copy td "020315000"
click at [106, 374] on div "Impervious Surface & Land Alteration Information" at bounding box center [125, 382] width 168 height 18
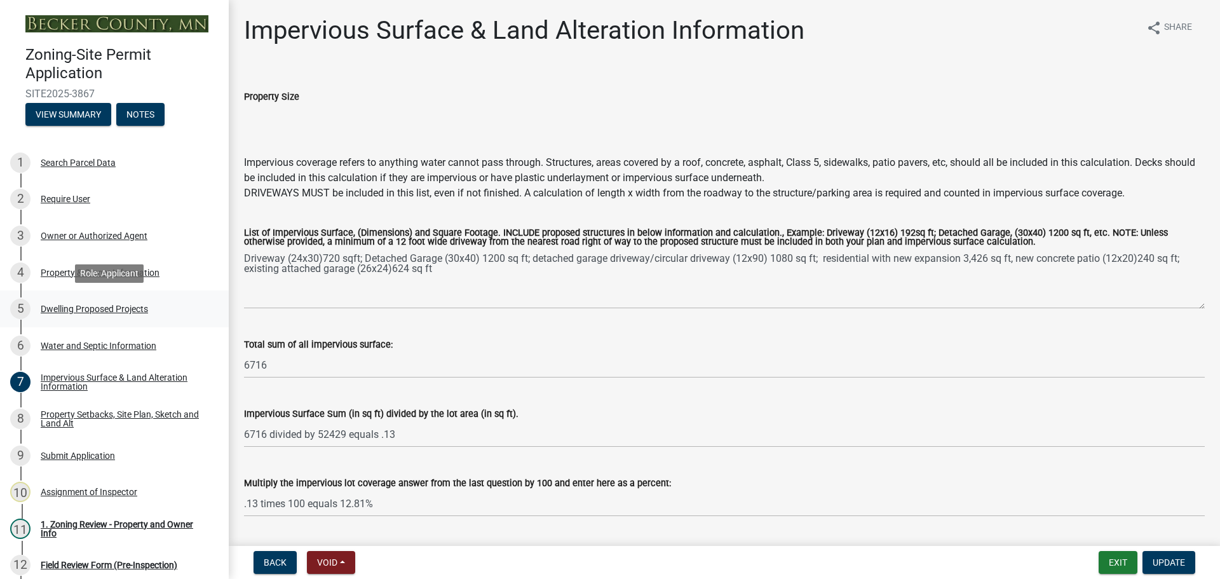
click at [104, 306] on div "Dwelling Proposed Projects" at bounding box center [94, 308] width 107 height 9
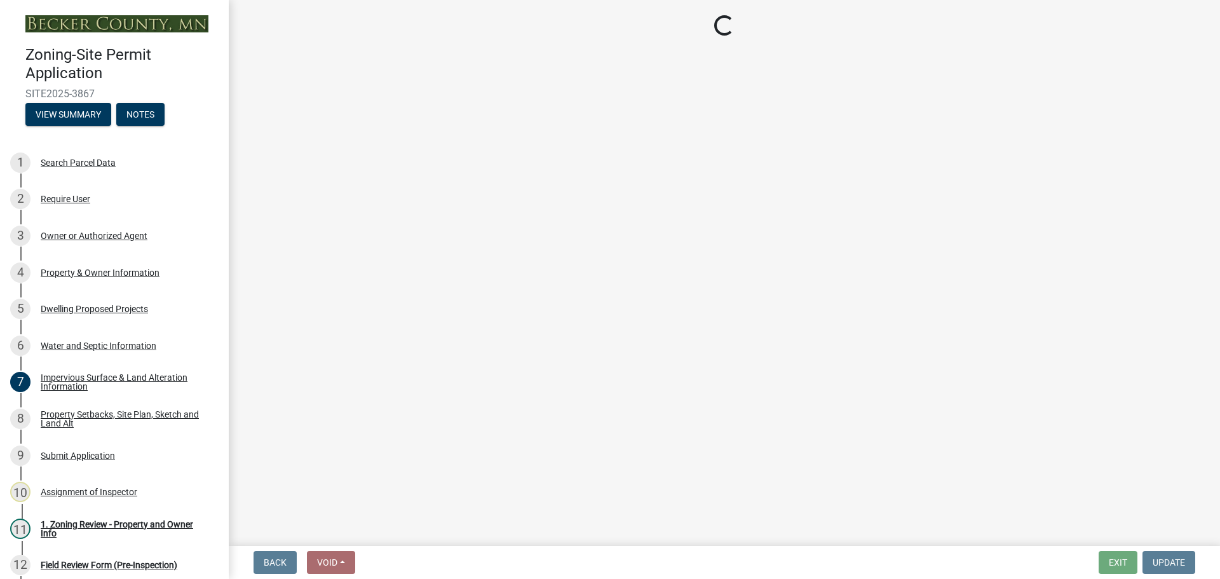
select select "5b8abcc6-67f7-49fb-8f25-c295ccc2b339"
select select "566f81cc-4b3f-4ecb-9f16-a2b313352c61"
select select "f4ae0446-41fa-4afd-99aa-409617c58827"
select select "4f5e2784-8c40-49a3-b0e9-8f1a3cbab4f4"
select select "e5b6e178-1d4e-46f3-8fba-19f7851c487a"
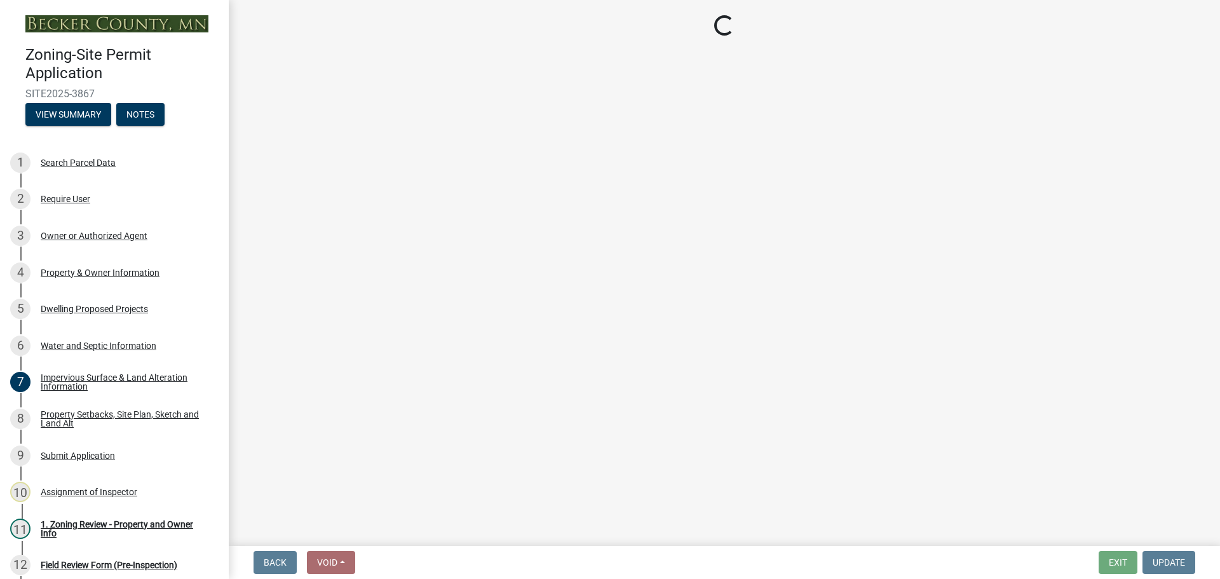
select select "1a903929-ca60-4f1e-8afa-8a841f04a978"
select select "b63d75fc-5f3c-4949-bc5e-b7a1b42903a6"
select select "11c1c089-3b44-43c0-9549-3c9eeea2451f"
select select "cbc699c5-a6de-4f3d-a533-ae678b946106"
select select "ab9119d1-7da9-49c4-9fac-8c142204c89d"
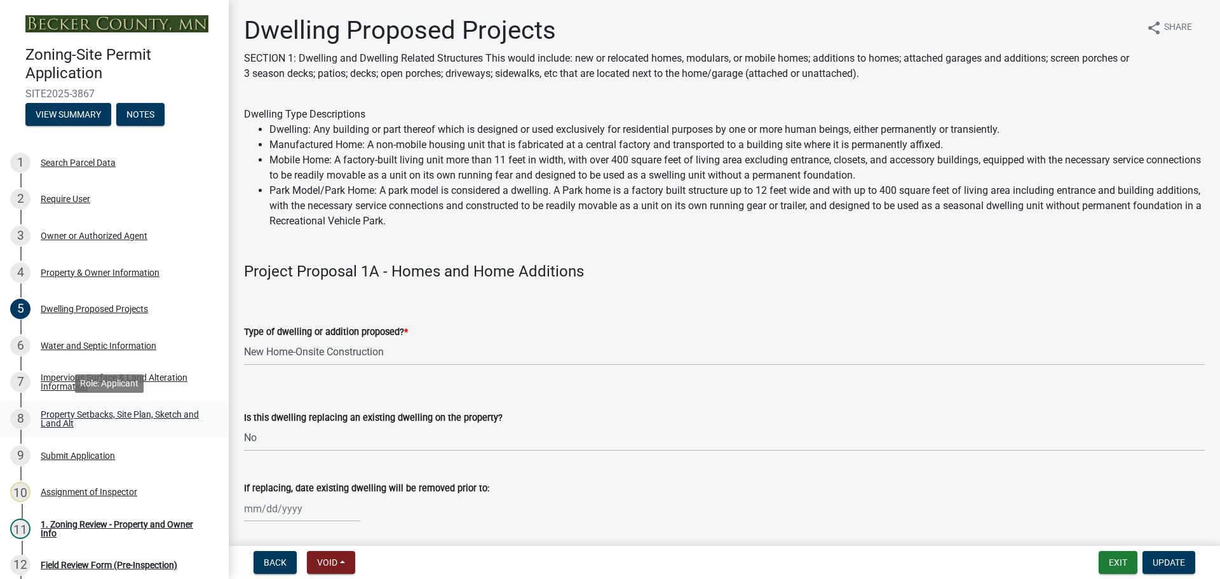
click at [92, 418] on div "Property Setbacks, Site Plan, Sketch and Land Alt" at bounding box center [125, 419] width 168 height 18
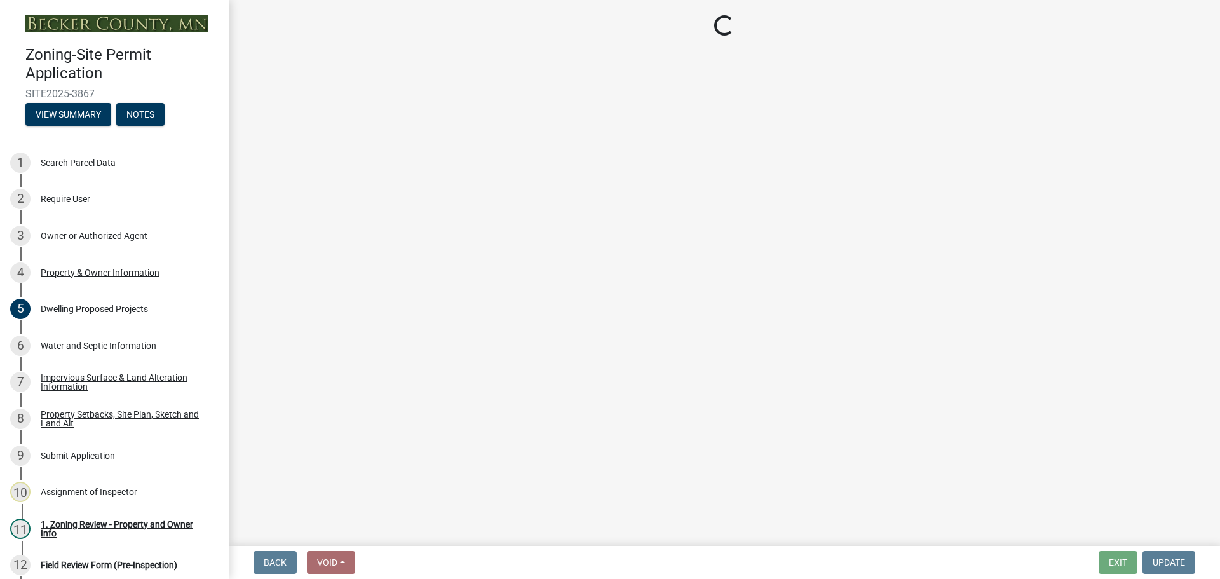
select select "7b13c63f-e699-4112-b373-98fbd28ec536"
select select "75d729af-245c-453b-a9cc-c41847c3eef2"
select select "b56a4575-9846-47cf-8067-c59a4853da22"
select select "12f785fb-c378-4b18-841c-21c73dc99083"
select select "e8ab2dc3-aa3f-46f3-9b4a-37eb25ad84af"
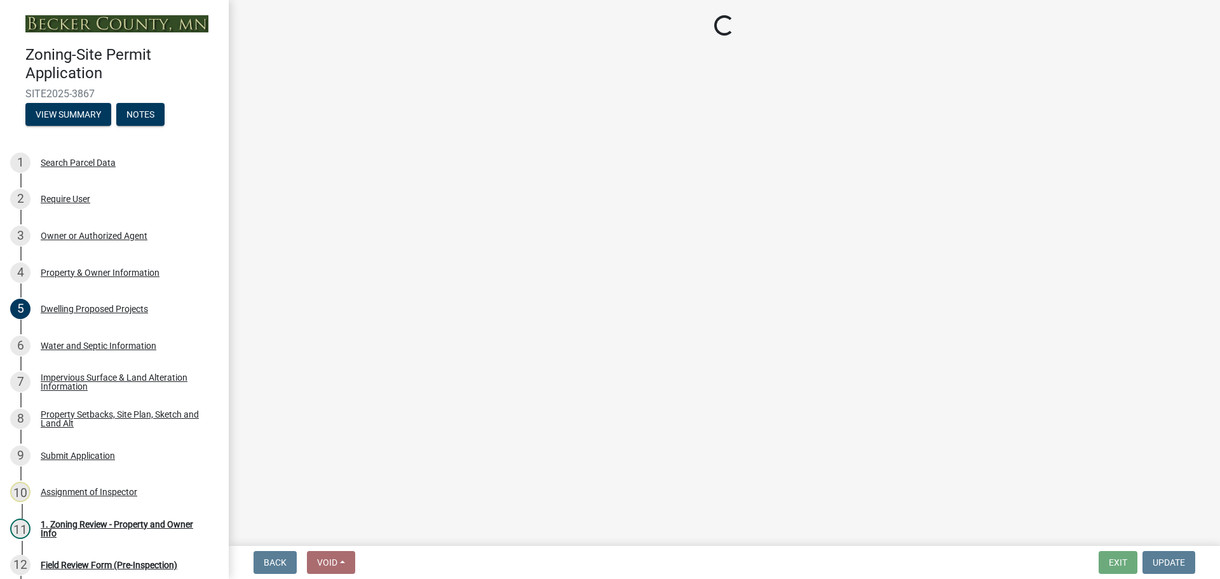
select select "27b2a8b4-abf6-463e-8c0c-7c5d2b4fe26f"
select select "5ad4ab64-b44e-481c-9000-9e5907aa74e1"
select select "a96800da-4e88-4c62-b1ff-2cd17f9e3346"
select select "c8b8ea71-7088-4e87-a493-7bc88cc2835b"
select select "133211ff-91ce-4a0a-9235-b48a7e2069a0"
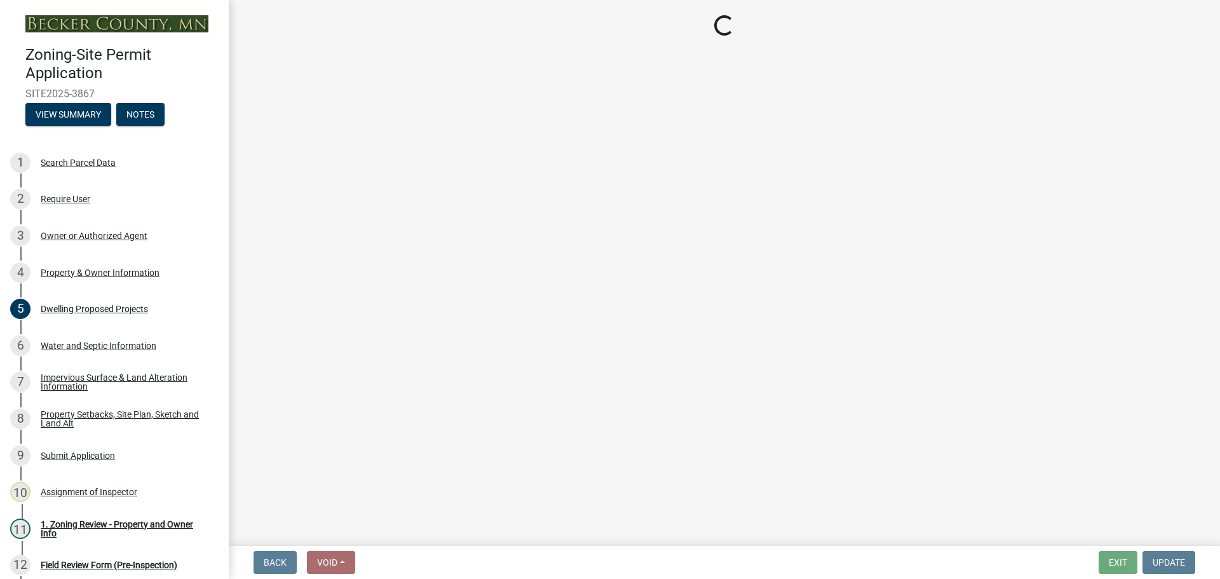
select select "19d13e65-c93d-443e-910a-7a17299544cc"
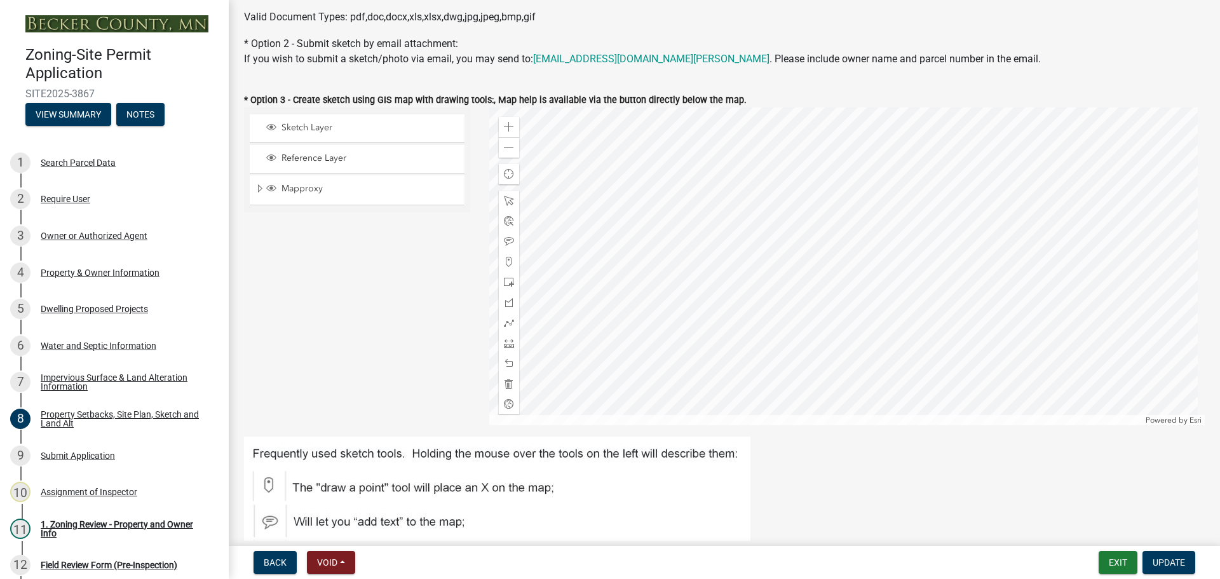
scroll to position [445, 0]
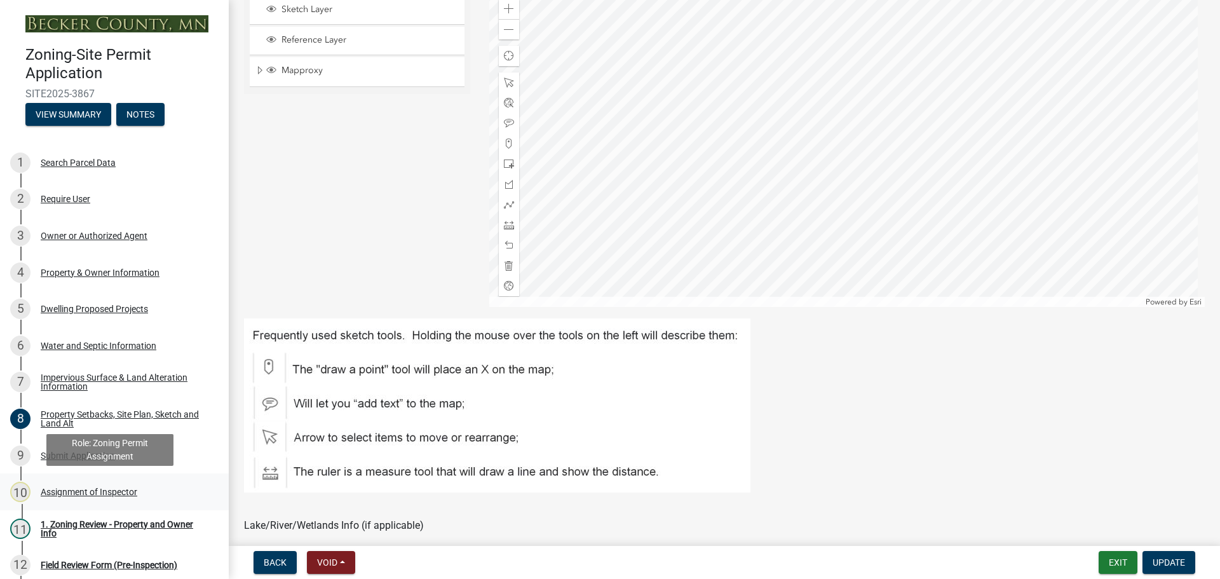
click at [109, 489] on div "Assignment of Inspector" at bounding box center [89, 492] width 97 height 9
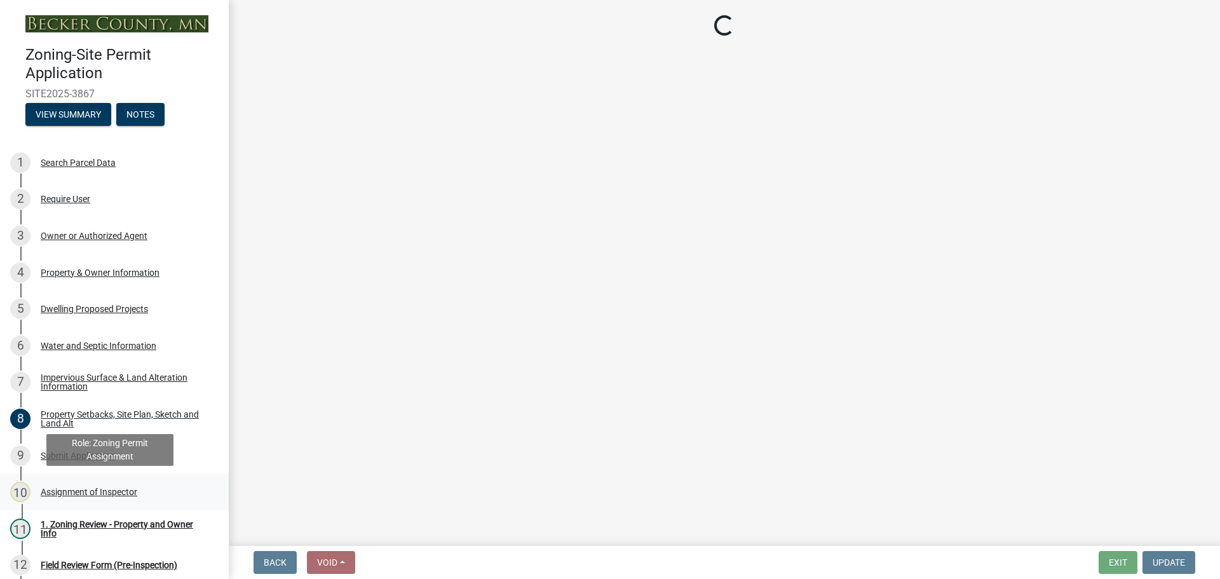
scroll to position [0, 0]
select select "ebd8400e-d8d5-49f8-911f-e671eb76408a"
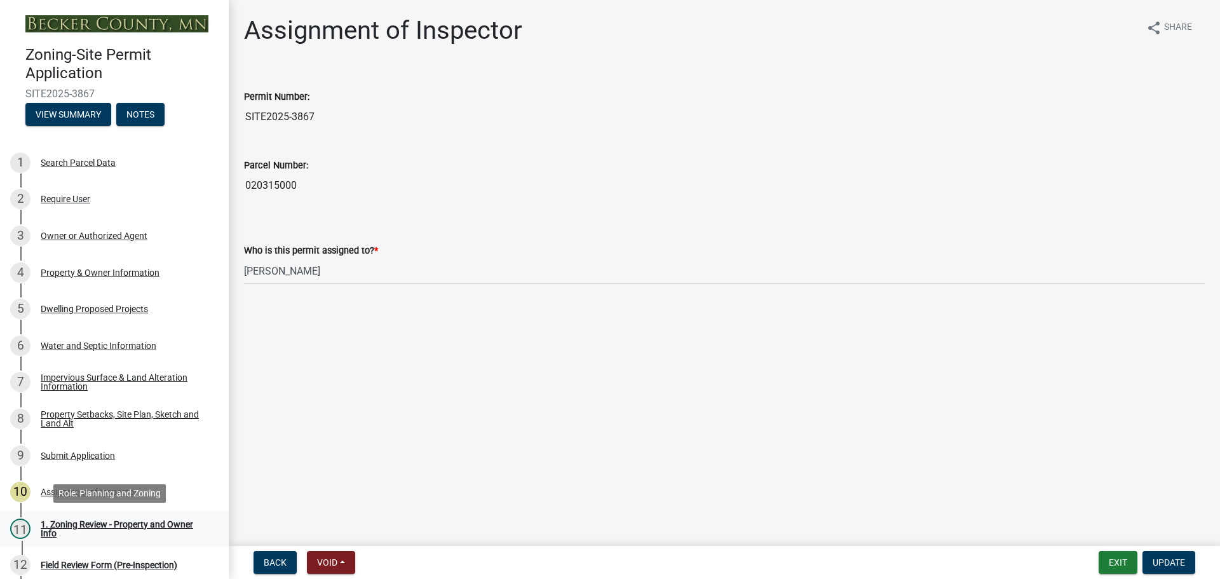
click at [131, 522] on div "1. Zoning Review - Property and Owner Info" at bounding box center [125, 529] width 168 height 18
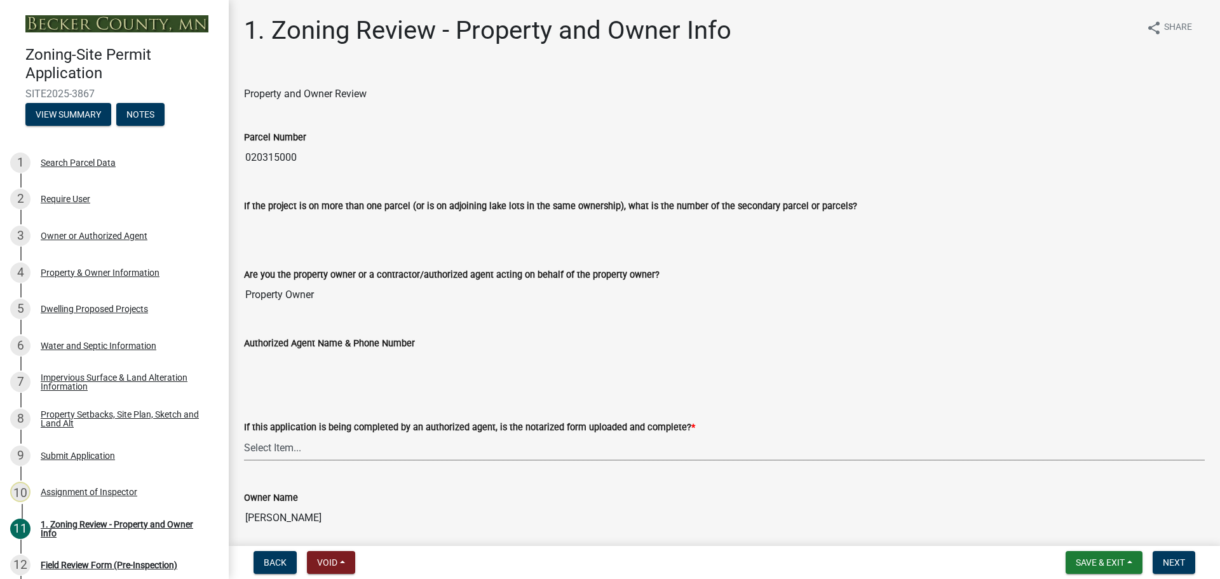
click at [281, 436] on select "Select Item... Yes No N/A" at bounding box center [724, 448] width 961 height 26
click at [244, 435] on select "Select Item... Yes No N/A" at bounding box center [724, 448] width 961 height 26
select select "cbb11d8f-4555-437c-8f31-3a7afda480c5"
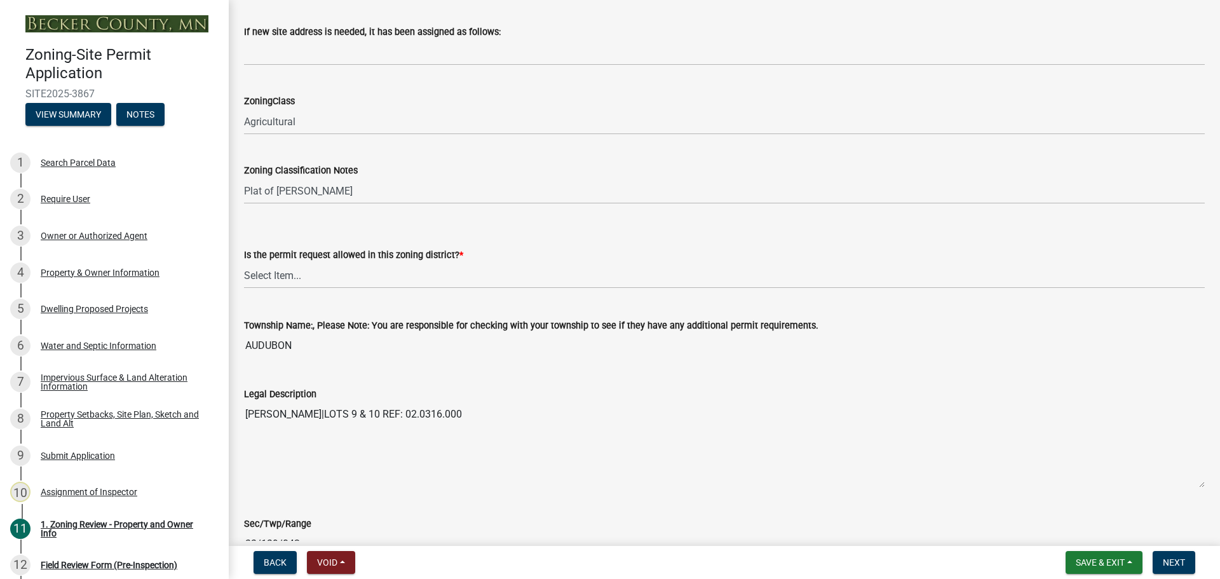
scroll to position [826, 0]
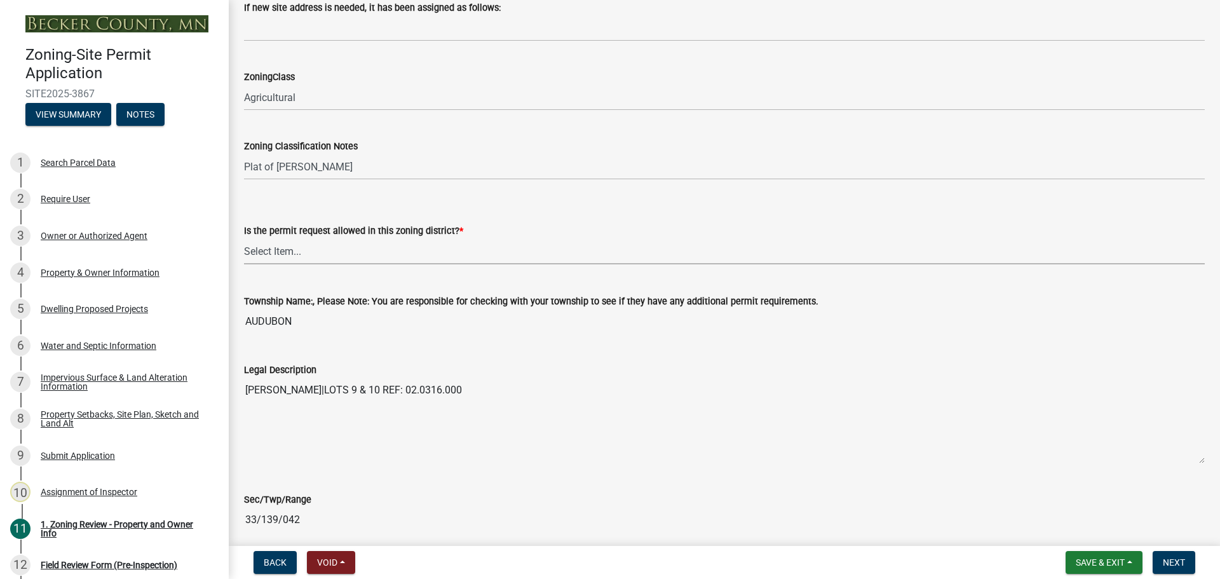
click at [281, 250] on select "Select Item... Yes No" at bounding box center [724, 251] width 961 height 26
click at [244, 238] on select "Select Item... Yes No" at bounding box center [724, 251] width 961 height 26
select select "b4f32c46-6248-4748-b47c-fa4933858724"
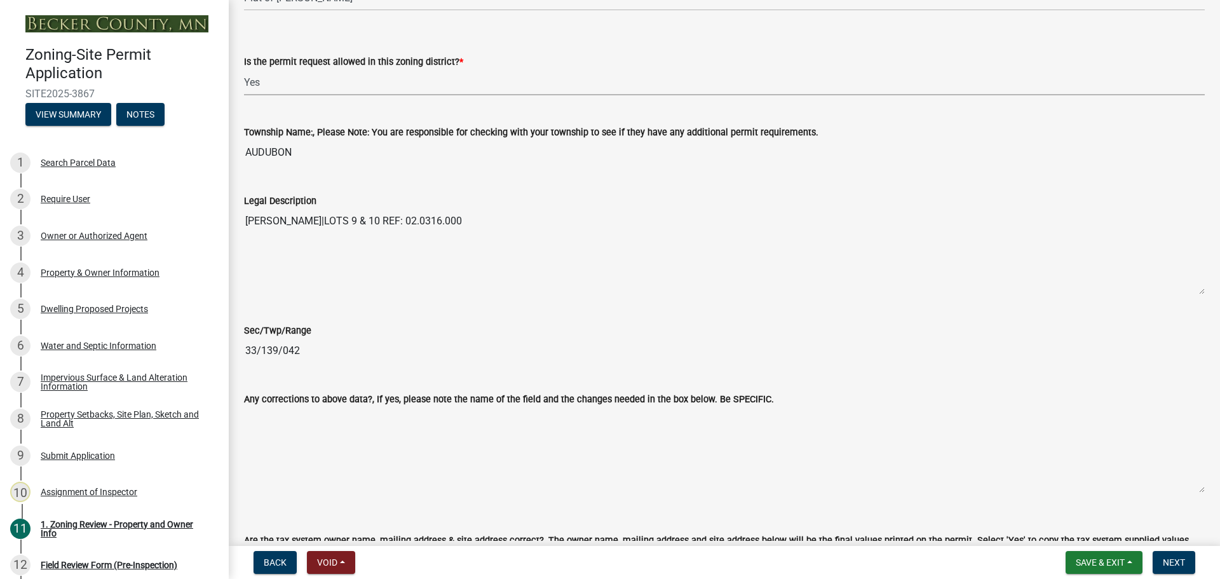
scroll to position [1144, 0]
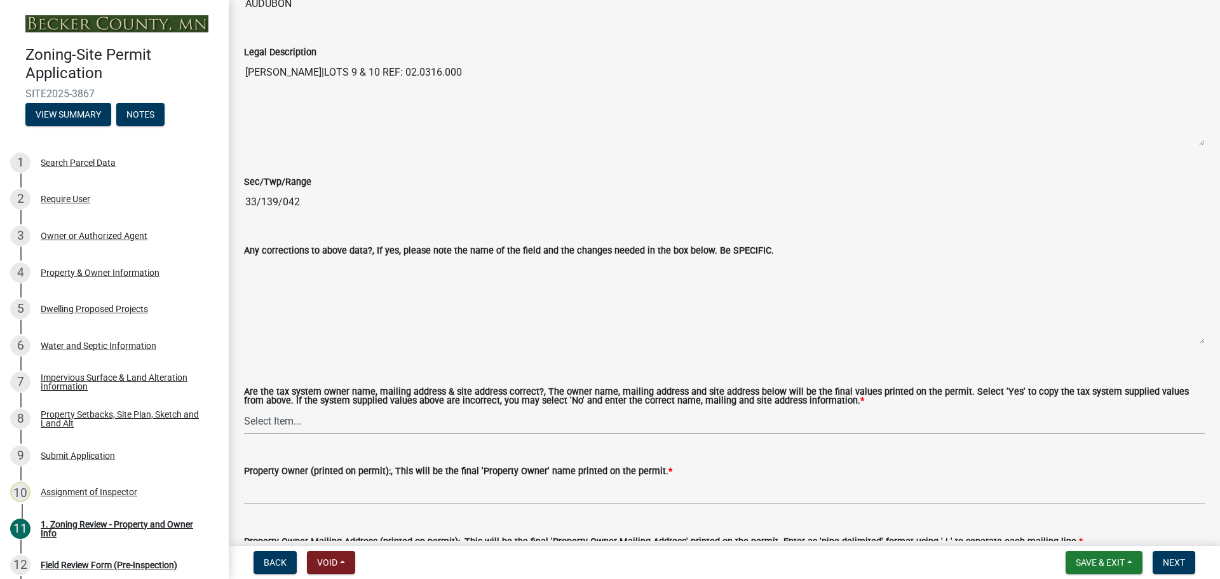
click at [302, 415] on select "Select Item... Yes No" at bounding box center [724, 421] width 961 height 26
click at [244, 409] on select "Select Item... Yes No" at bounding box center [724, 421] width 961 height 26
select select "ab6c2257-4786-48e5-86d0-1194833f57c8"
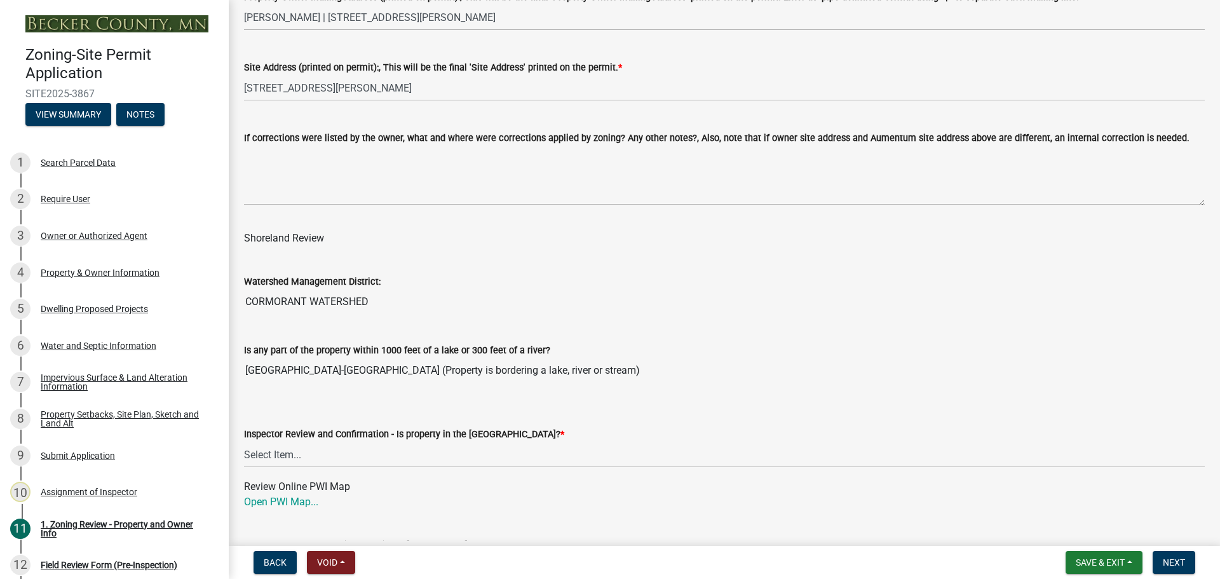
scroll to position [1780, 0]
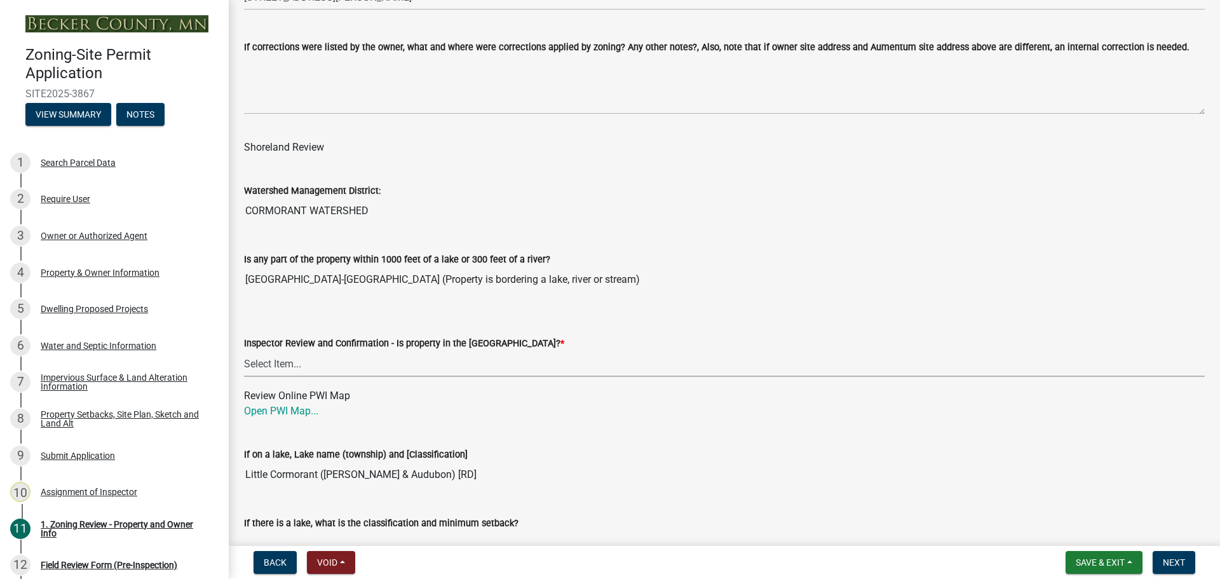
drag, startPoint x: 275, startPoint y: 357, endPoint x: 283, endPoint y: 357, distance: 7.6
click at [275, 357] on select "Select Item... Within Shoreland District (SD) Not in Shoreland District (NOTSL)" at bounding box center [724, 364] width 961 height 26
click at [244, 352] on select "Select Item... Within Shoreland District (SD) Not in Shoreland District (NOTSL)" at bounding box center [724, 364] width 961 height 26
select select "de99b201-fb85-4000-88f5-6f49f4ff2101"
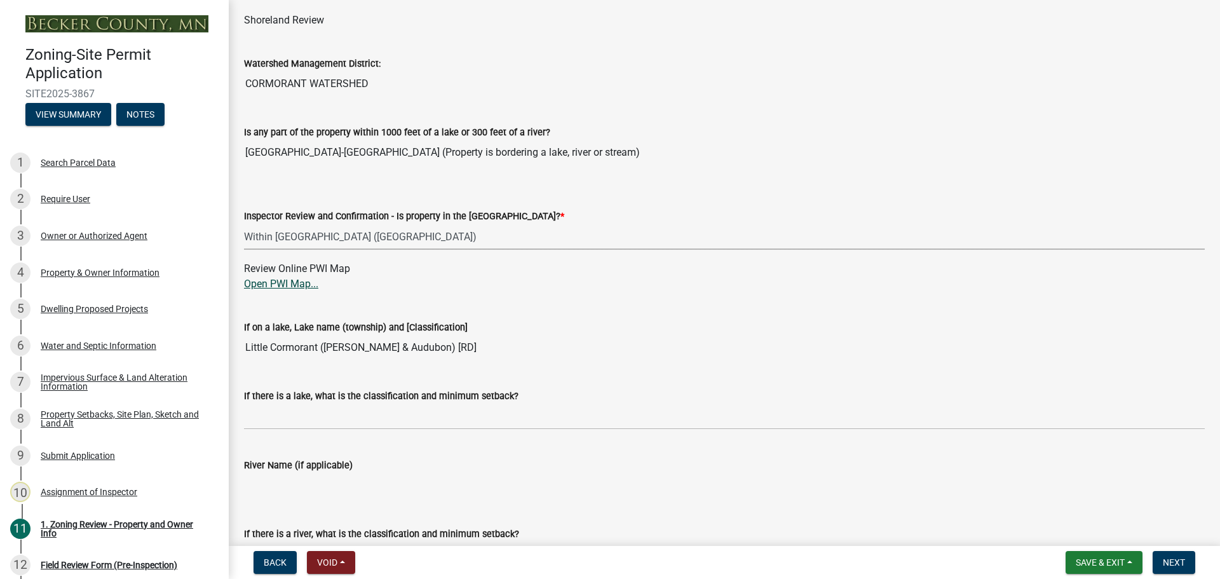
click at [300, 287] on link "Open PWI Map..." at bounding box center [281, 284] width 74 height 12
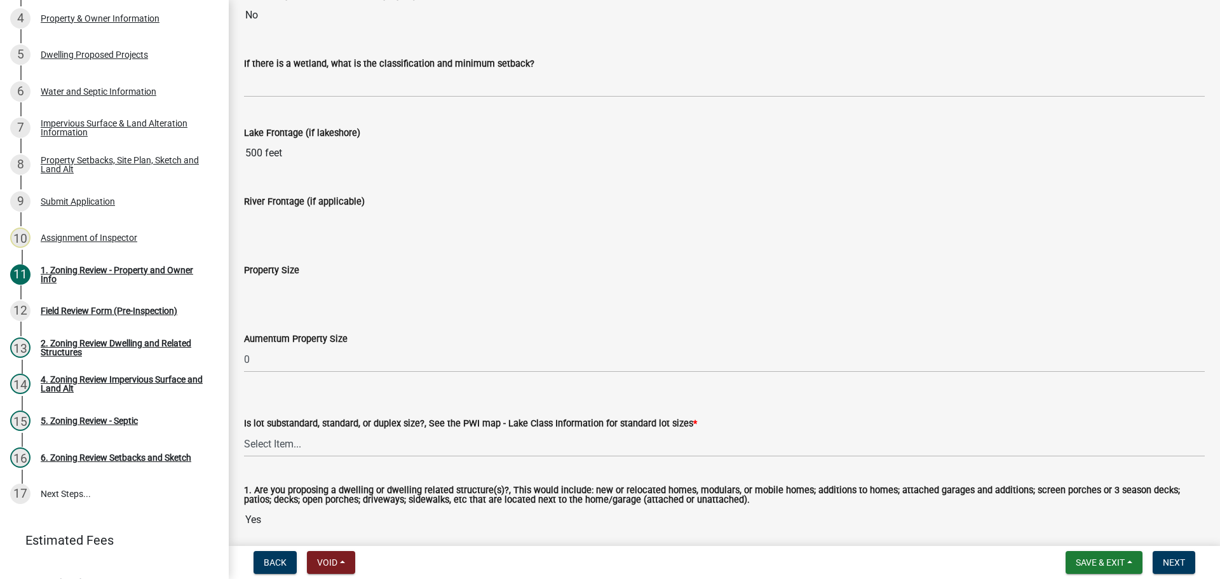
scroll to position [2642, 0]
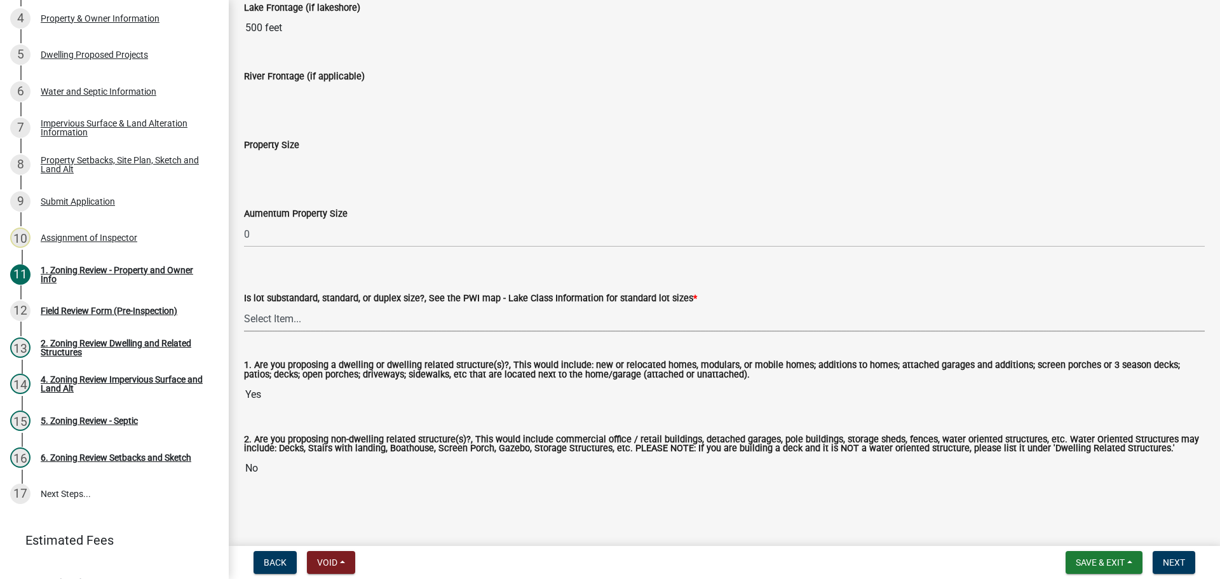
click at [266, 318] on select "Select Item... Non-Riparian and not back lot Substandard Non-Riparian Backlot S…" at bounding box center [724, 319] width 961 height 26
click at [244, 306] on select "Select Item... Non-Riparian and not back lot Substandard Non-Riparian Backlot S…" at bounding box center [724, 319] width 961 height 26
select select "bebe3d63-d6b7-40ee-9a8d-3c7f124c1a67"
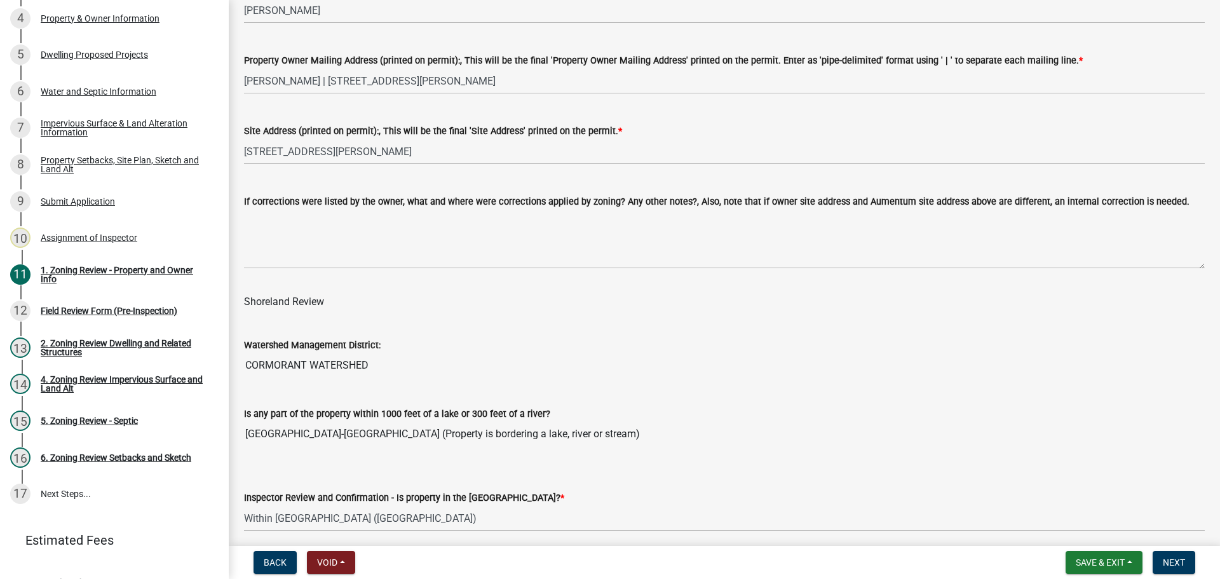
scroll to position [1816, 0]
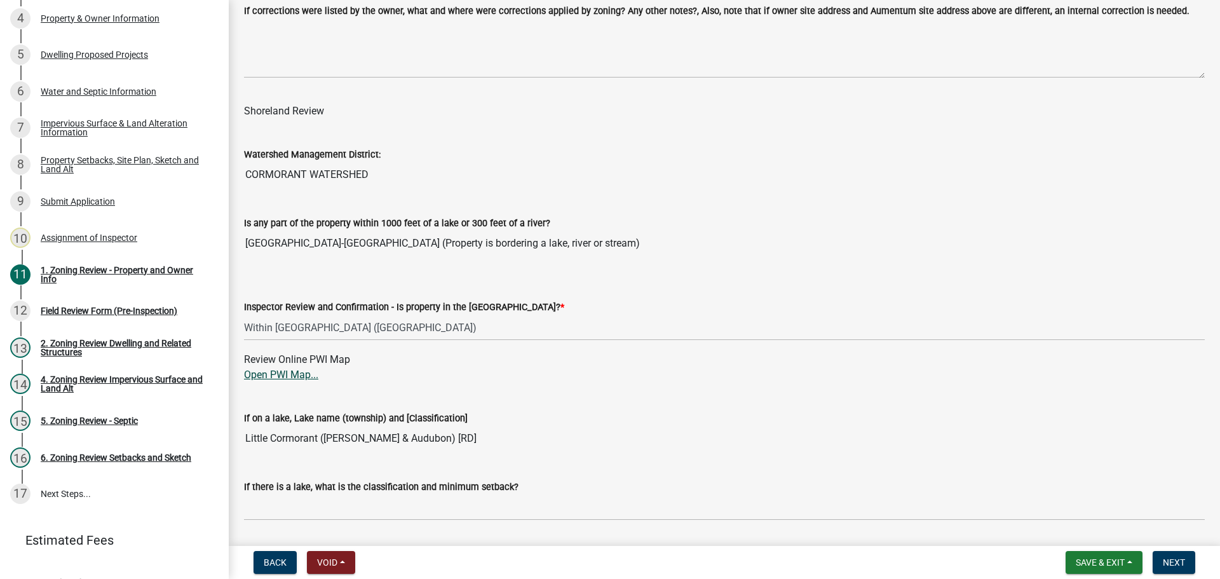
click at [284, 376] on link "Open PWI Map..." at bounding box center [281, 375] width 74 height 12
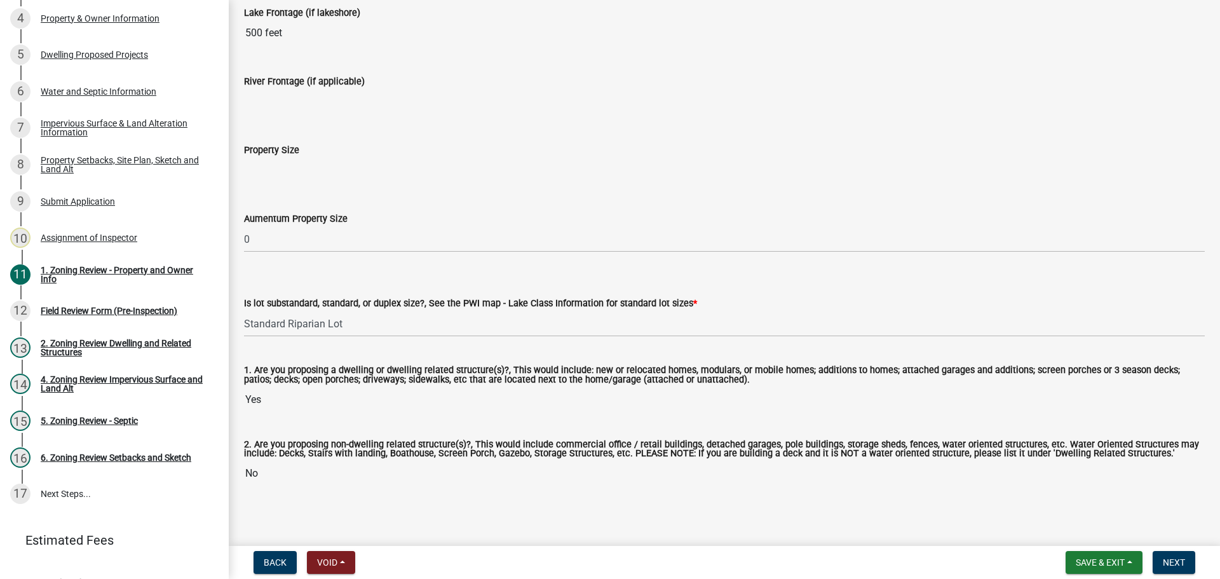
scroll to position [2642, 0]
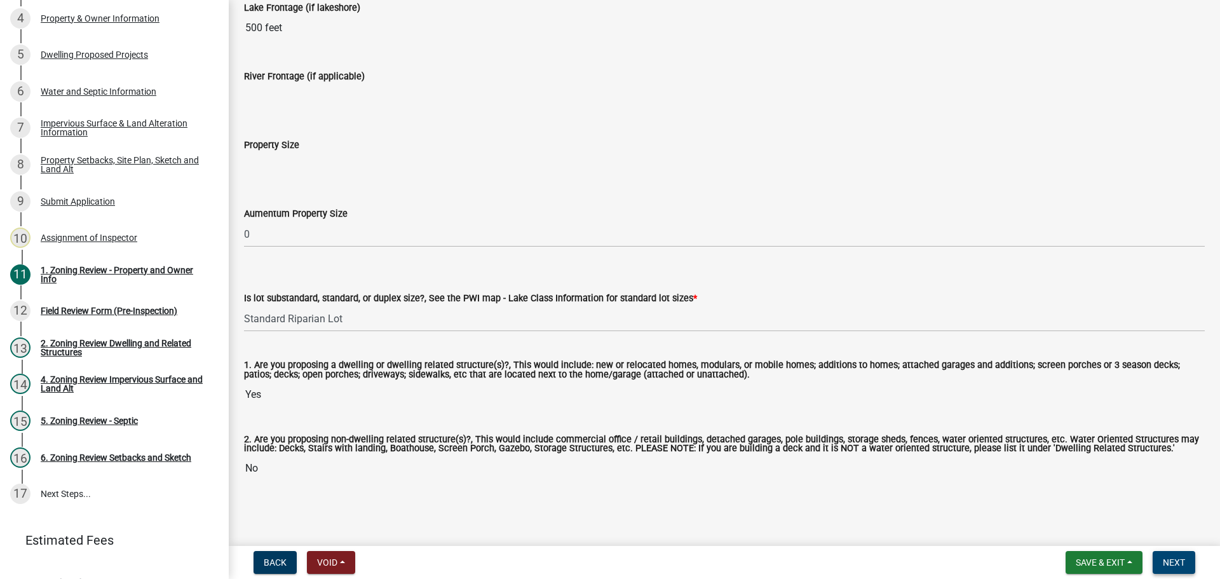
click at [1168, 555] on button "Next" at bounding box center [1174, 562] width 43 height 23
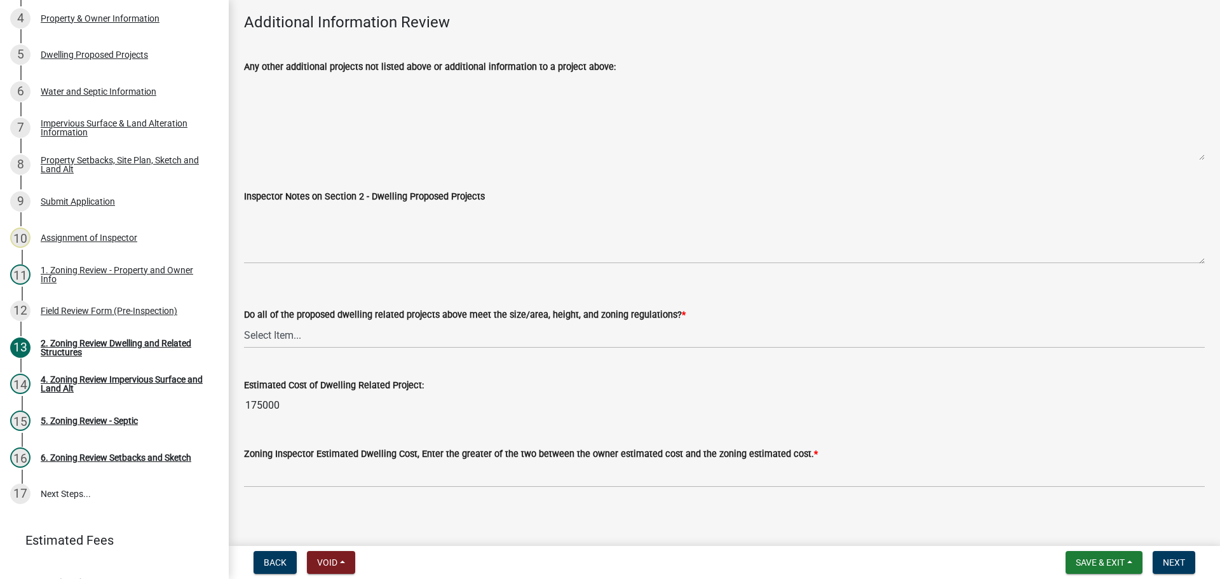
scroll to position [2974, 0]
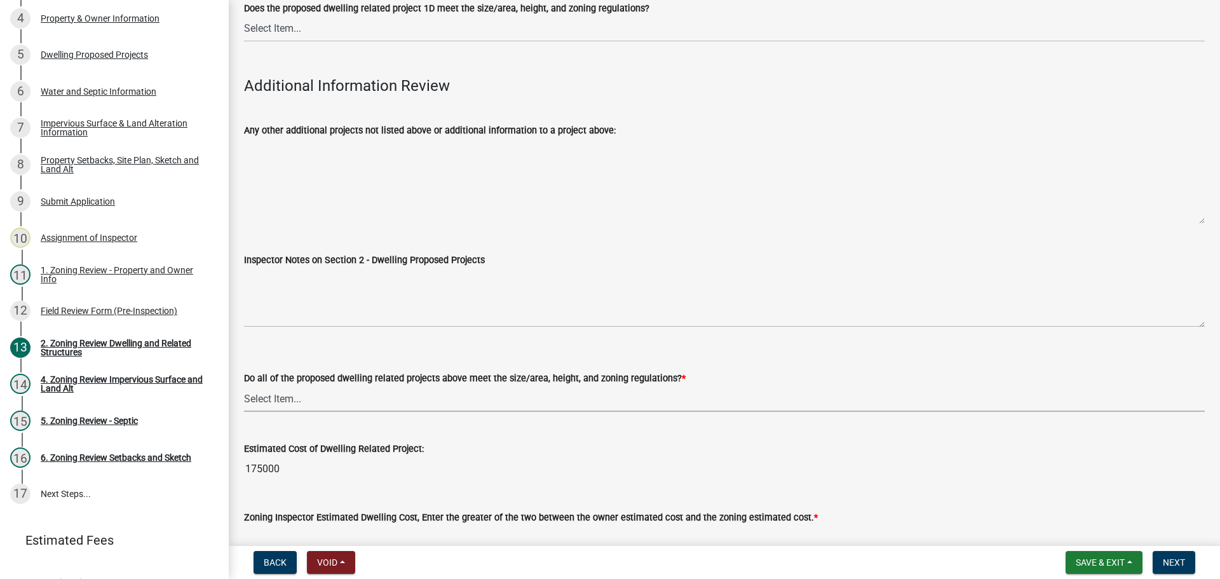
click at [280, 393] on select "Select Item... Yes No" at bounding box center [724, 399] width 961 height 26
click at [244, 386] on select "Select Item... Yes No" at bounding box center [724, 399] width 961 height 26
select select "583413f8-e9f7-4a70-8fe6-066f5b429c7e"
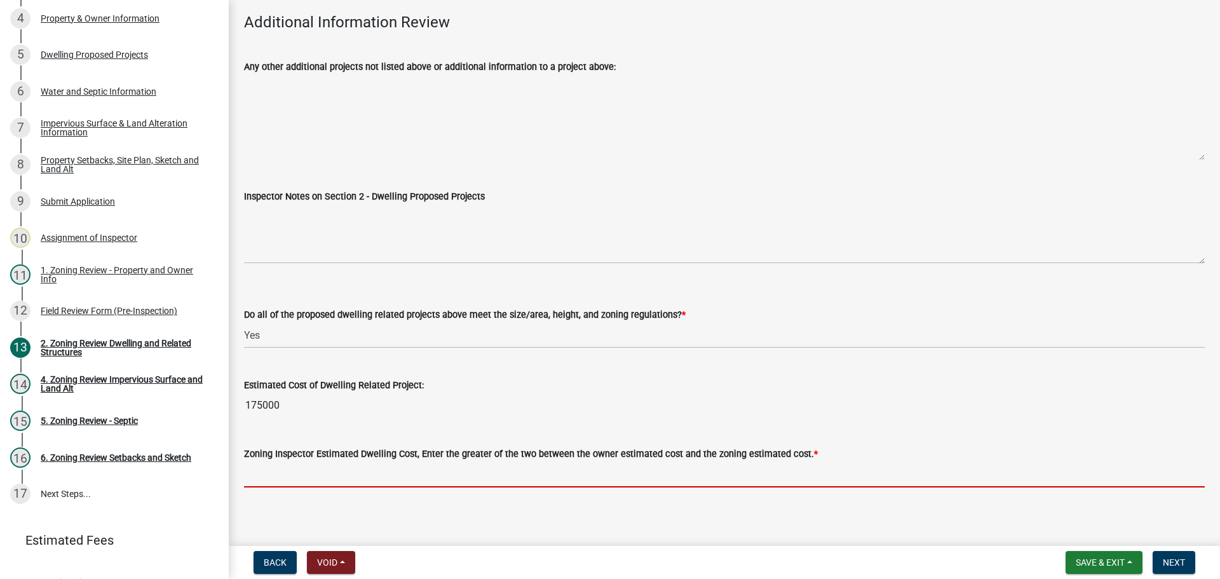
click at [342, 461] on input "text" at bounding box center [724, 474] width 961 height 26
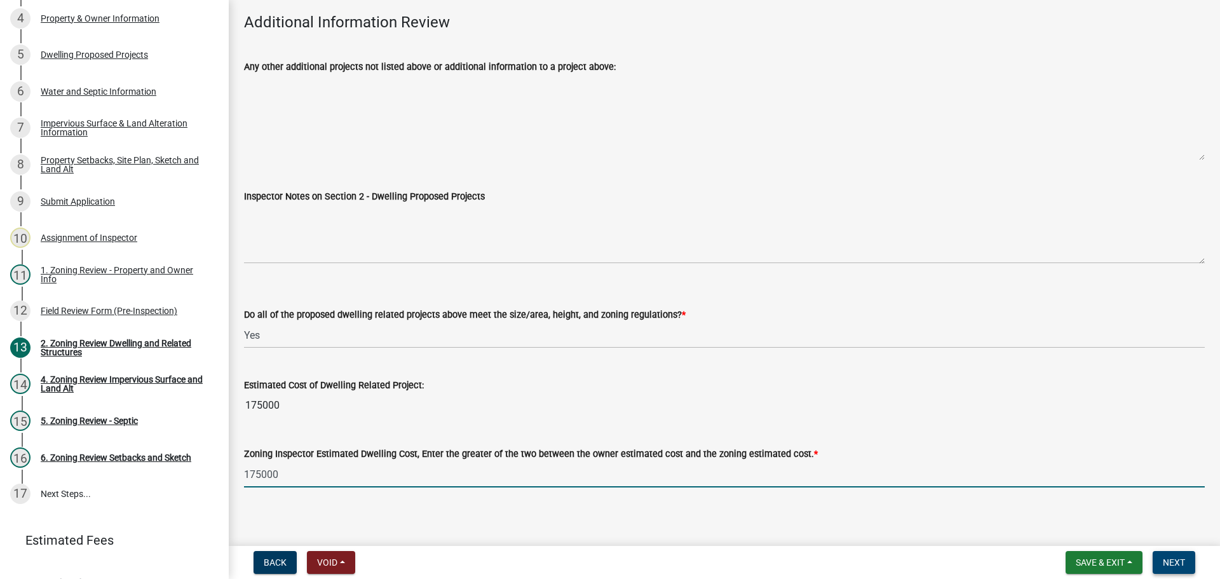
type input "175000"
click at [1178, 556] on button "Next" at bounding box center [1174, 562] width 43 height 23
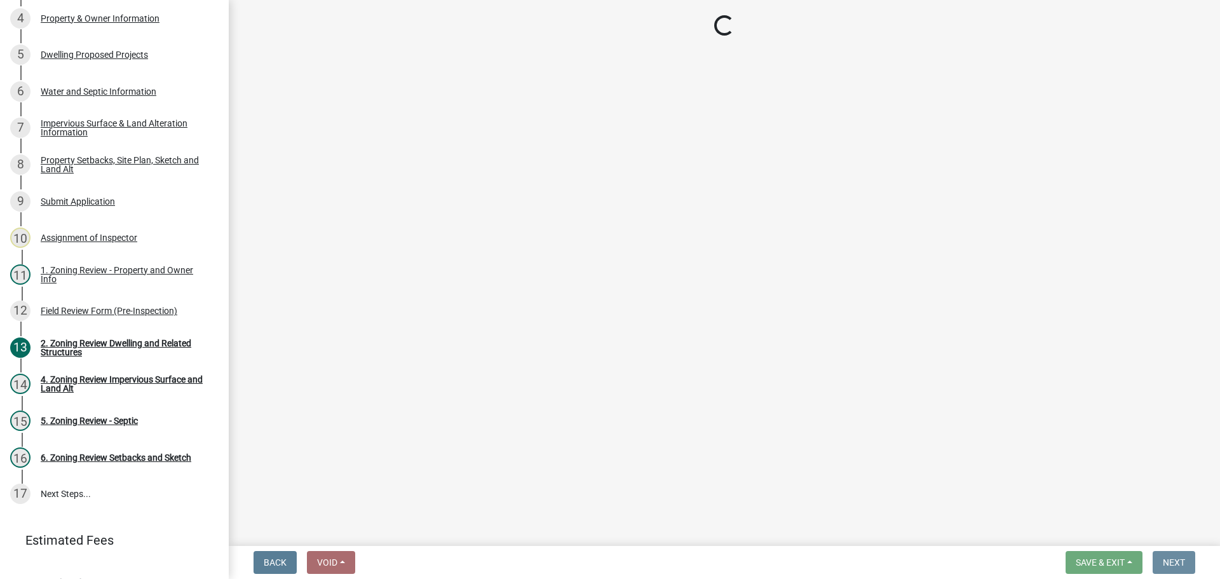
scroll to position [0, 0]
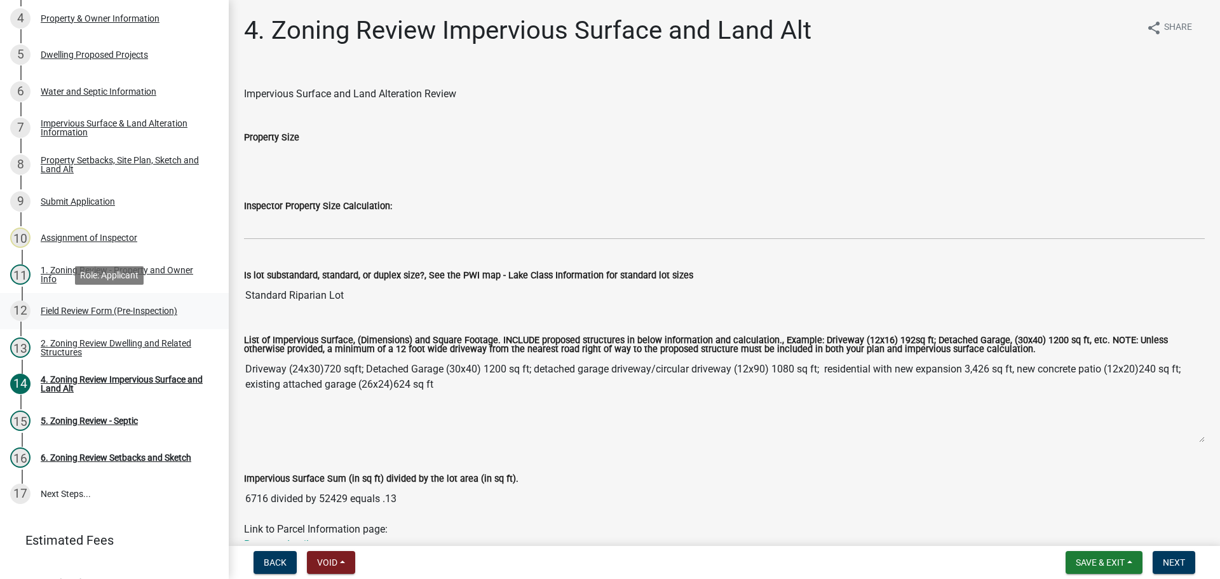
click at [93, 306] on div "Field Review Form (Pre-Inspection)" at bounding box center [109, 310] width 137 height 9
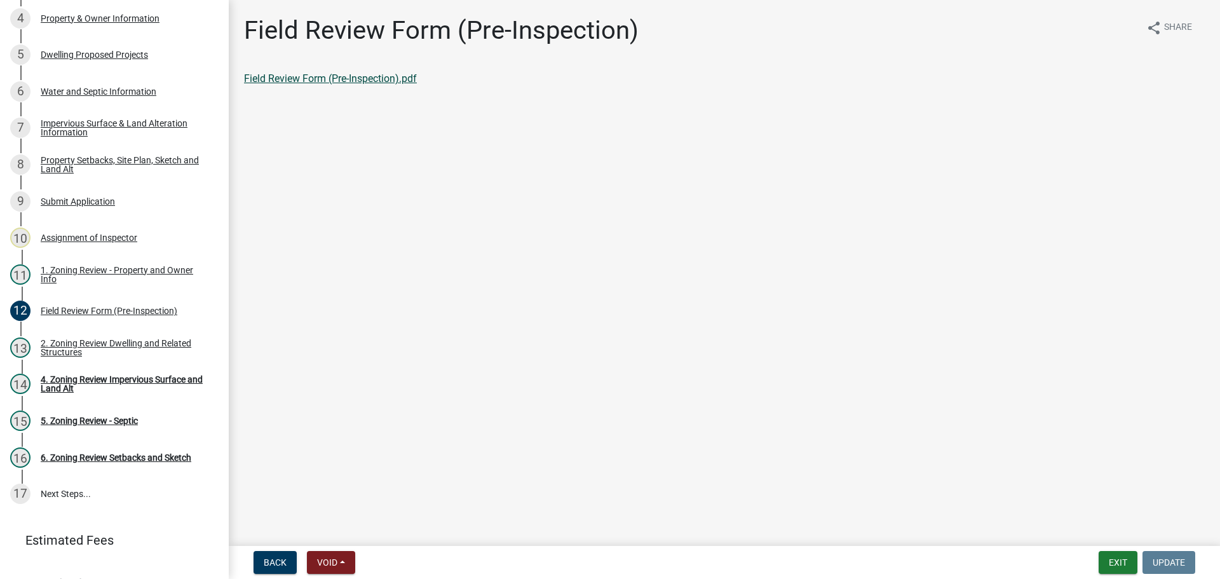
click at [324, 78] on link "Field Review Form (Pre-Inspection).pdf" at bounding box center [330, 78] width 173 height 12
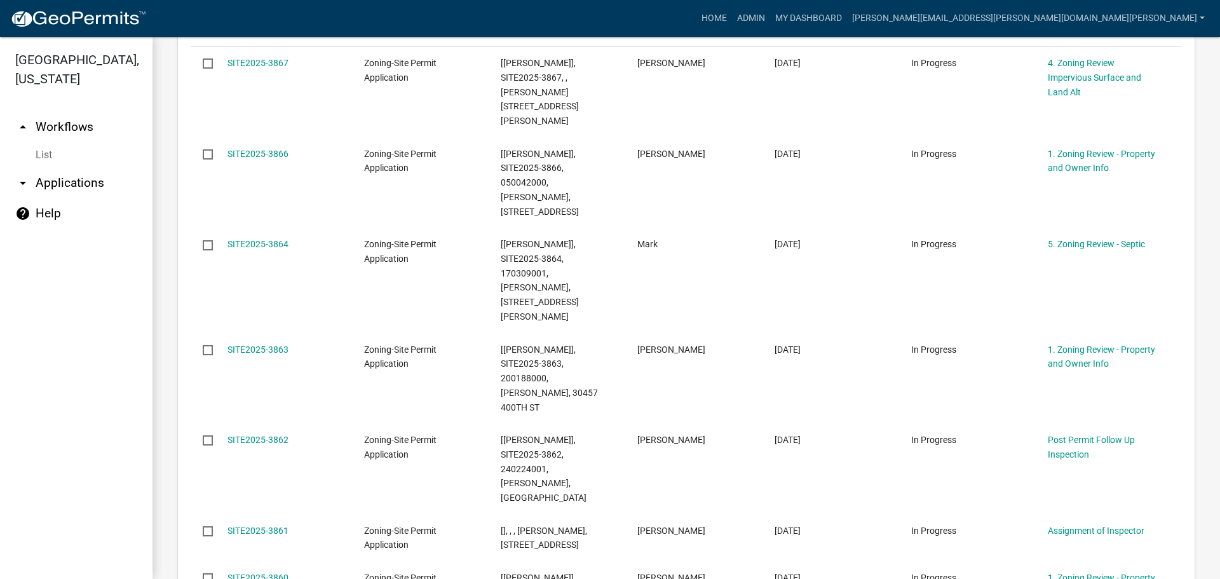
scroll to position [318, 0]
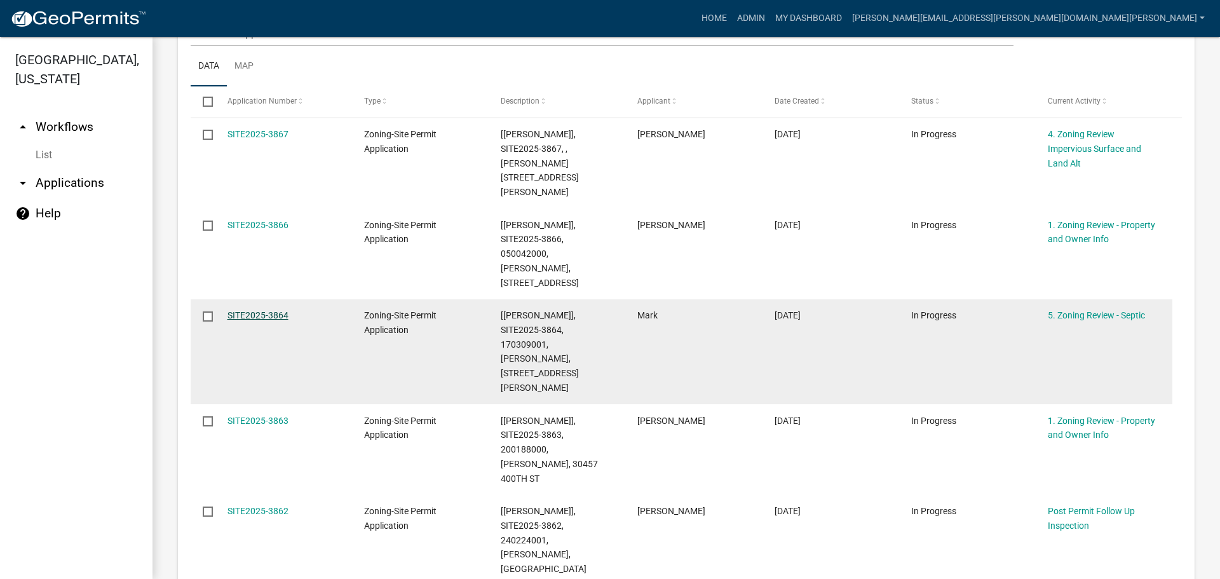
click at [264, 310] on link "SITE2025-3864" at bounding box center [258, 315] width 61 height 10
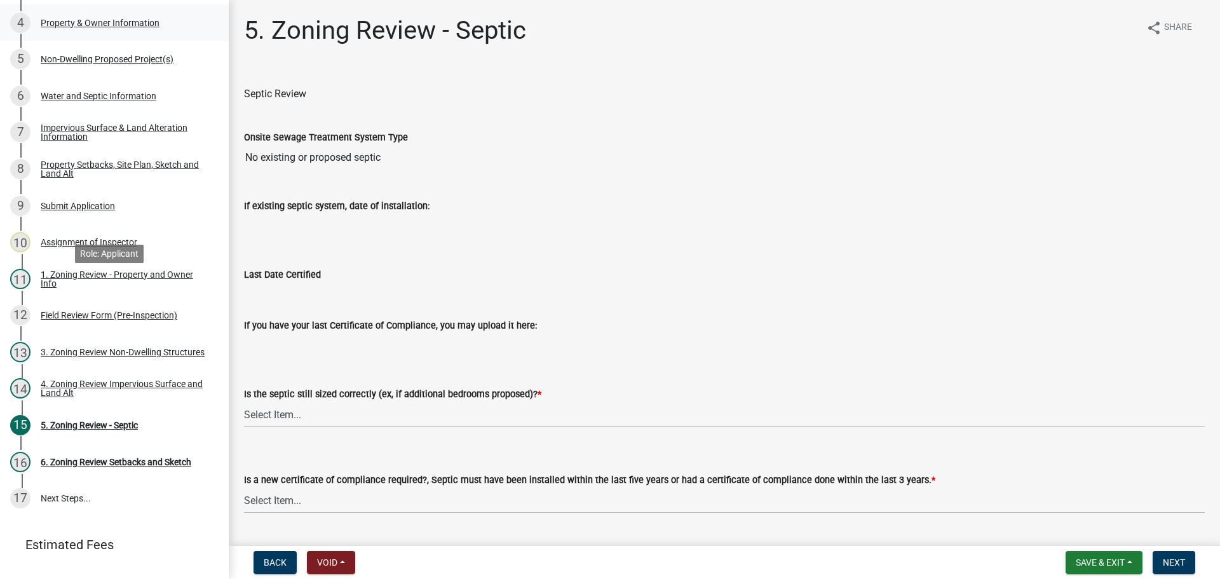
scroll to position [277, 0]
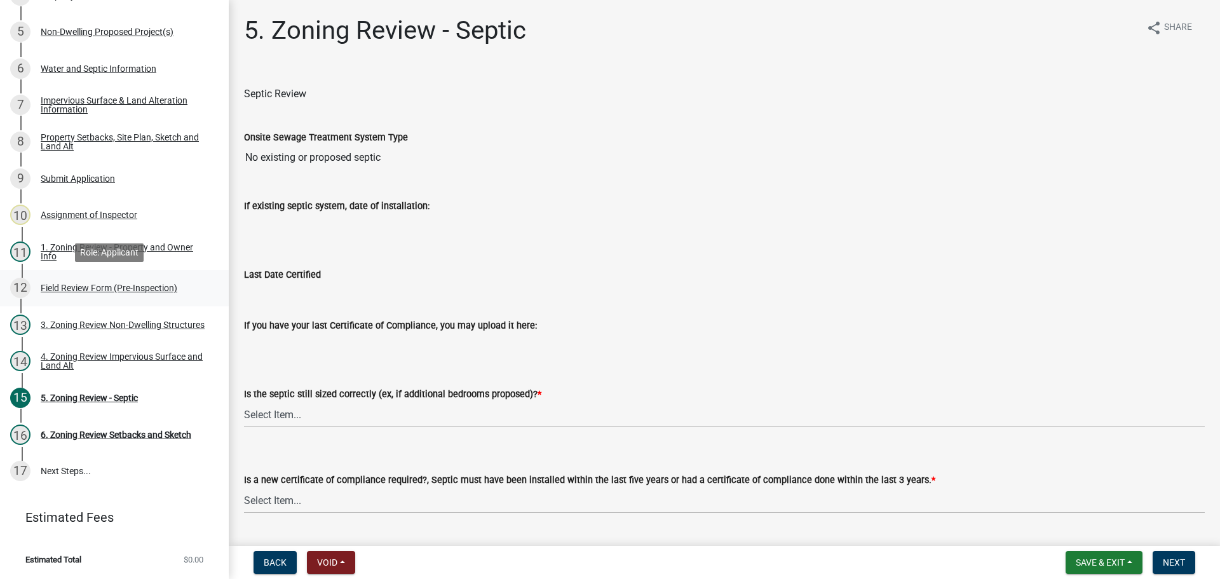
click at [110, 283] on div "Field Review Form (Pre-Inspection)" at bounding box center [109, 287] width 137 height 9
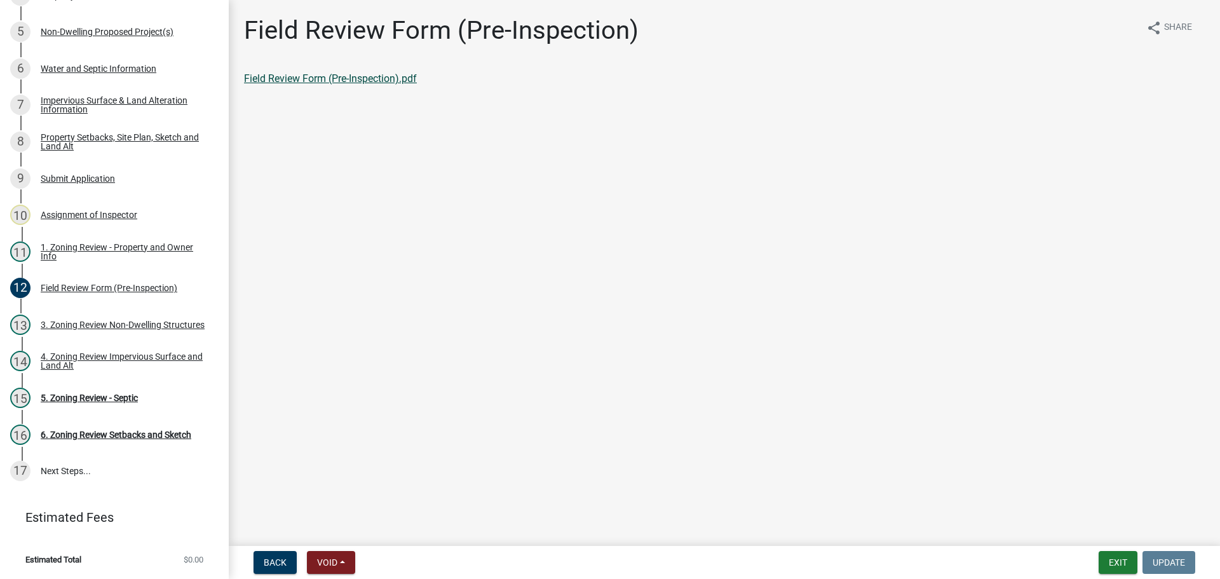
click at [277, 75] on link "Field Review Form (Pre-Inspection).pdf" at bounding box center [330, 78] width 173 height 12
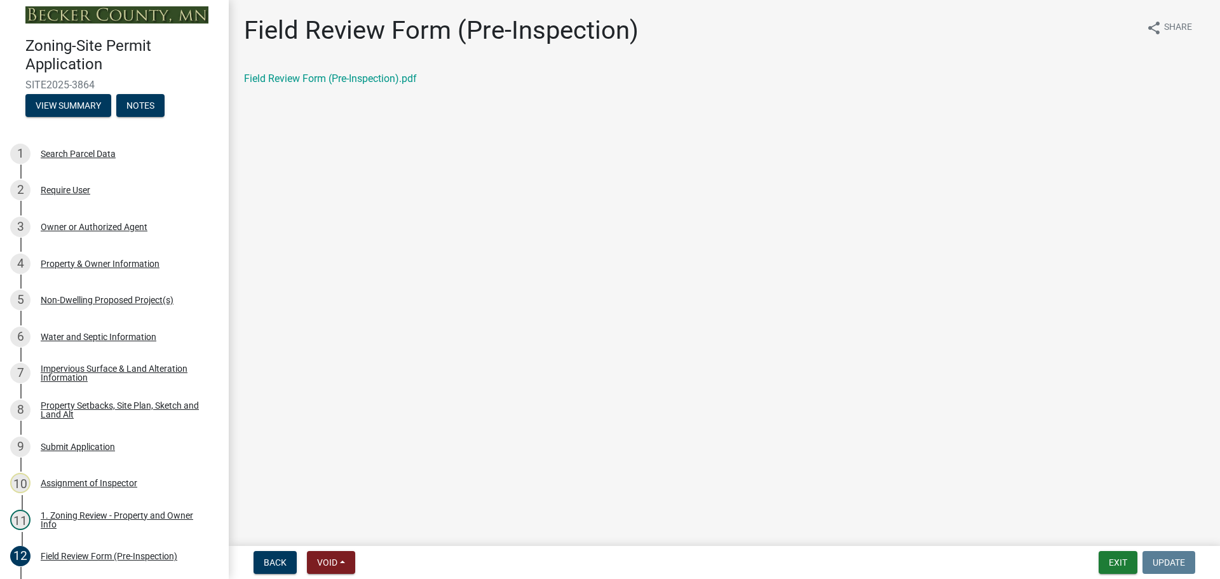
scroll to position [0, 0]
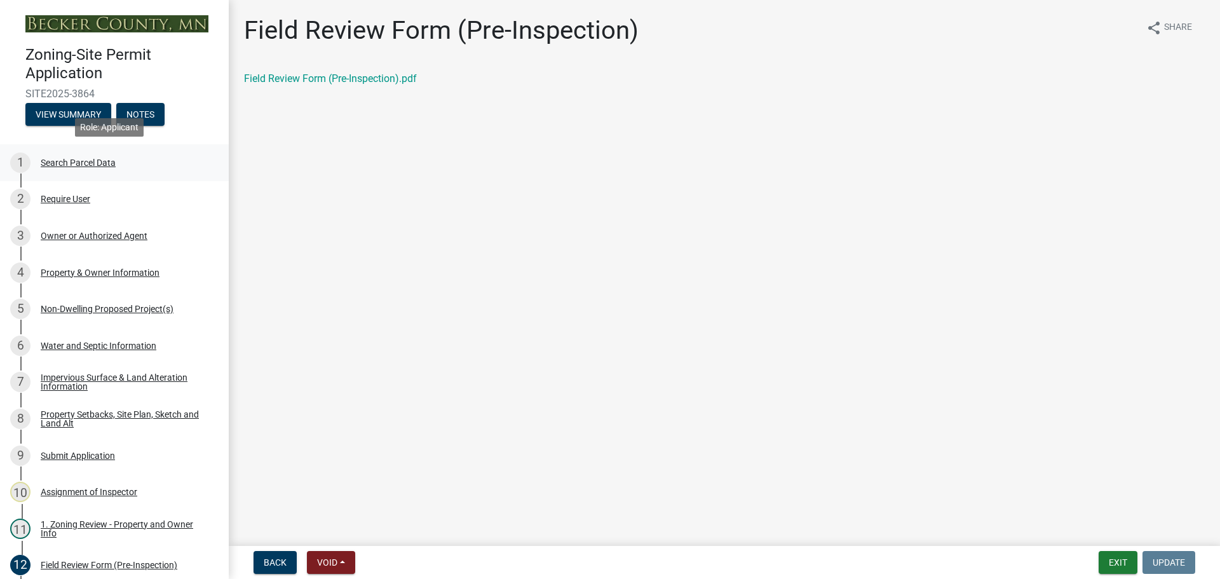
click at [90, 158] on div "Search Parcel Data" at bounding box center [78, 162] width 75 height 9
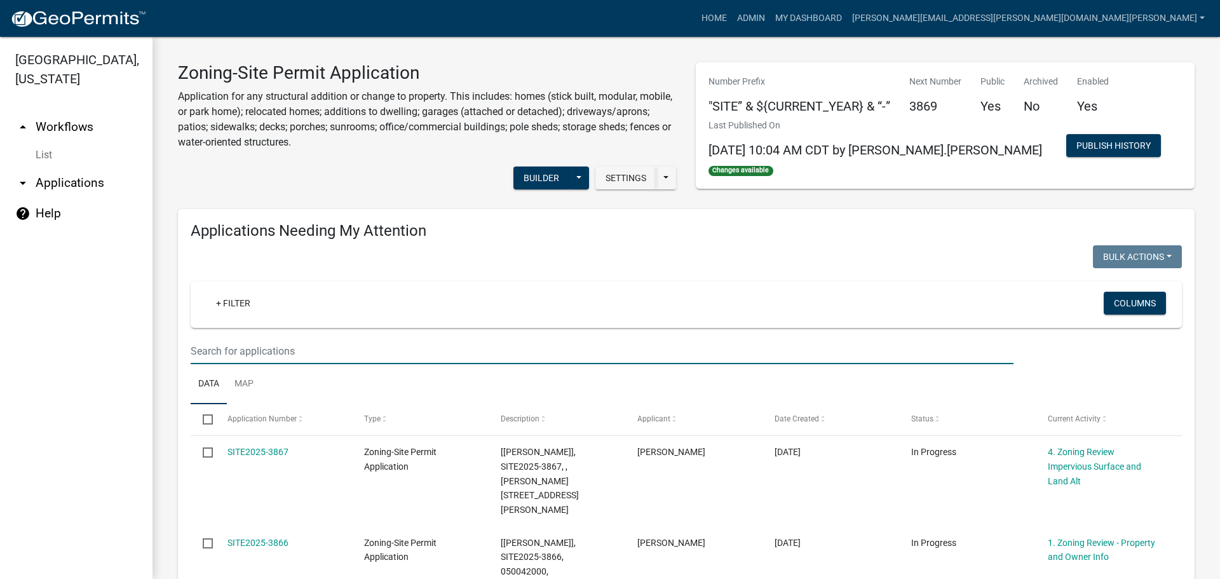
click at [306, 346] on input "text" at bounding box center [602, 351] width 823 height 26
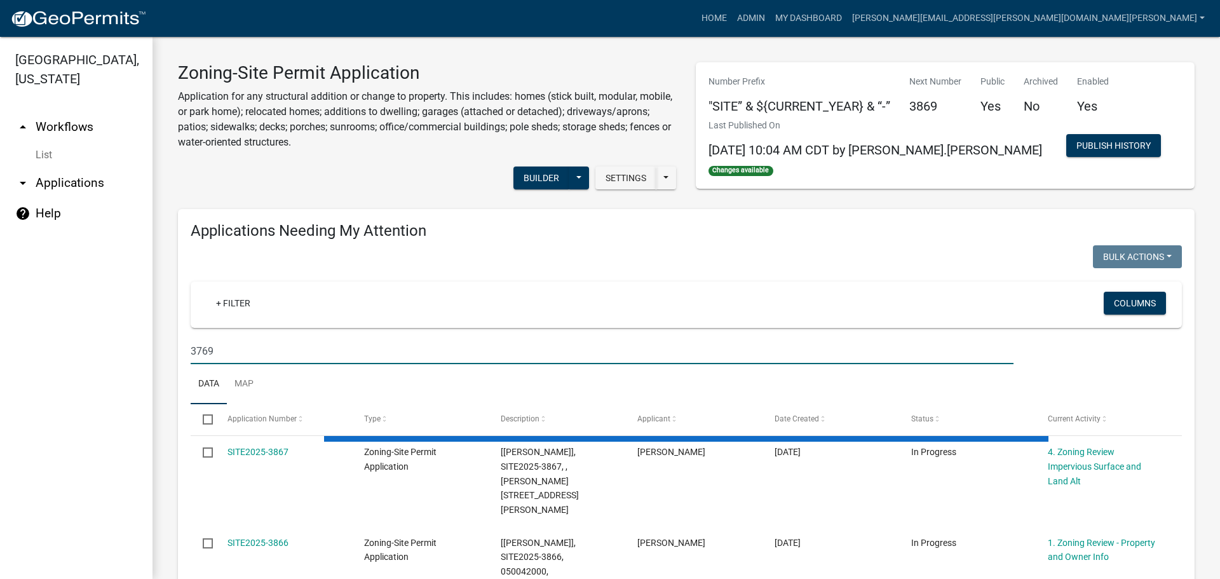
type input "3769"
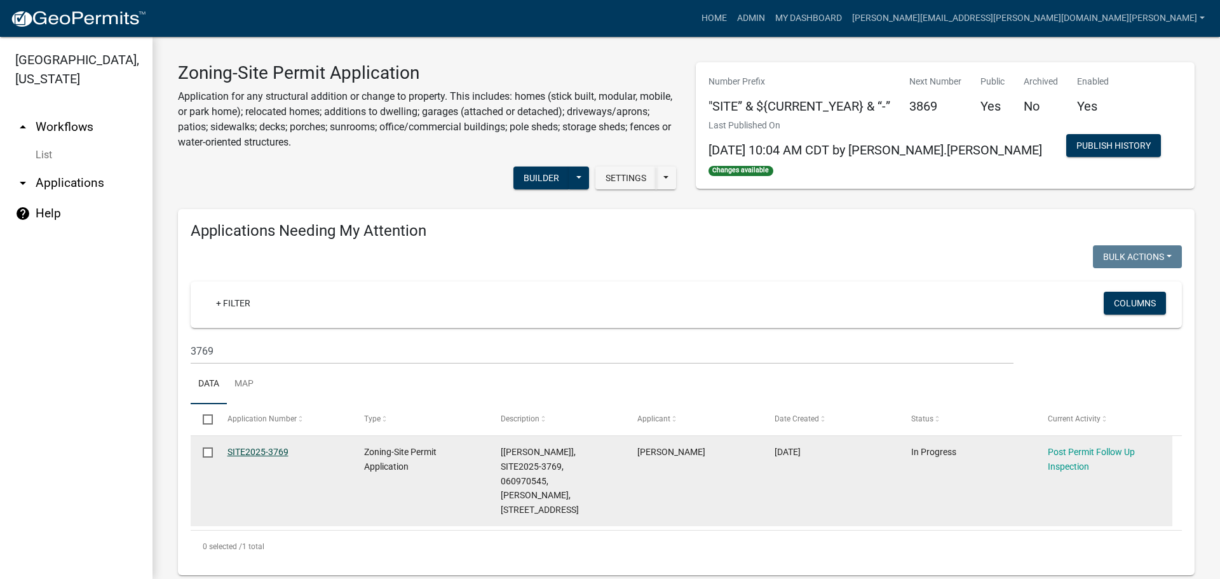
click at [273, 451] on link "SITE2025-3769" at bounding box center [258, 452] width 61 height 10
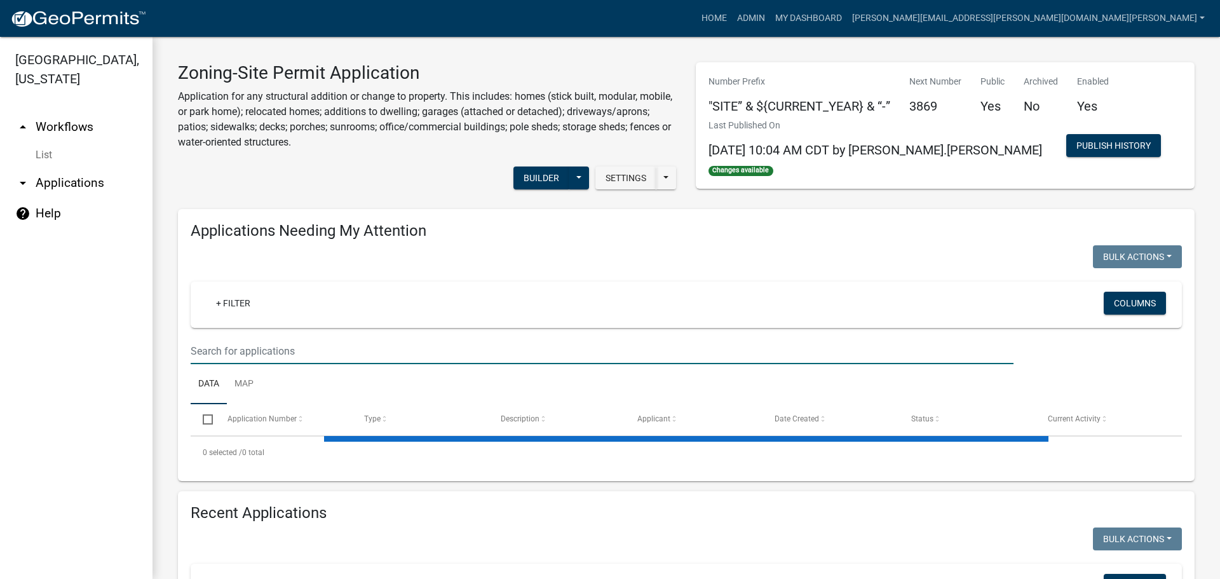
click at [297, 348] on input "text" at bounding box center [602, 351] width 823 height 26
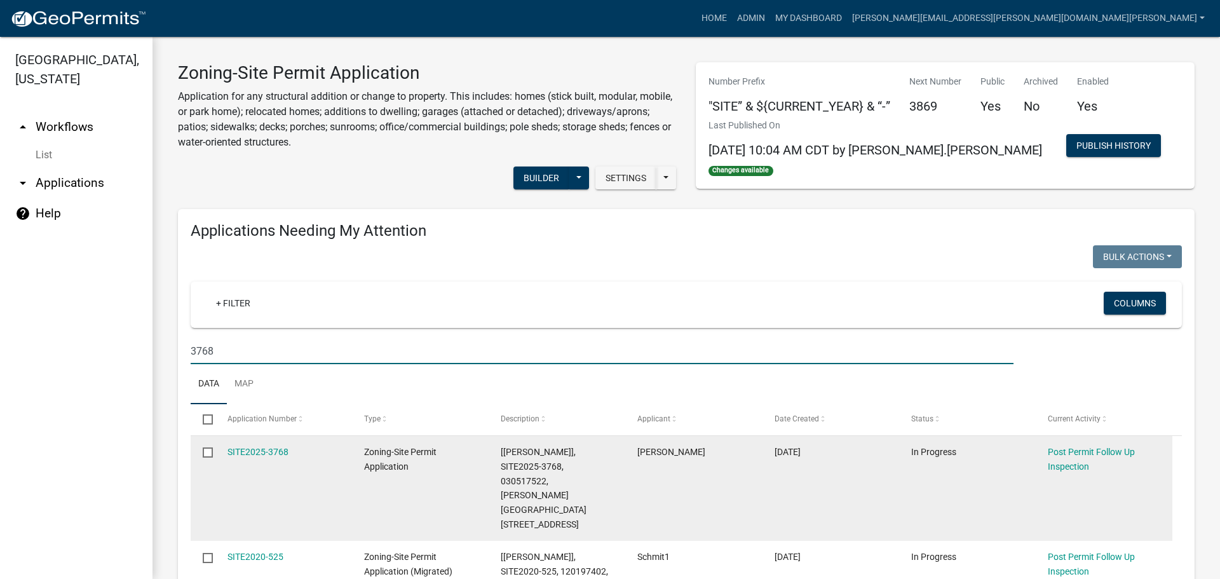
scroll to position [64, 0]
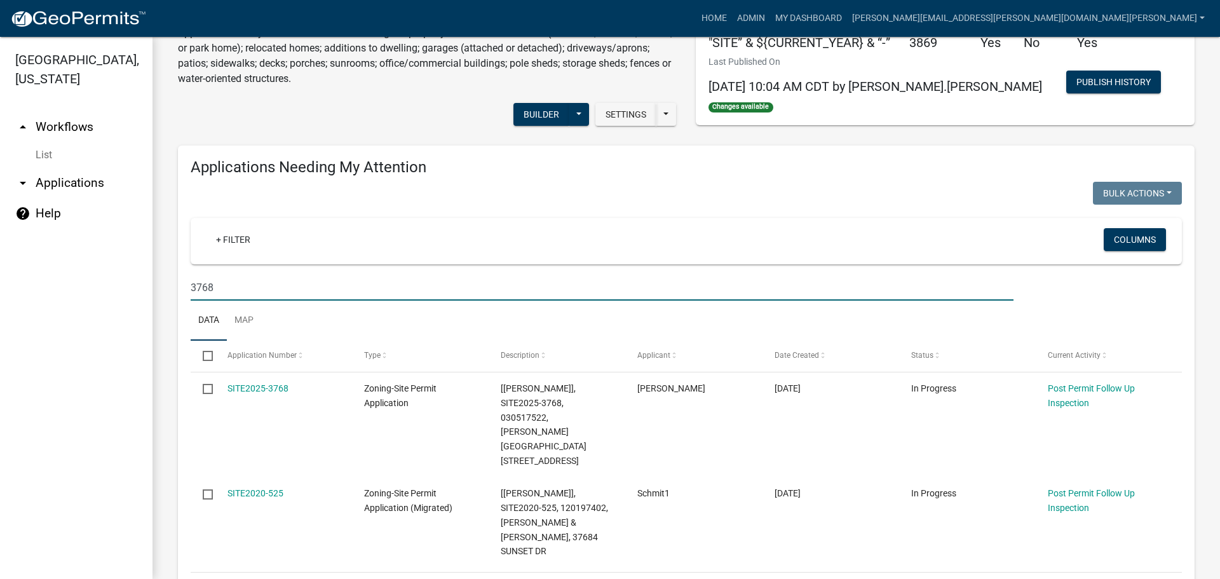
drag, startPoint x: 238, startPoint y: 289, endPoint x: 181, endPoint y: 288, distance: 56.6
click at [181, 288] on div "3768" at bounding box center [602, 288] width 842 height 26
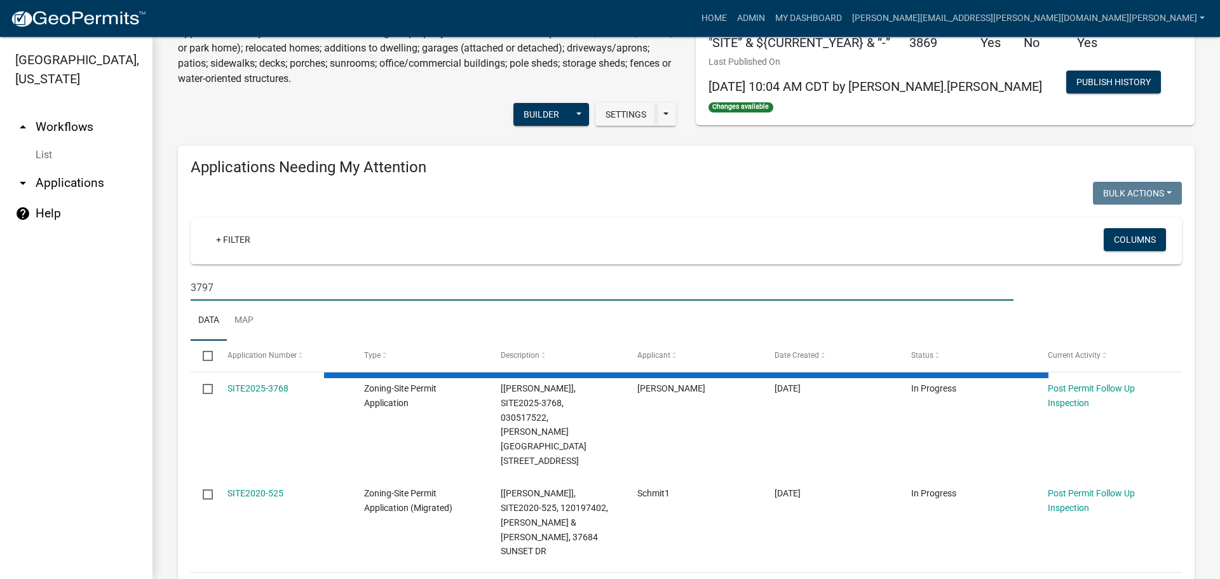
type input "3797"
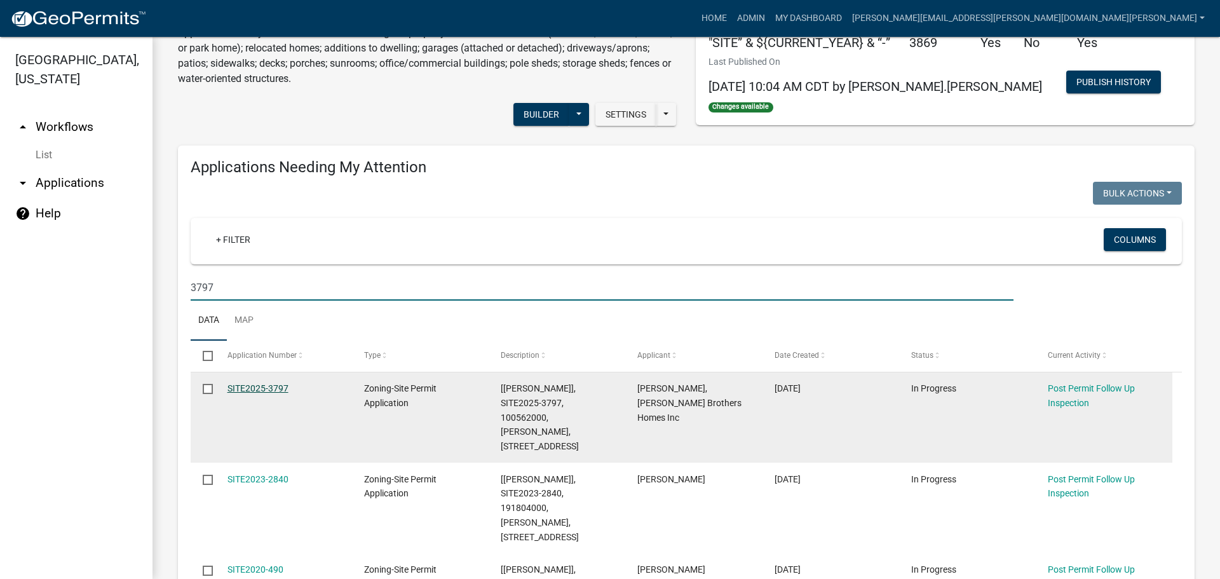
click at [268, 390] on link "SITE2025-3797" at bounding box center [258, 388] width 61 height 10
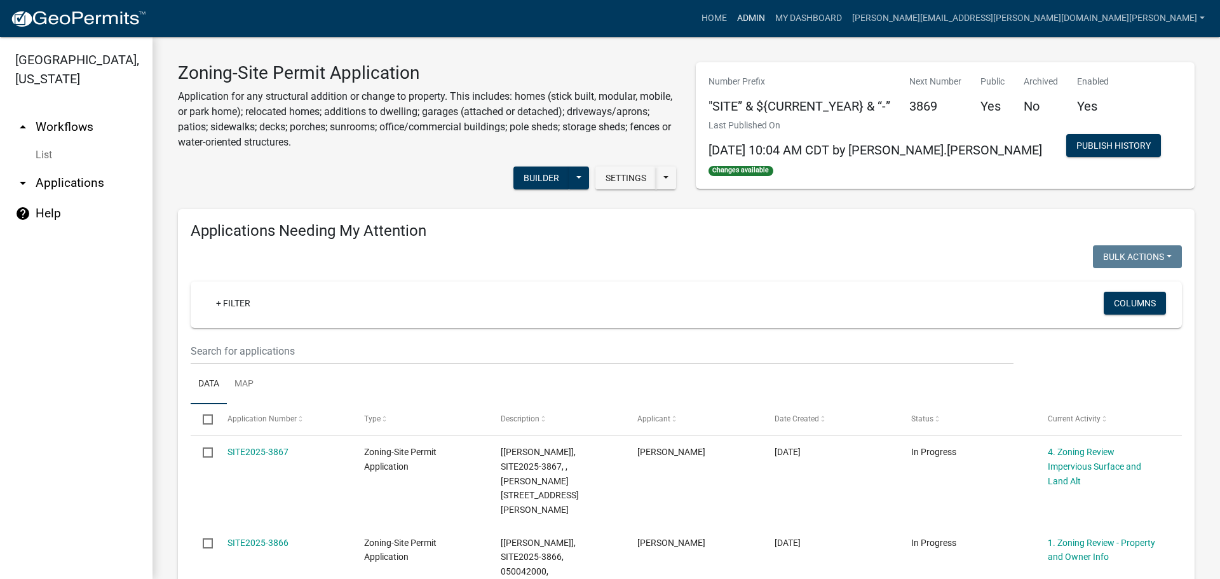
click at [770, 12] on link "Admin" at bounding box center [751, 18] width 38 height 24
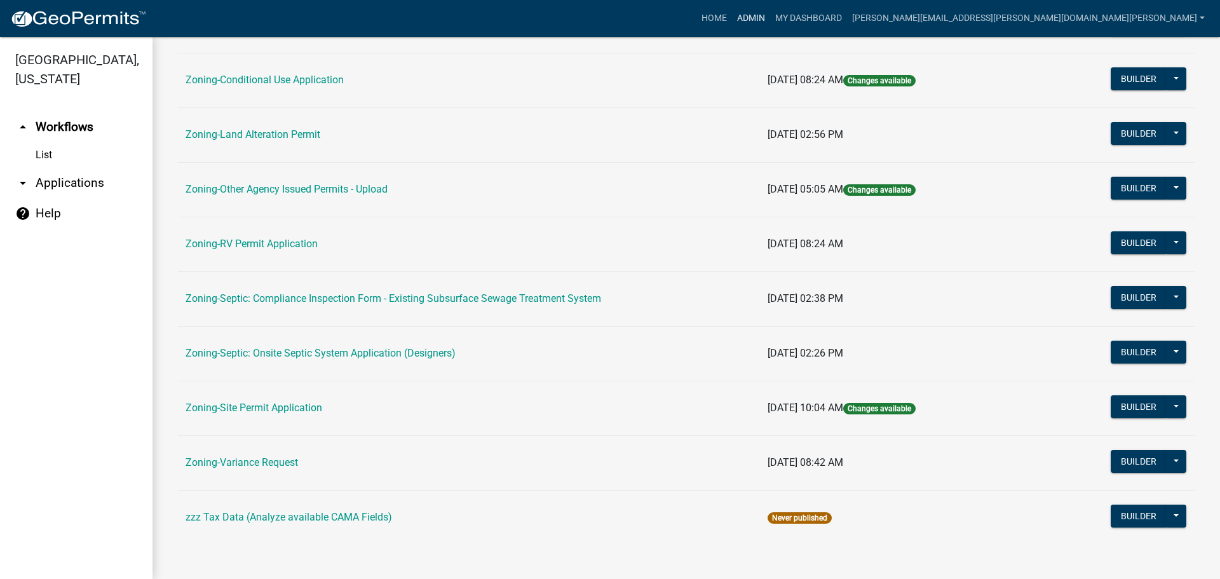
scroll to position [387, 0]
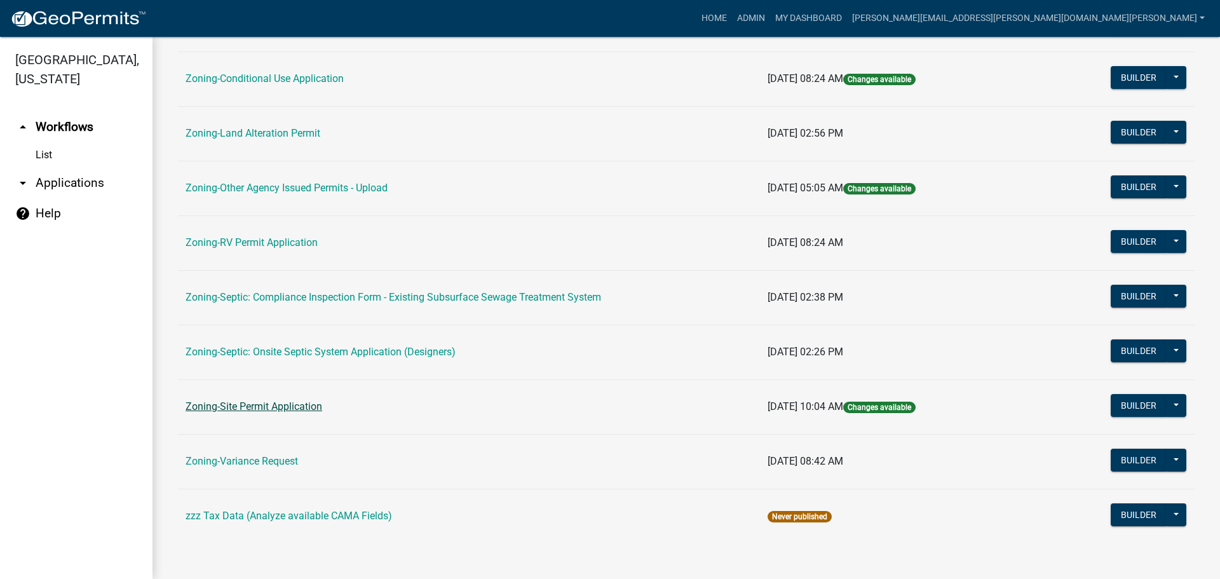
click at [231, 402] on link "Zoning-Site Permit Application" at bounding box center [254, 406] width 137 height 12
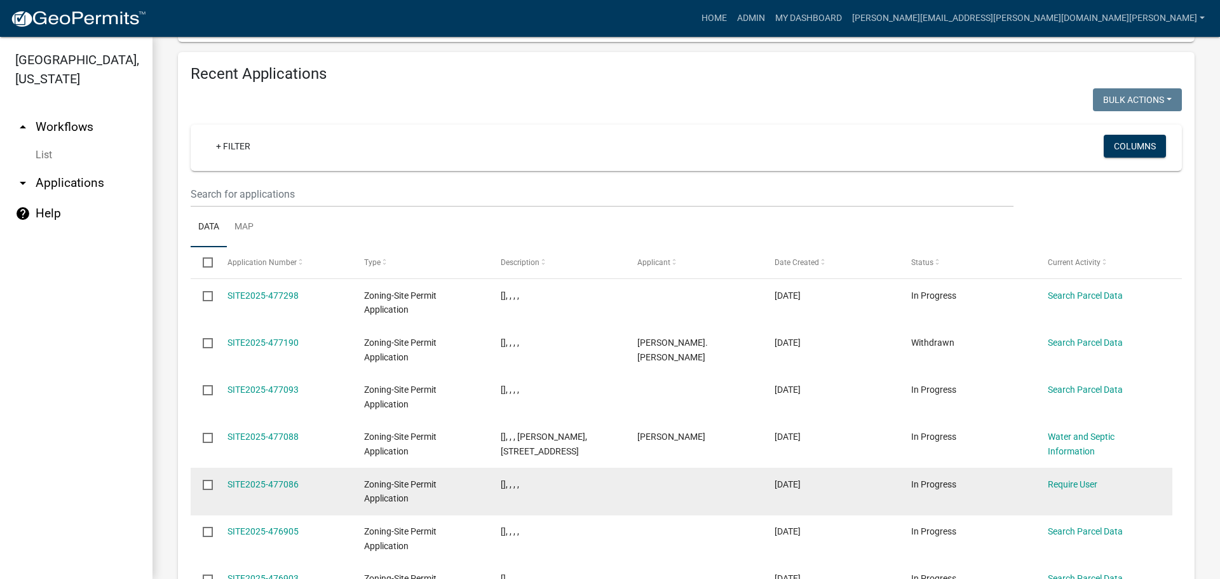
scroll to position [1515, 0]
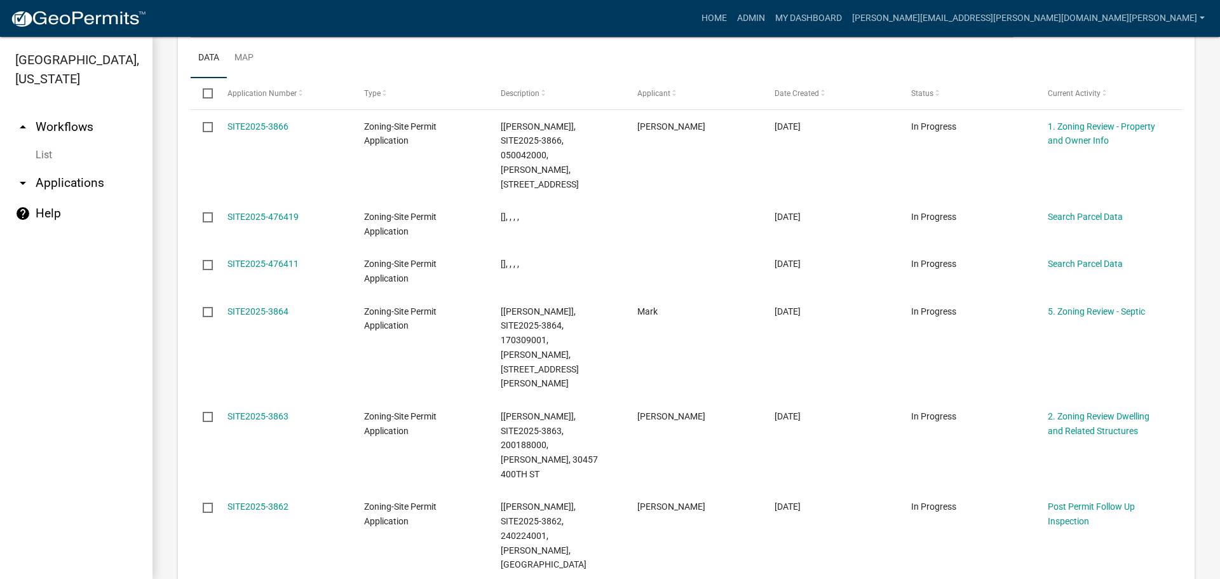
scroll to position [1559, 0]
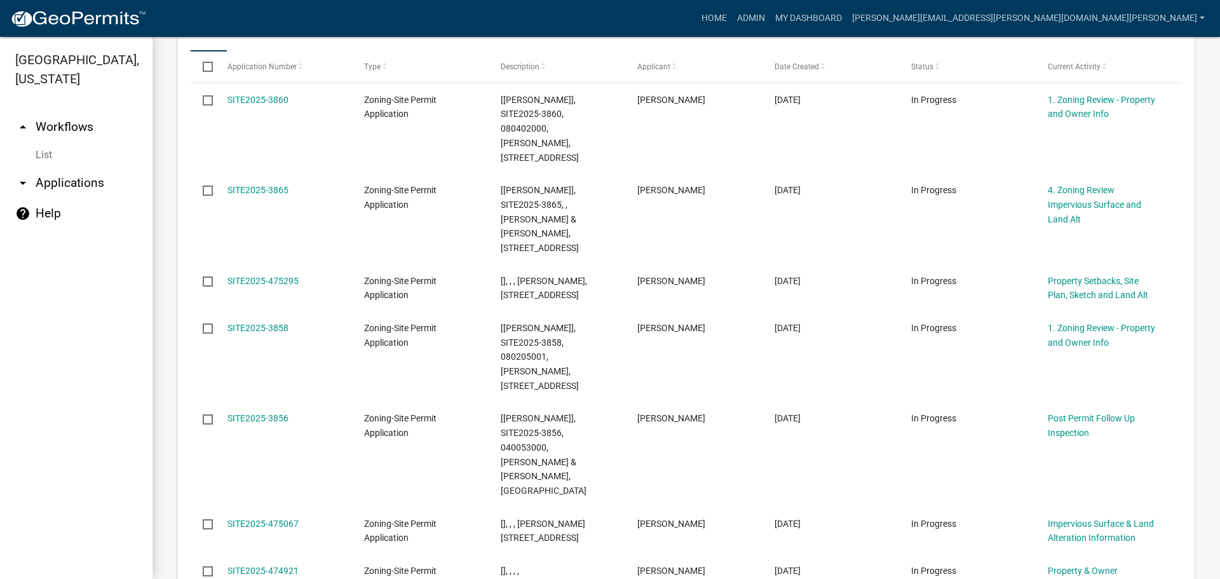
scroll to position [1645, 0]
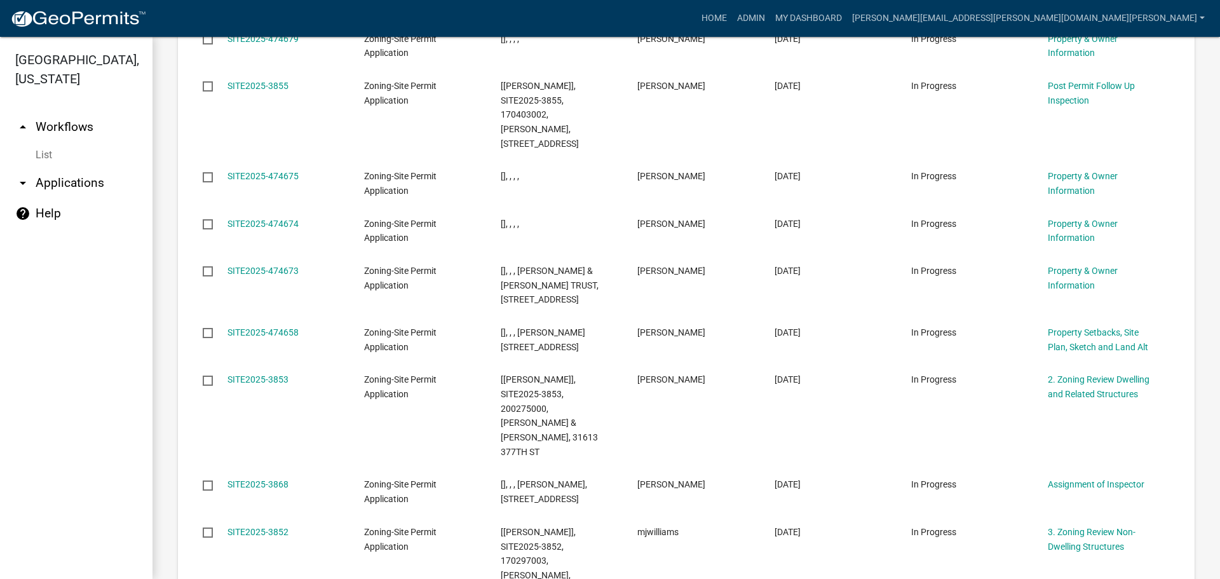
scroll to position [1587, 0]
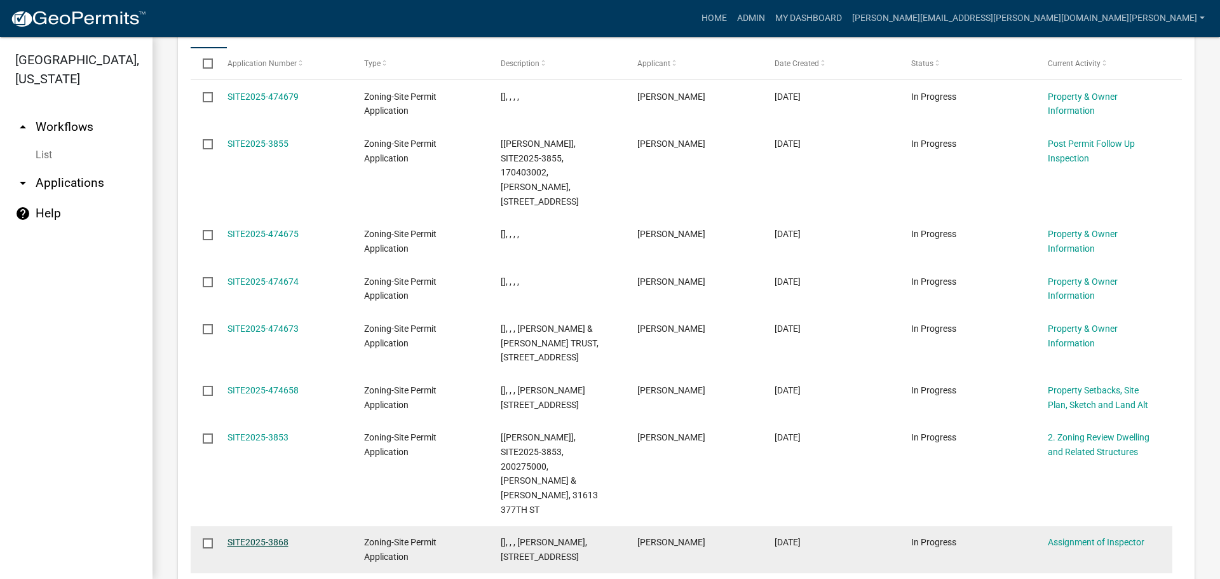
click at [269, 537] on link "SITE2025-3868" at bounding box center [258, 542] width 61 height 10
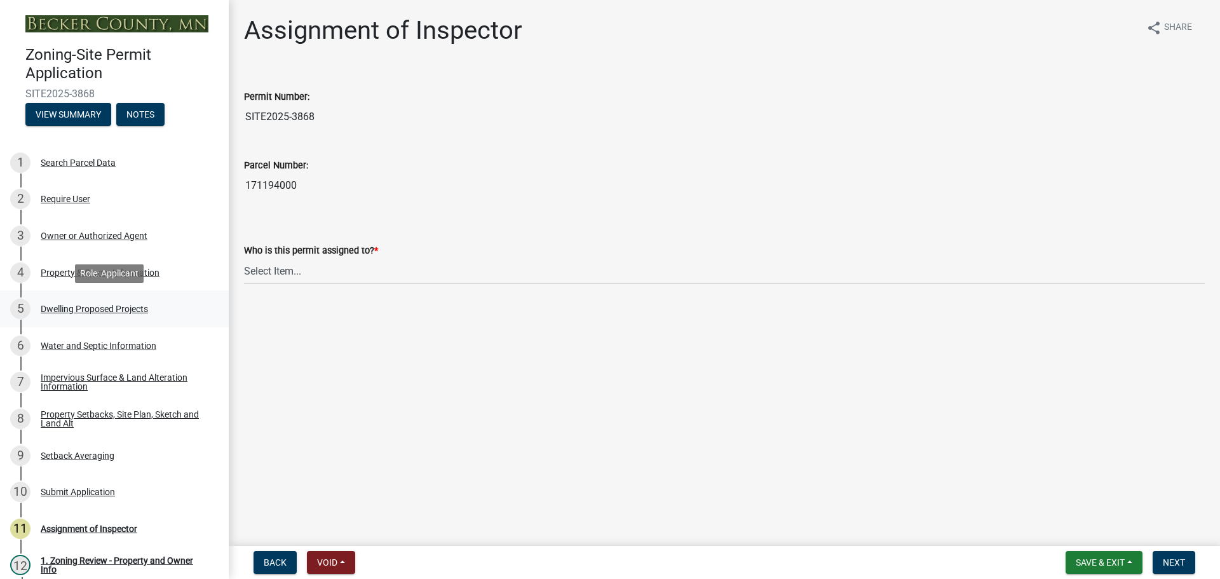
click at [133, 302] on div "5 Dwelling Proposed Projects" at bounding box center [109, 309] width 198 height 20
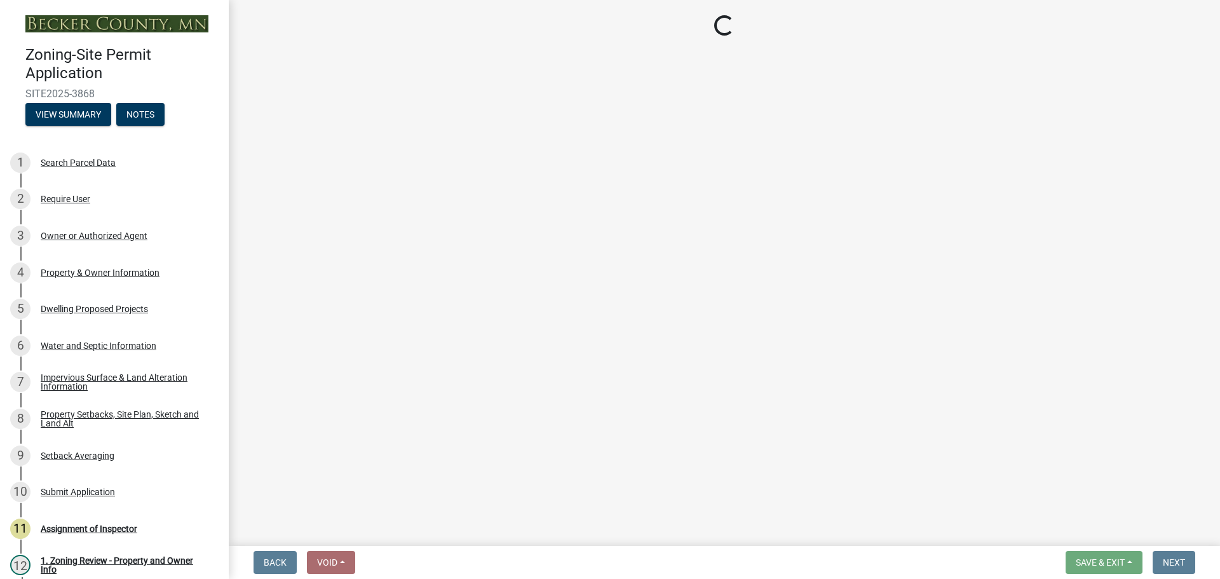
select select "5b8abcc6-67f7-49fb-8f25-c295ccc2b339"
select select "ba56d9f6-ced5-4c38-bdcc-33bfa85ac6de"
select select "03c1fec4-1fbe-4331-bc18-34e24145556f"
select select "4f5e2784-8c40-49a3-b0e9-8f1a3cbab4f4"
select select "ad00b568-f24f-4dc2-90df-cb5d16449c52"
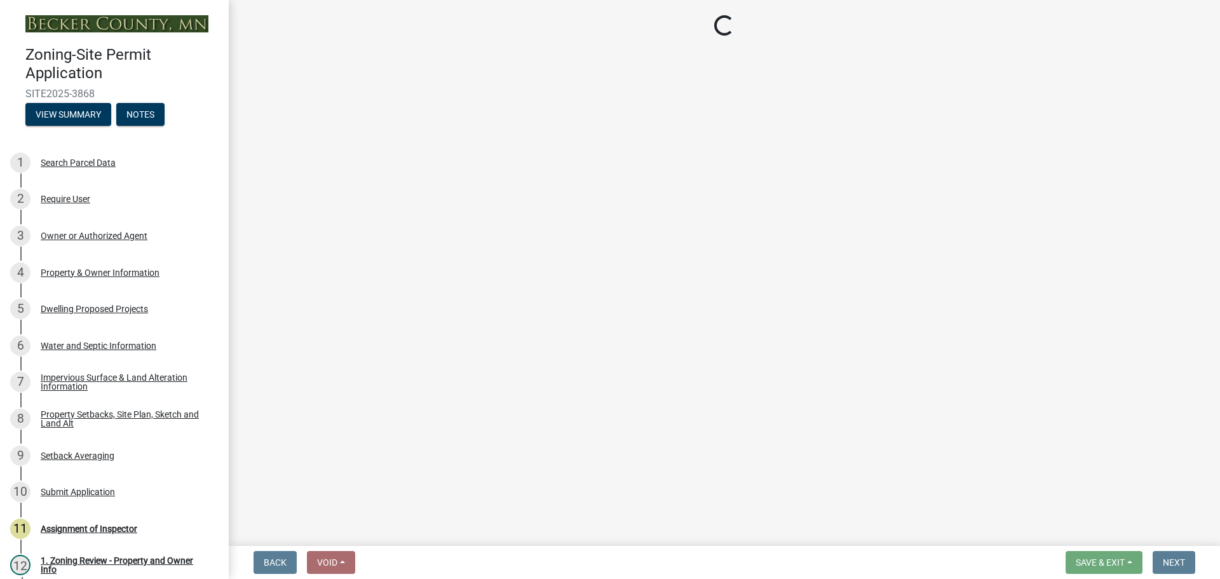
select select "744d8552-d7ef-4cf1-b465-42901748f06c"
select select "c6a0a915-8859-4117-97a8-42e675f9bace"
select select "11c1c089-3b44-43c0-9549-3c9eeea2451f"
select select "781a3532-4308-48f8-bcde-e97c9fab42cb"
select select "8e4dc0e1-7dfa-4afc-85b9-5ad40795f204"
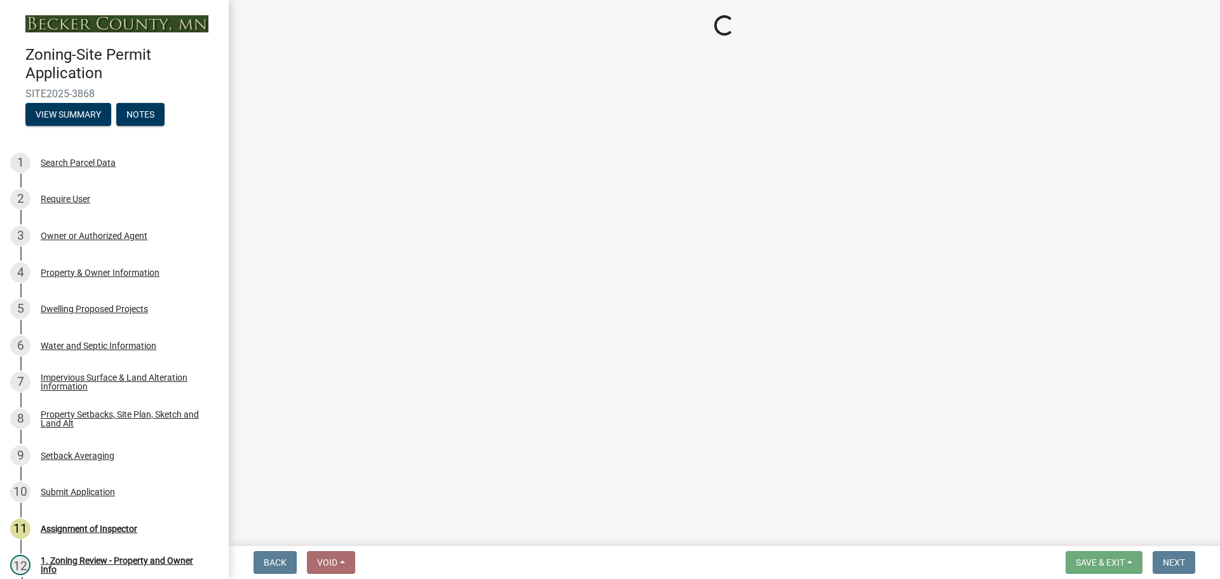
select select "107cbe59-677b-44f2-96fc-816b282ebb79"
select select "f1d8ab9f-3049-45ab-b225-68f6b4f5b1c8"
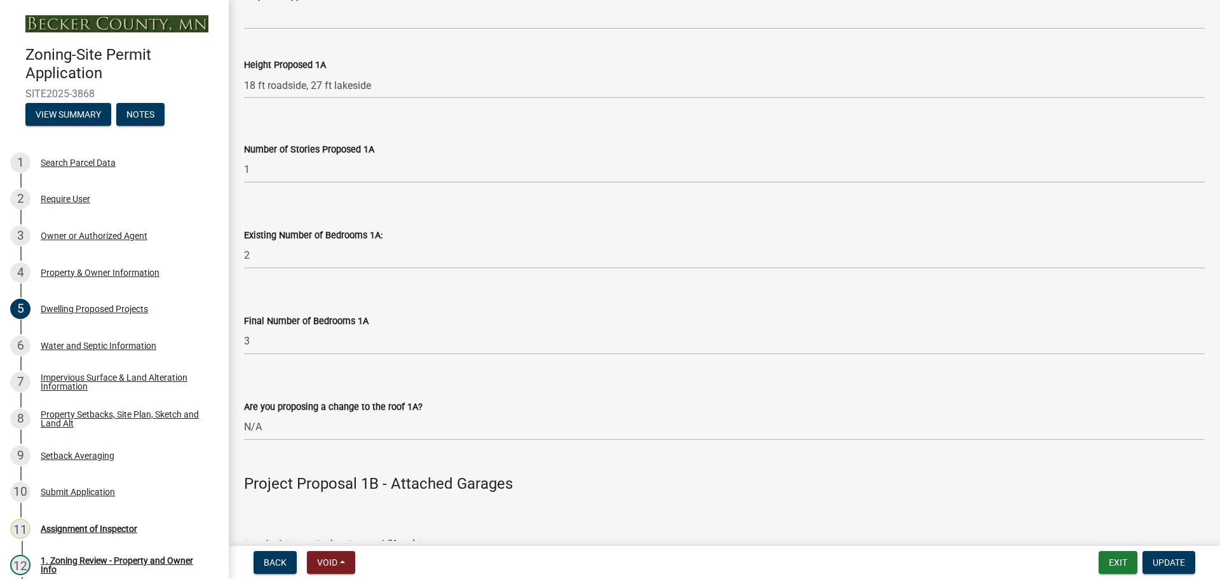
scroll to position [1144, 0]
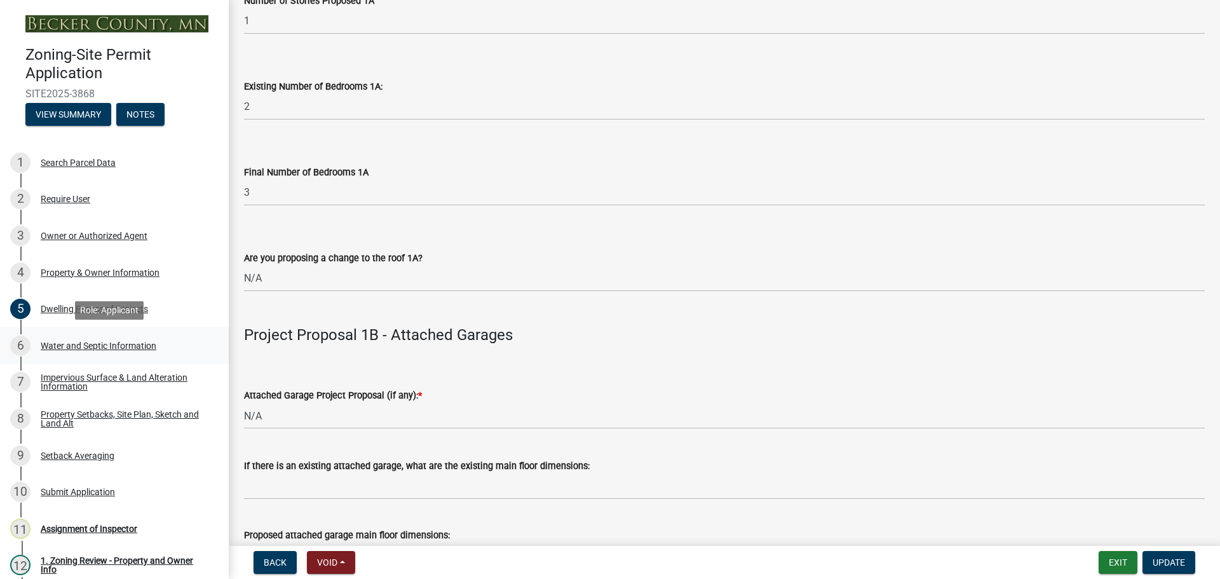
click at [110, 345] on div "Water and Septic Information" at bounding box center [99, 345] width 116 height 9
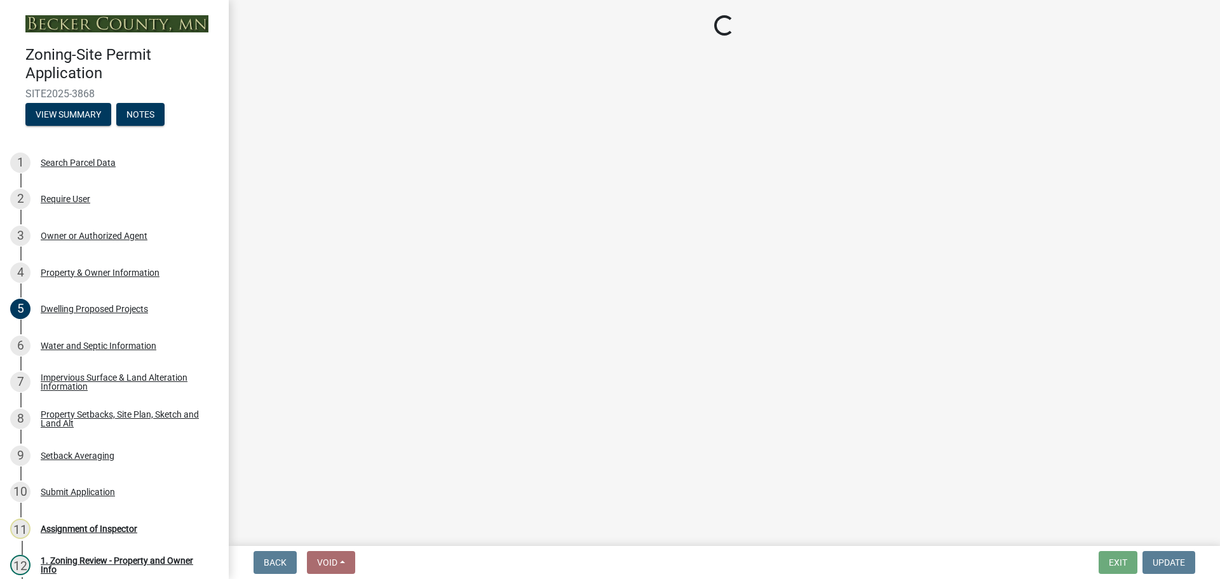
select select "9c51a48b-0bee-4836-8d5c-beab6e77ad2a"
select select "f3b2b20d-722a-45c9-937d-ba31bc47848e"
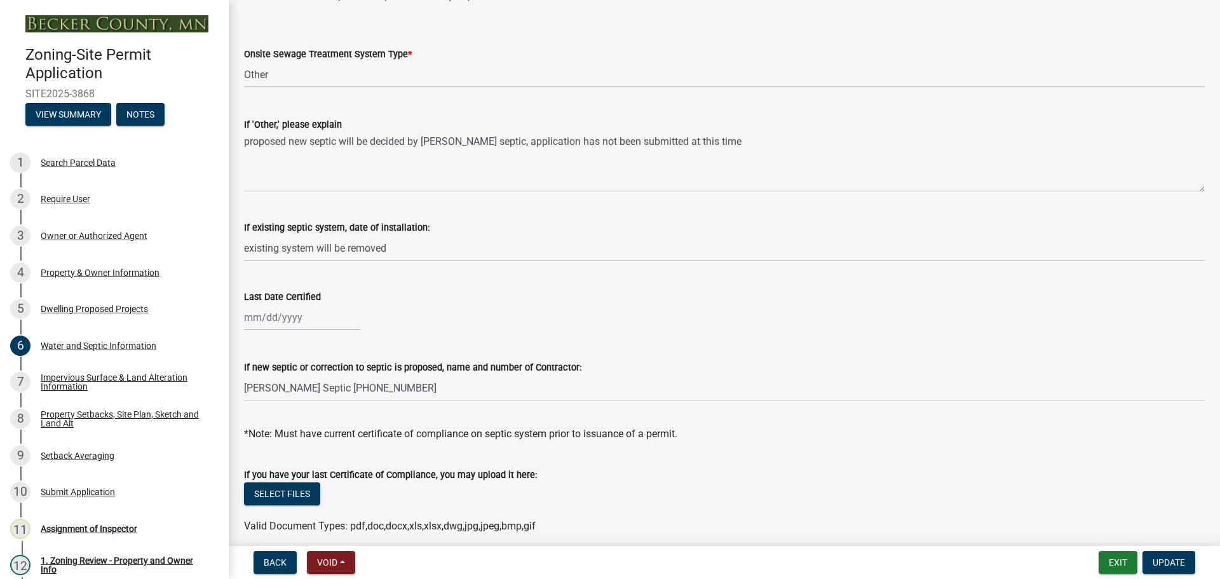
scroll to position [254, 0]
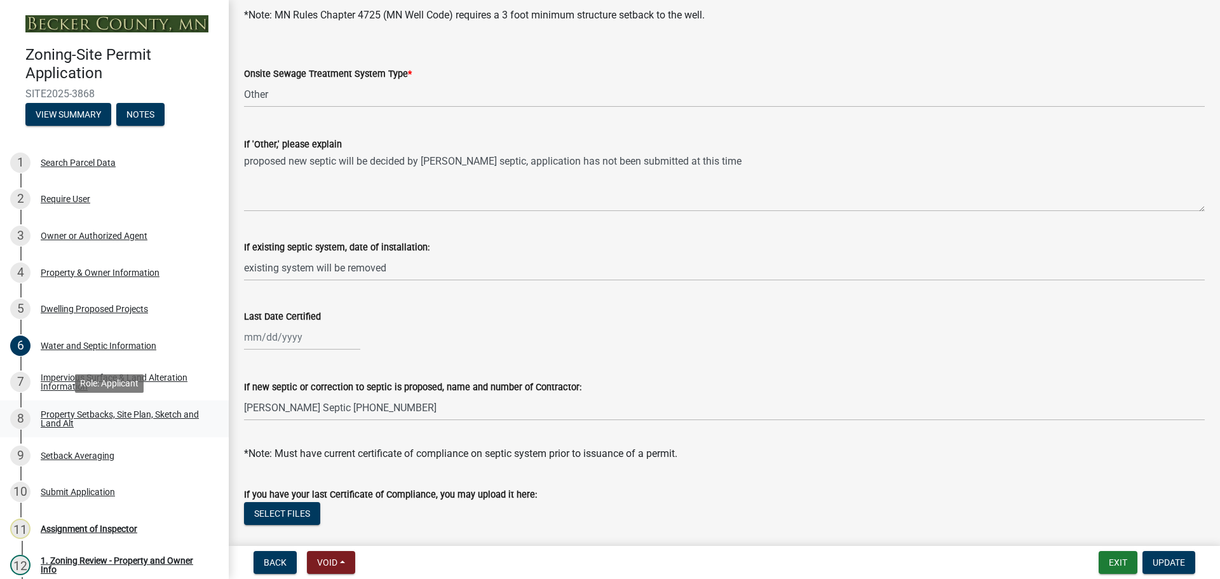
click at [86, 414] on div "Property Setbacks, Site Plan, Sketch and Land Alt" at bounding box center [125, 419] width 168 height 18
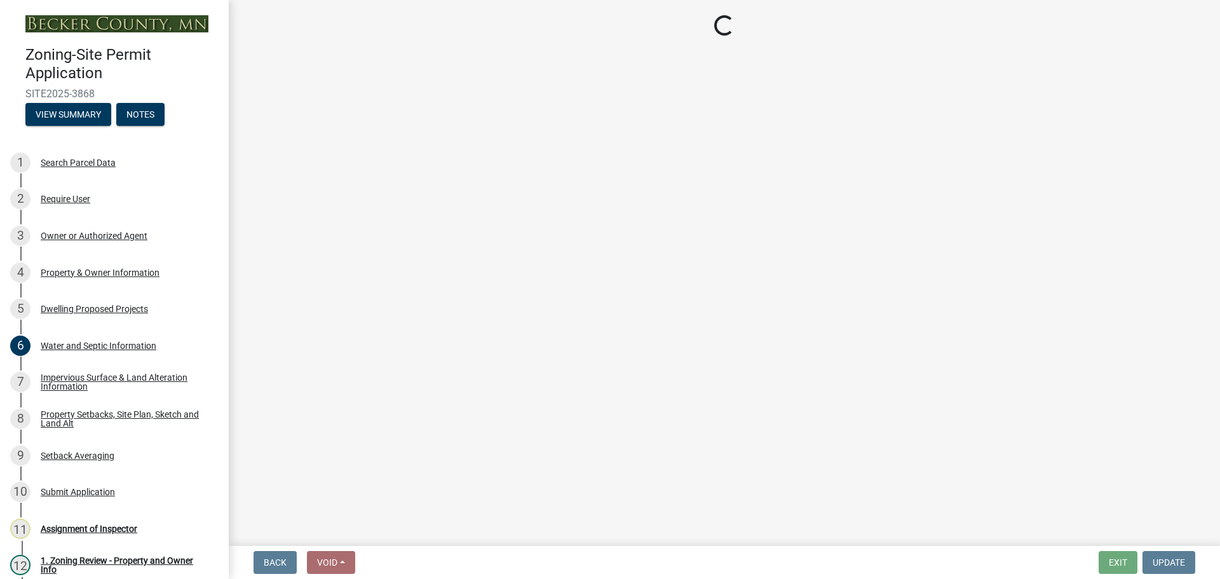
select select "7b13c63f-e699-4112-b373-98fbd28ec536"
select select "c101a5b4-6bb9-4f78-9b05-8a935d0e5ce5"
select select "b56a4575-9846-47cf-8067-c59a4853da22"
select select "12f785fb-c378-4b18-841c-21c73dc99083"
select select "e8ab2dc3-aa3f-46f3-9b4a-37eb25ad84af"
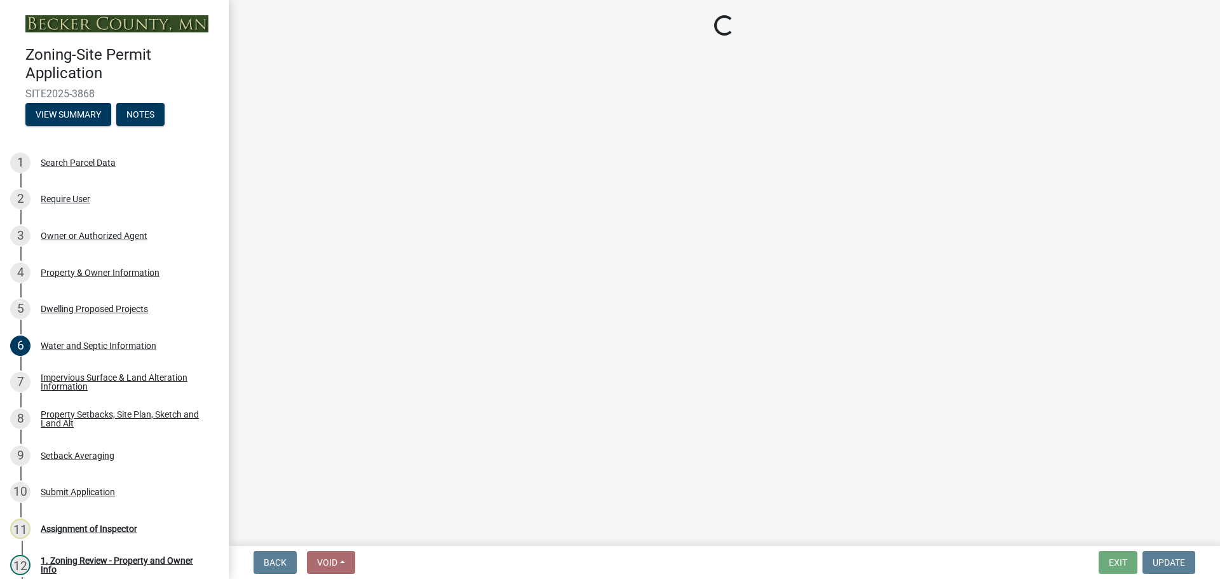
select select "27b2a8b4-abf6-463e-8c0c-7c5d2b4fe26f"
select select "5ad4ab64-b44e-481c-9000-9e5907aa74e1"
select select "e019de12-4845-45f2-ad10-5fb76eee0e55"
select select "c8b8ea71-7088-4e87-a493-7bc88cc2835b"
select select "133211ff-91ce-4a0a-9235-b48a7e2069a0"
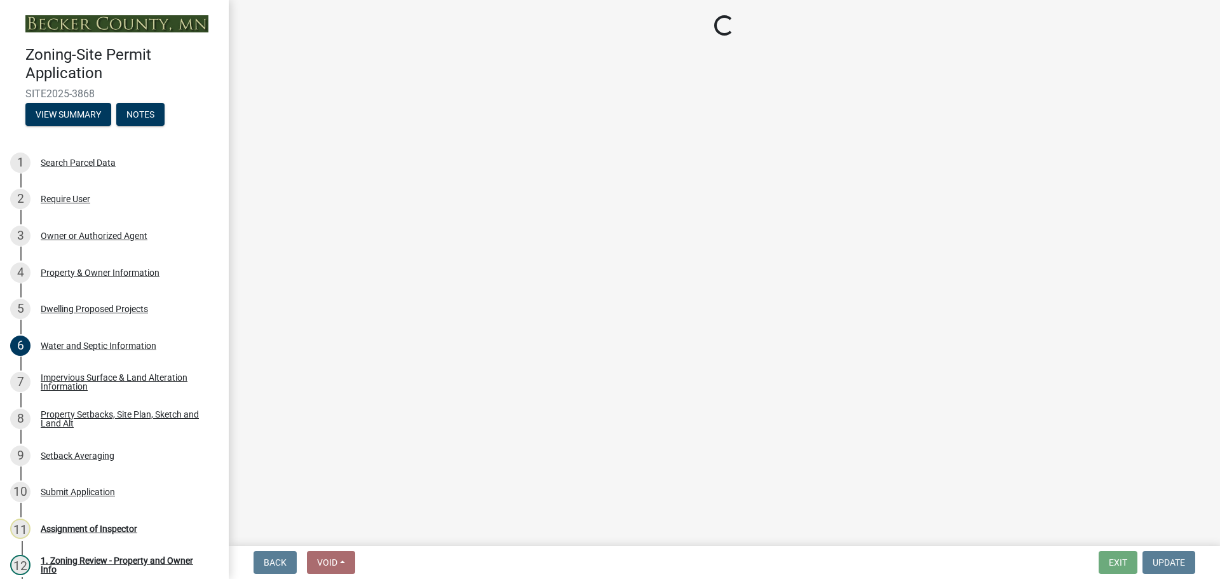
select select "f51aecae-0421-4f67-bd2d-0cff8a85c7cd"
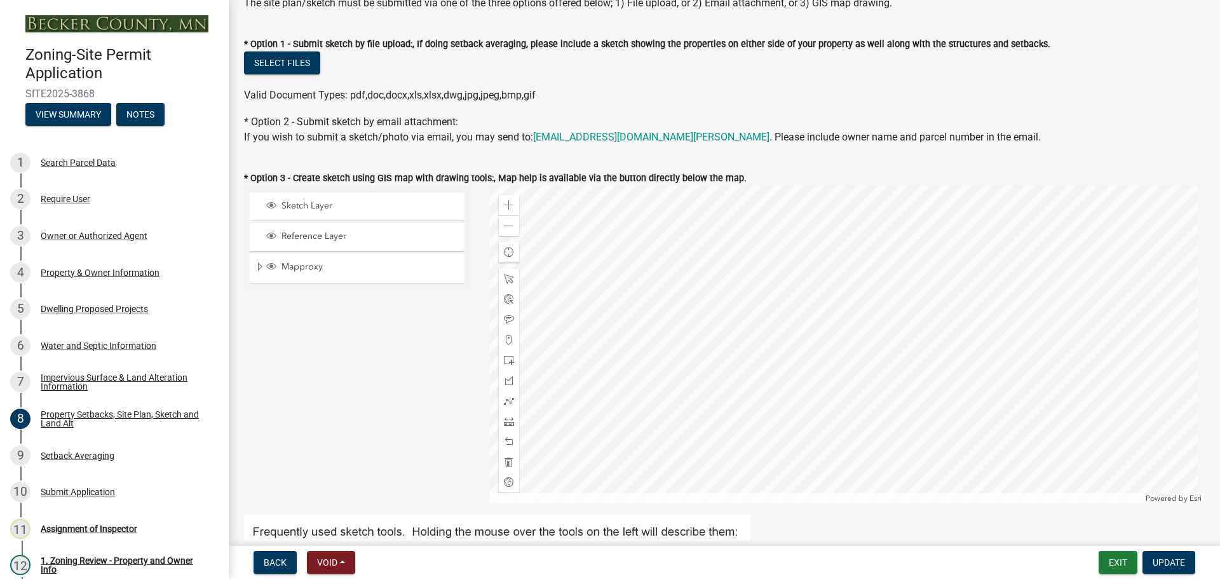
scroll to position [254, 0]
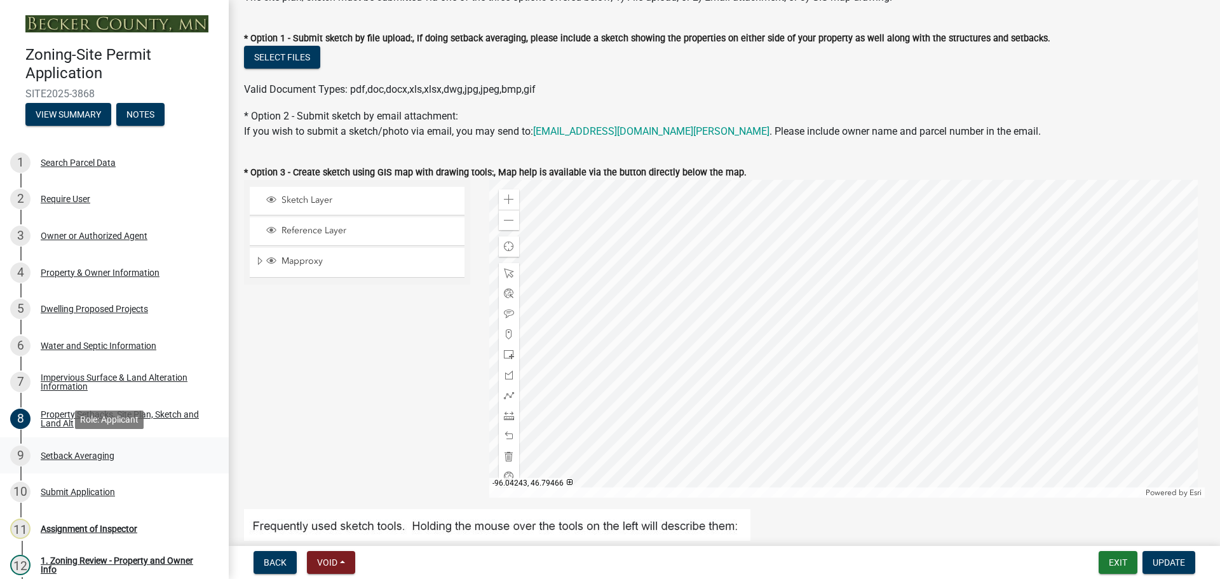
click at [88, 453] on div "Setback Averaging" at bounding box center [78, 455] width 74 height 9
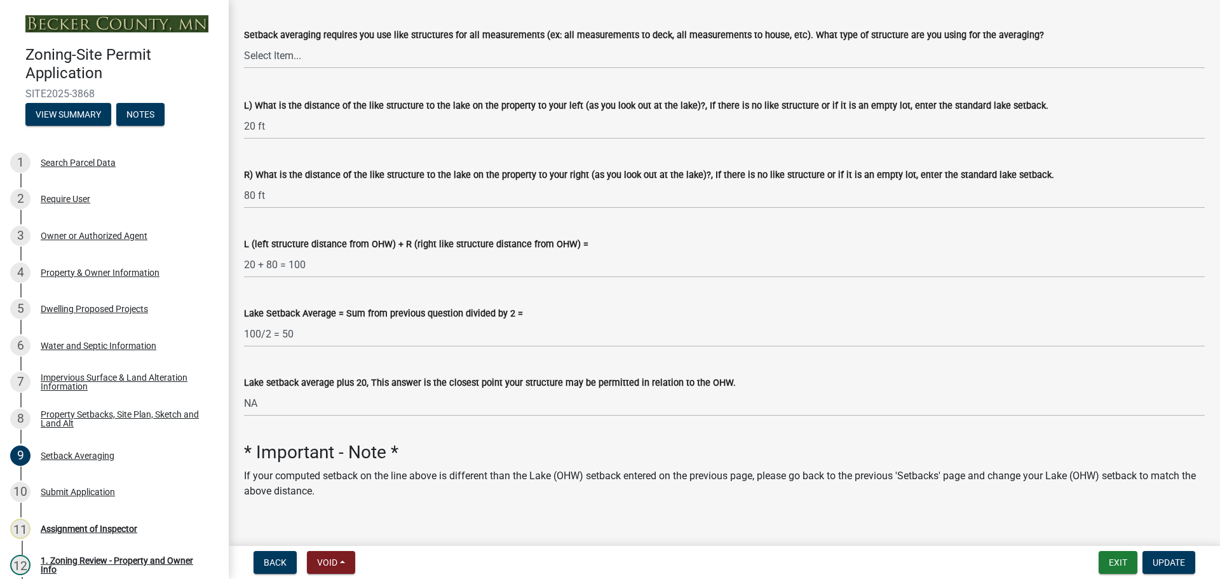
scroll to position [228, 0]
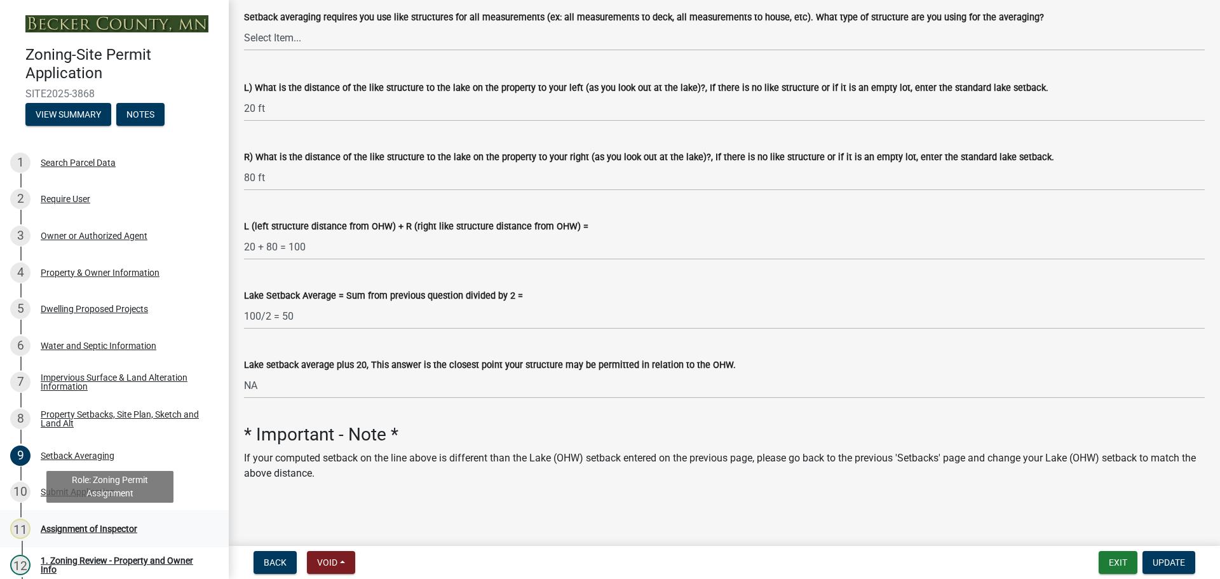
click at [79, 524] on div "Assignment of Inspector" at bounding box center [89, 528] width 97 height 9
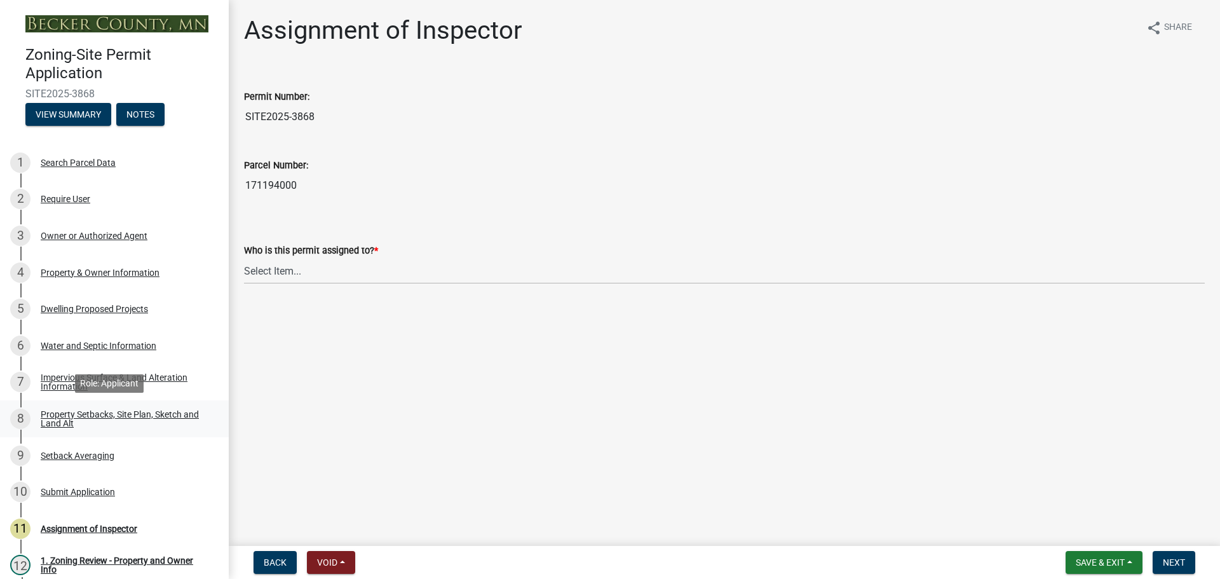
click at [140, 416] on div "Property Setbacks, Site Plan, Sketch and Land Alt" at bounding box center [125, 419] width 168 height 18
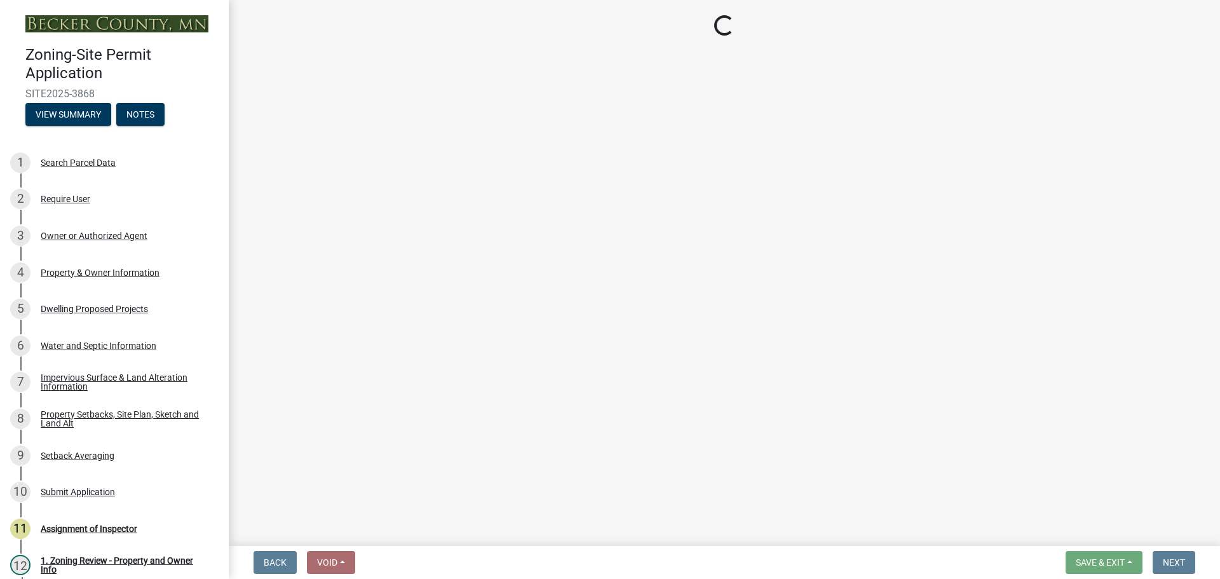
select select "7b13c63f-e699-4112-b373-98fbd28ec536"
select select "c101a5b4-6bb9-4f78-9b05-8a935d0e5ce5"
select select "b56a4575-9846-47cf-8067-c59a4853da22"
select select "12f785fb-c378-4b18-841c-21c73dc99083"
select select "e8ab2dc3-aa3f-46f3-9b4a-37eb25ad84af"
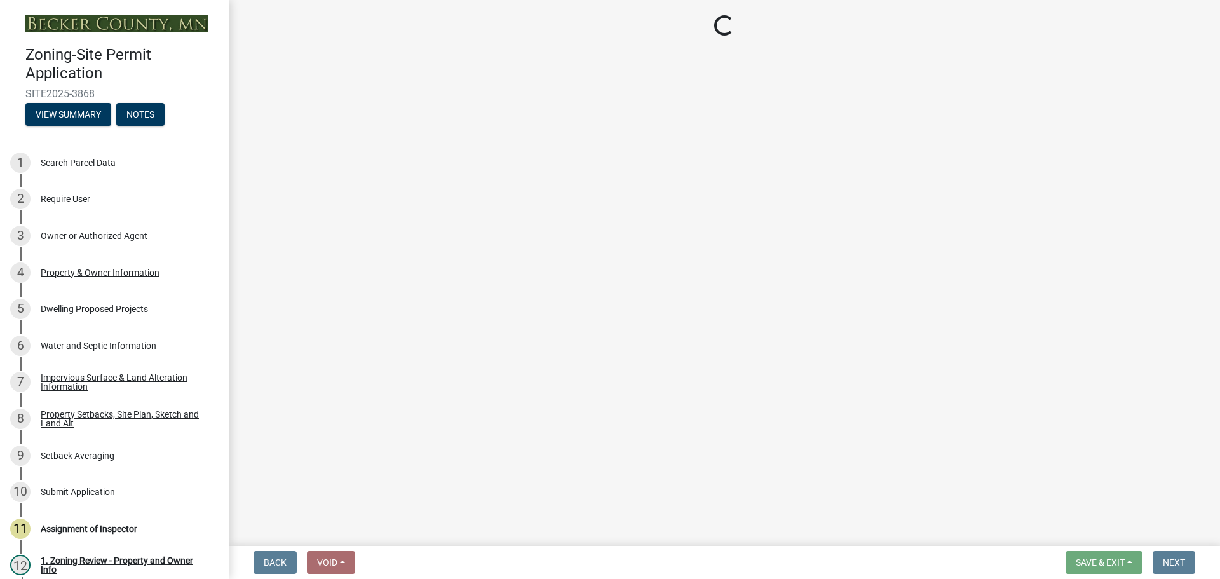
select select "27b2a8b4-abf6-463e-8c0c-7c5d2b4fe26f"
select select "5ad4ab64-b44e-481c-9000-9e5907aa74e1"
select select "e019de12-4845-45f2-ad10-5fb76eee0e55"
select select "c8b8ea71-7088-4e87-a493-7bc88cc2835b"
select select "133211ff-91ce-4a0a-9235-b48a7e2069a0"
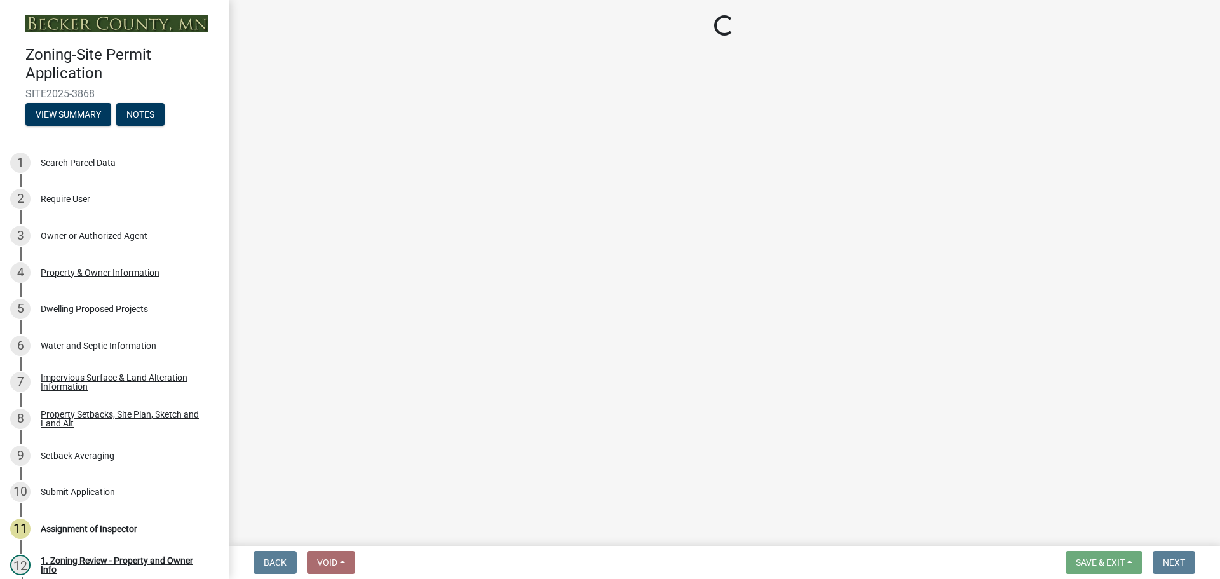
select select "f51aecae-0421-4f67-bd2d-0cff8a85c7cd"
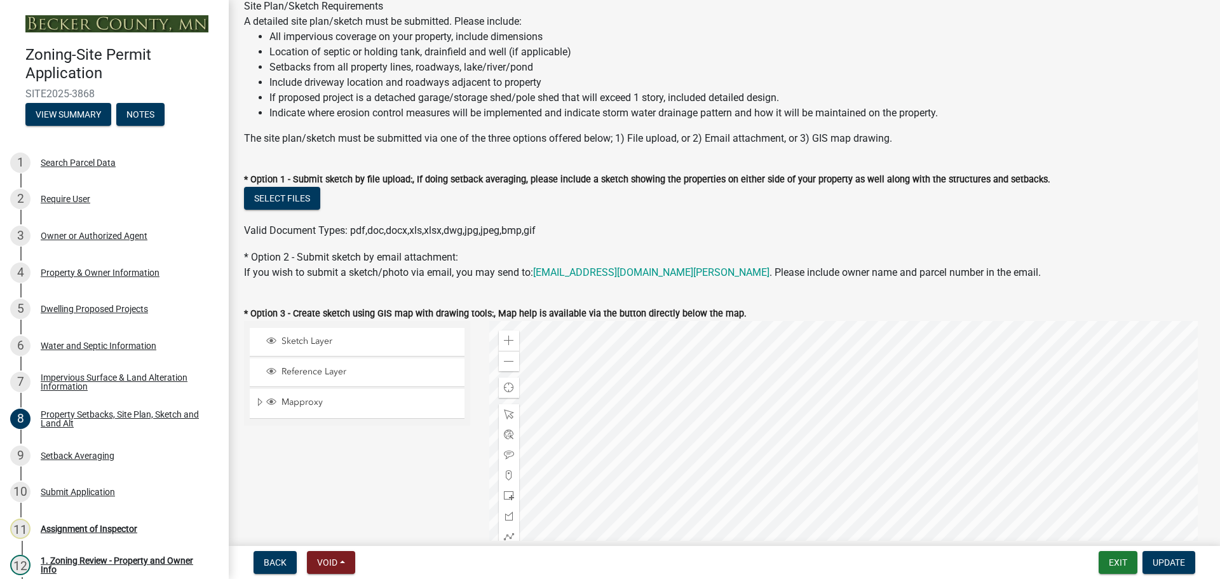
scroll to position [318, 0]
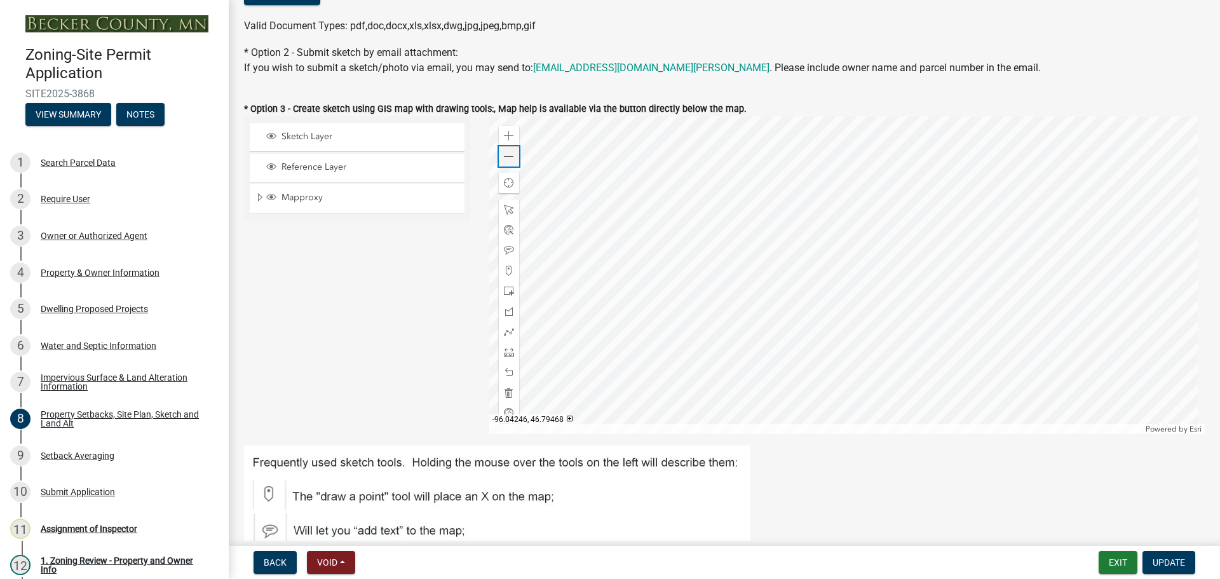
click at [506, 153] on span at bounding box center [509, 157] width 10 height 10
click at [505, 153] on span at bounding box center [509, 157] width 10 height 10
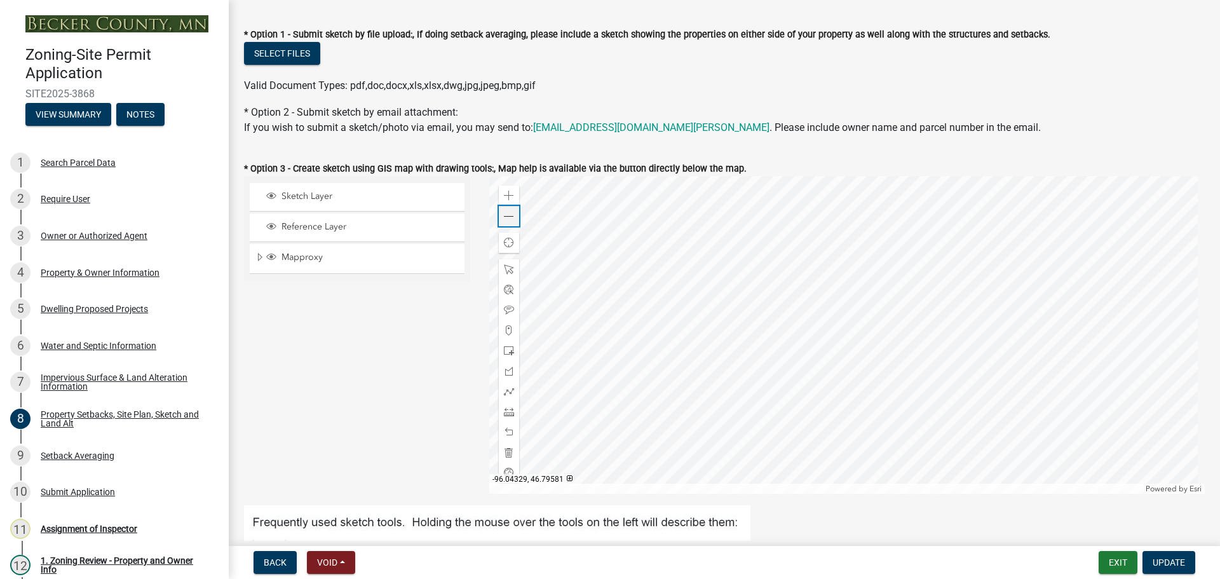
scroll to position [381, 0]
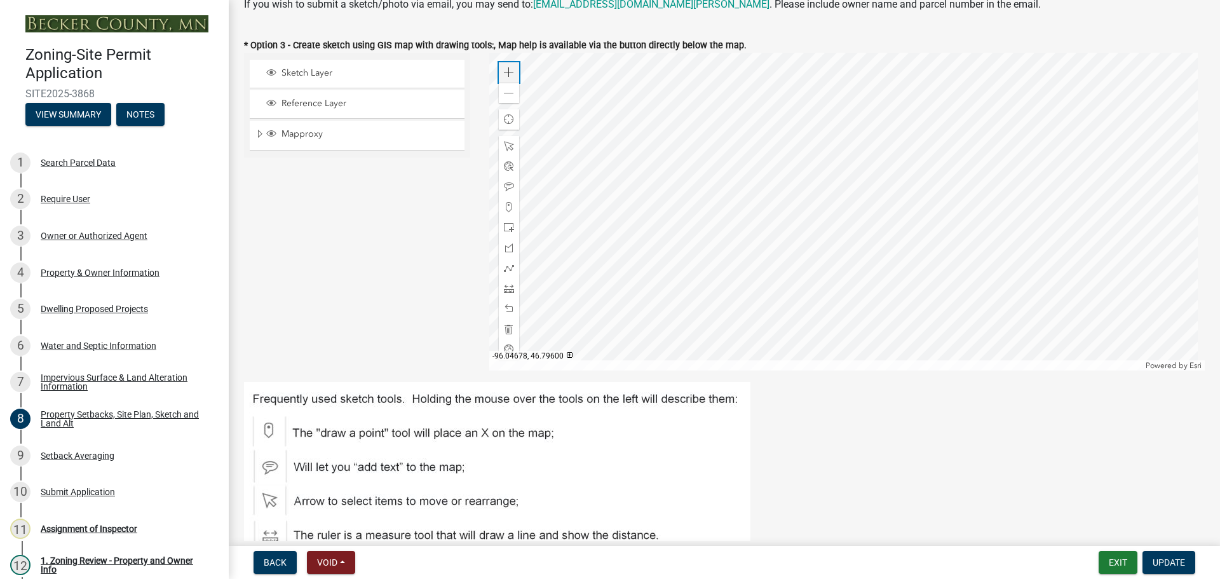
click at [509, 69] on span at bounding box center [509, 72] width 10 height 10
click at [87, 161] on div "Search Parcel Data" at bounding box center [78, 162] width 75 height 9
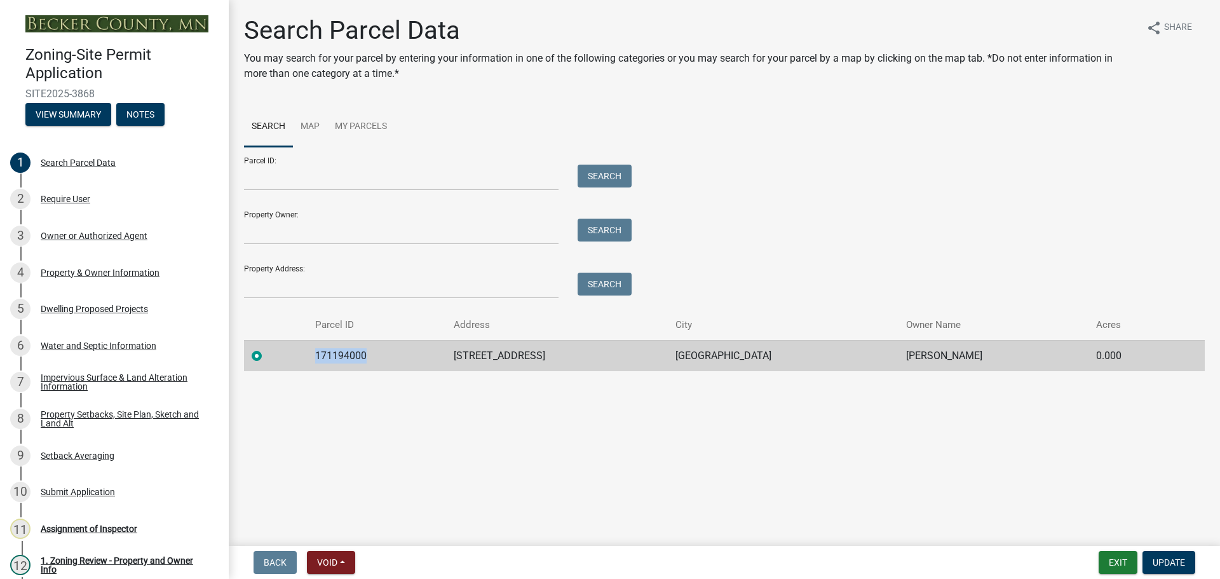
drag, startPoint x: 369, startPoint y: 353, endPoint x: 312, endPoint y: 351, distance: 56.6
click at [312, 351] on td "171194000" at bounding box center [377, 355] width 139 height 31
copy td "171194000"
click at [103, 456] on div "Setback Averaging" at bounding box center [78, 455] width 74 height 9
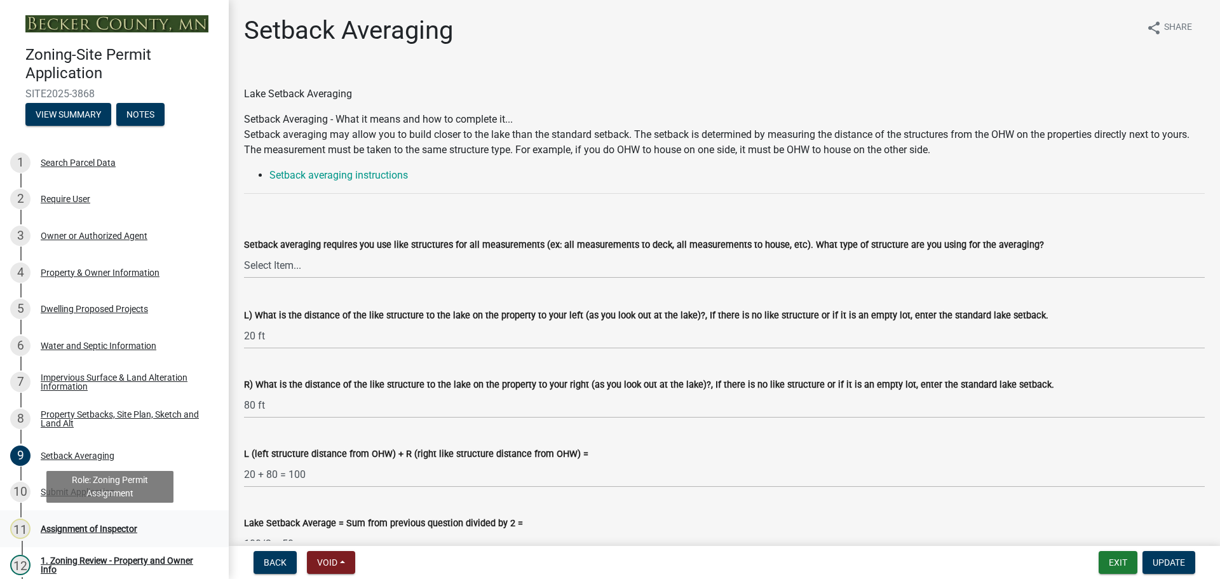
click at [103, 525] on div "Assignment of Inspector" at bounding box center [89, 528] width 97 height 9
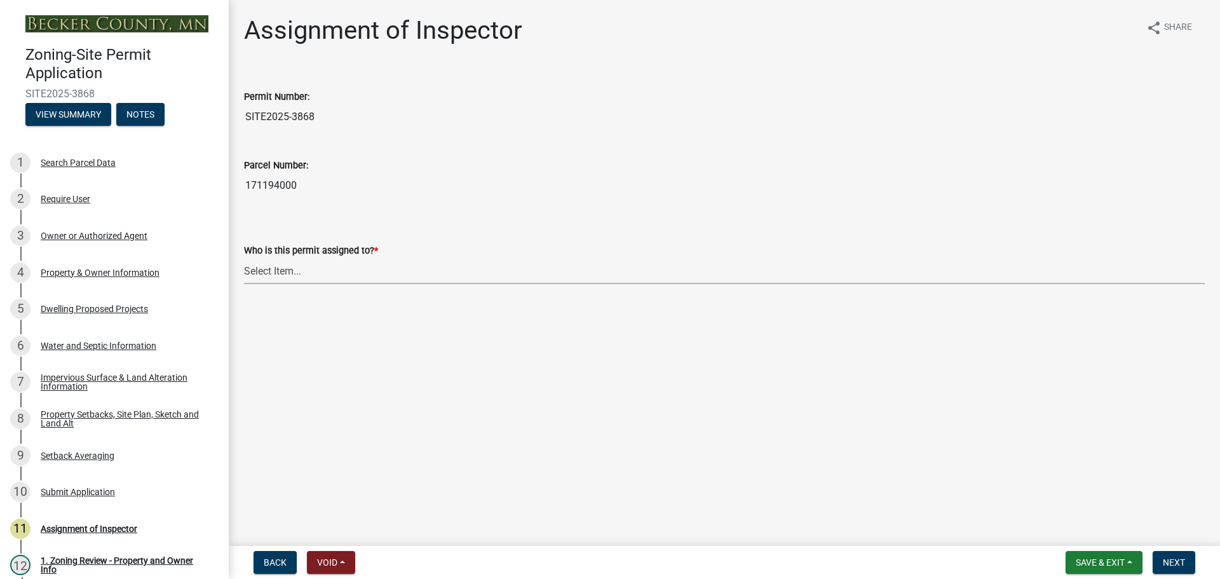
click at [308, 261] on select "Select Item... Jeff Rusness Kyle Vareberg Nicole Bradbury Susan Rockwell Tyler …" at bounding box center [724, 271] width 961 height 26
click at [244, 258] on select "Select Item... Jeff Rusness Kyle Vareberg Nicole Bradbury Susan Rockwell Tyler …" at bounding box center [724, 271] width 961 height 26
select select "ebd8400e-d8d5-49f8-911f-e671eb76408a"
click at [1180, 562] on span "Next" at bounding box center [1174, 562] width 22 height 10
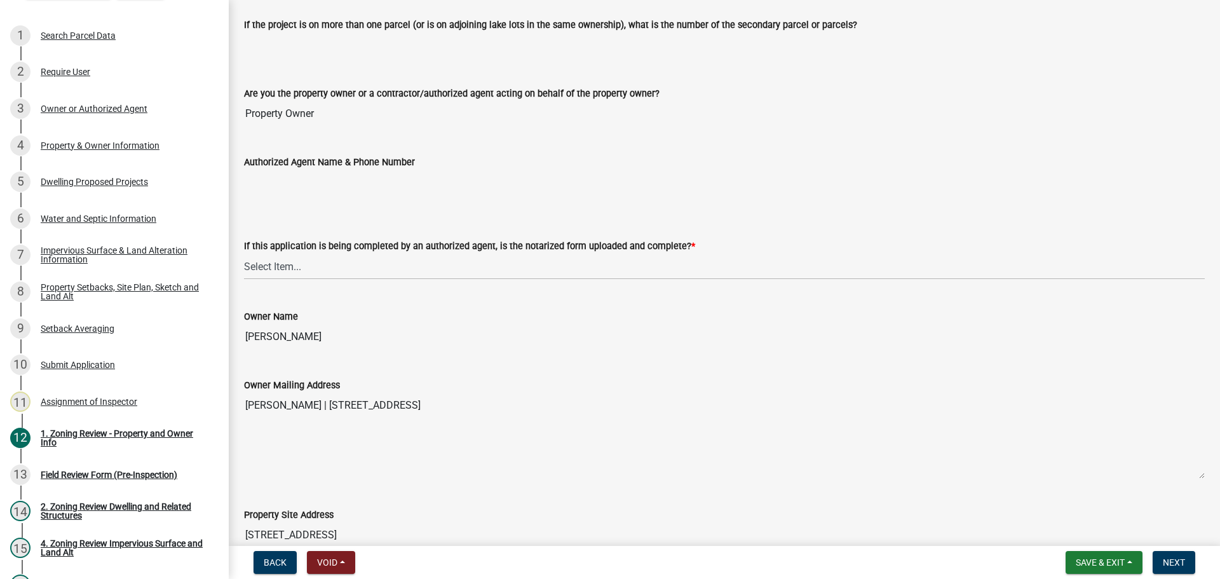
scroll to position [127, 0]
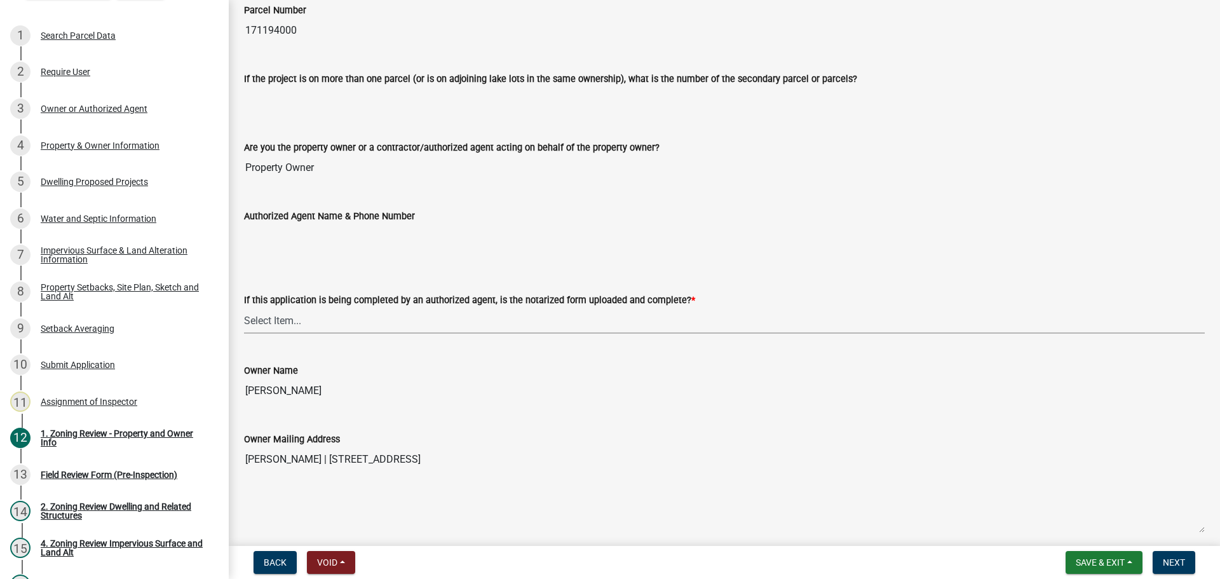
click at [264, 318] on select "Select Item... Yes No N/A" at bounding box center [724, 321] width 961 height 26
click at [244, 308] on select "Select Item... Yes No N/A" at bounding box center [724, 321] width 961 height 26
select select "b279cdb4-a9c7-4e65-a8bd-797316f5be14"
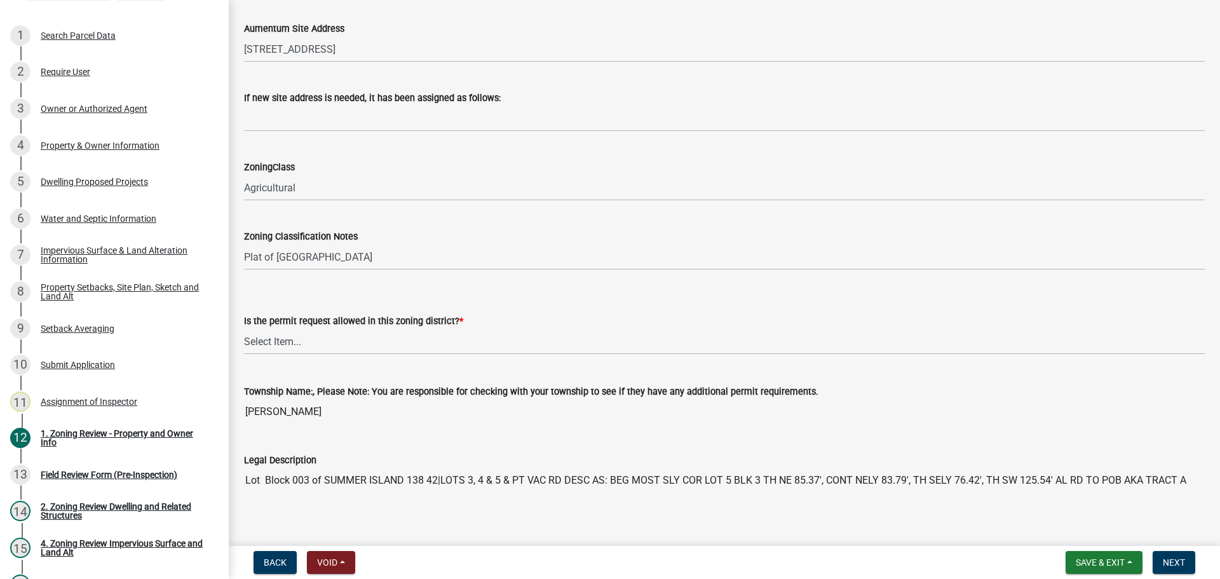
scroll to position [763, 0]
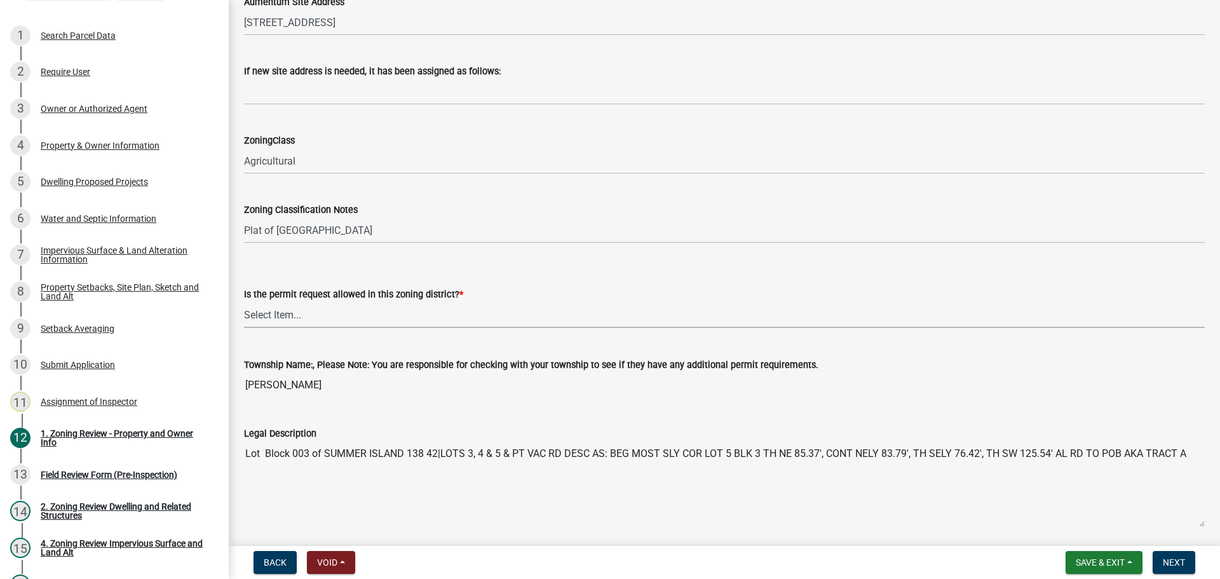
click at [267, 313] on select "Select Item... Yes No" at bounding box center [724, 315] width 961 height 26
click at [244, 302] on select "Select Item... Yes No" at bounding box center [724, 315] width 961 height 26
select select "da270b50-ef14-4910-a025-ae28ea36adff"
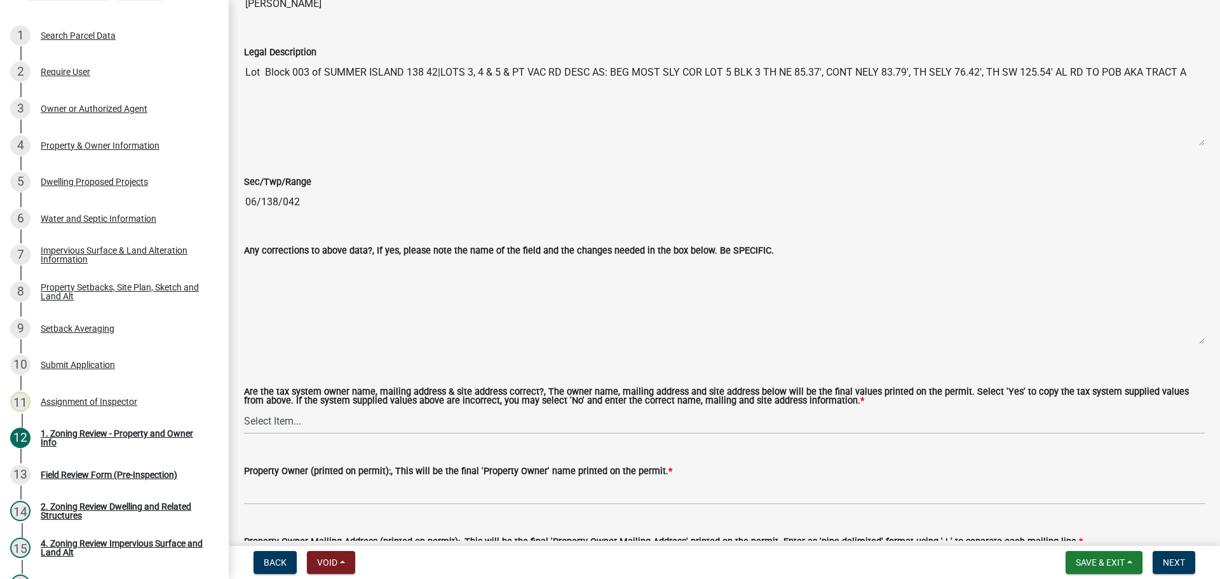
scroll to position [1335, 0]
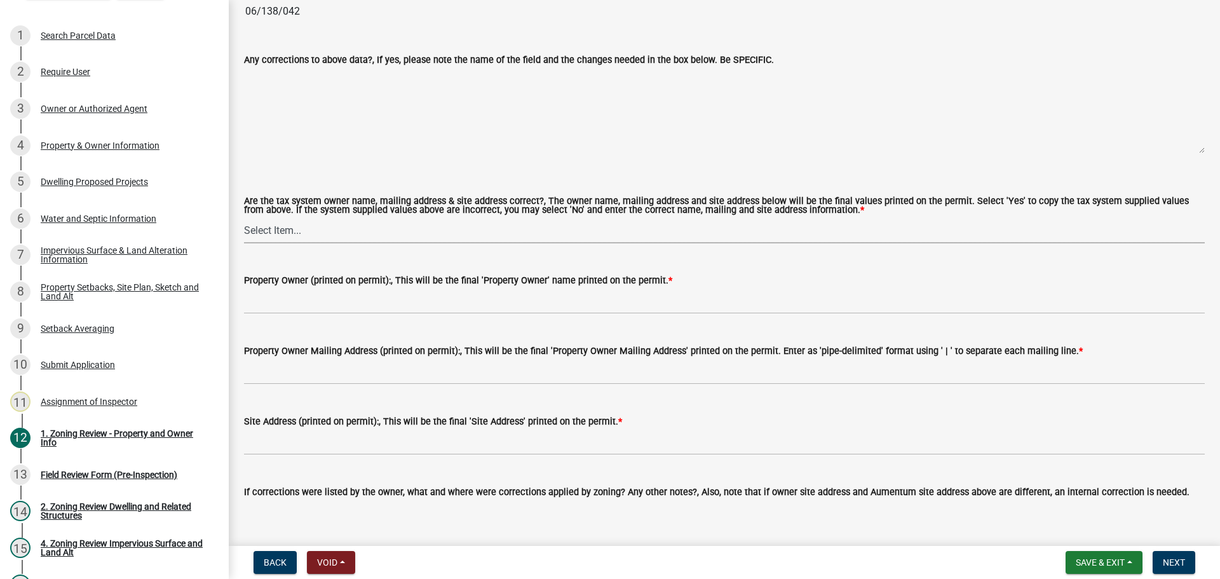
click at [273, 233] on select "Select Item... Yes No" at bounding box center [724, 230] width 961 height 26
click at [244, 218] on select "Select Item... Yes No" at bounding box center [724, 230] width 961 height 26
select select "ab6c2257-4786-48e5-86d0-1194833f57c8"
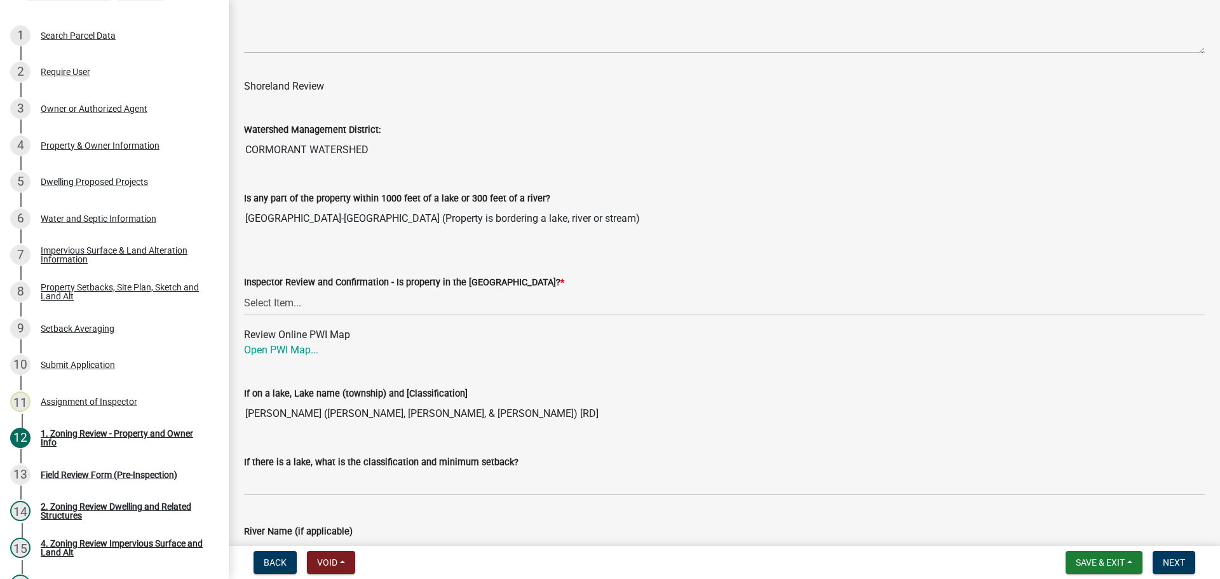
scroll to position [1843, 0]
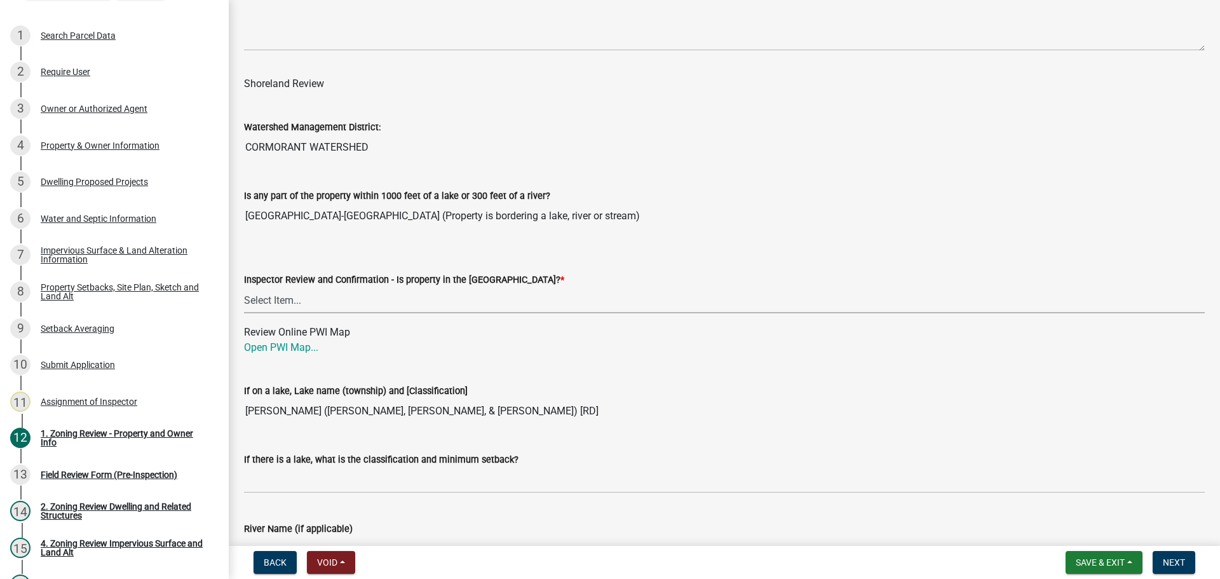
click at [258, 302] on select "Select Item... Within Shoreland District (SD) Not in Shoreland District (NOTSL)" at bounding box center [724, 300] width 961 height 26
click at [244, 288] on select "Select Item... Within Shoreland District (SD) Not in Shoreland District (NOTSL)" at bounding box center [724, 300] width 961 height 26
click at [273, 303] on select "Select Item... Within Shoreland District (SD) Not in Shoreland District (NOTSL)" at bounding box center [724, 300] width 961 height 26
click at [244, 288] on select "Select Item... Within Shoreland District (SD) Not in Shoreland District (NOTSL)" at bounding box center [724, 300] width 961 height 26
select select "de99b201-fb85-4000-88f5-6f49f4ff2101"
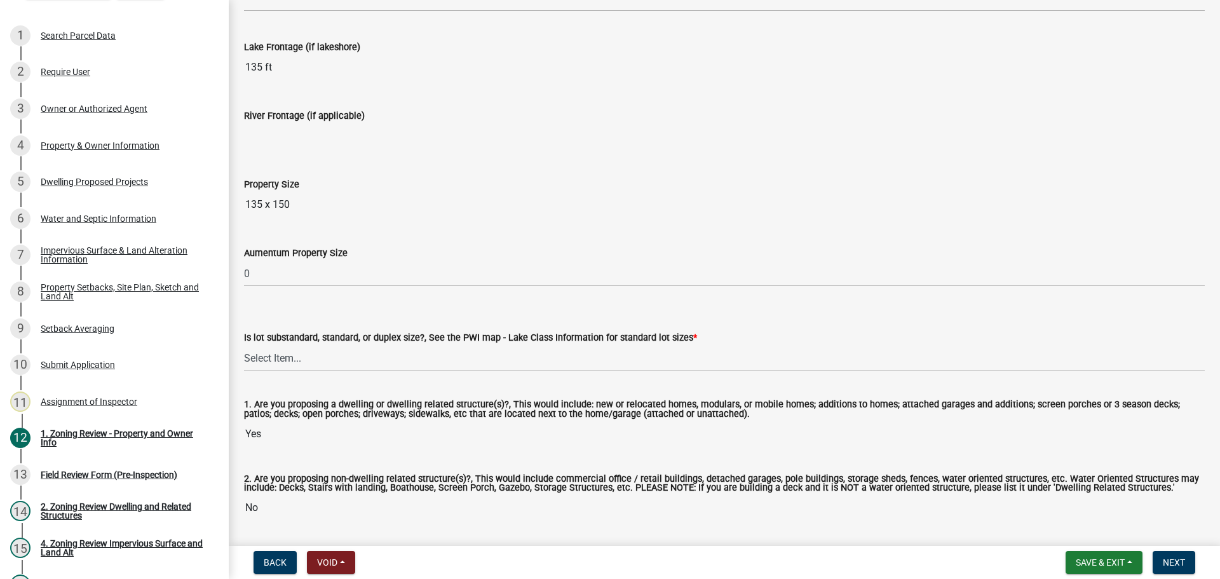
scroll to position [2606, 0]
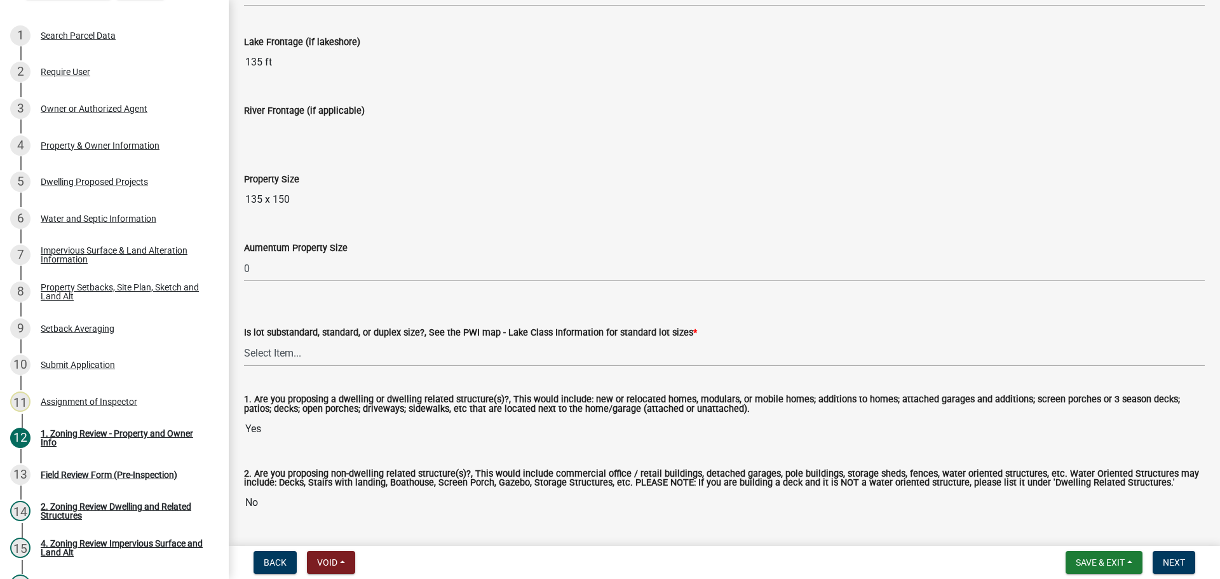
click at [273, 350] on select "Select Item... Non-Riparian and not back lot Substandard Non-Riparian Backlot S…" at bounding box center [724, 353] width 961 height 26
click at [244, 341] on select "Select Item... Non-Riparian and not back lot Substandard Non-Riparian Backlot S…" at bounding box center [724, 353] width 961 height 26
select select "8127fafe-56e8-4ce3-b1f8-70ab85aed4eb"
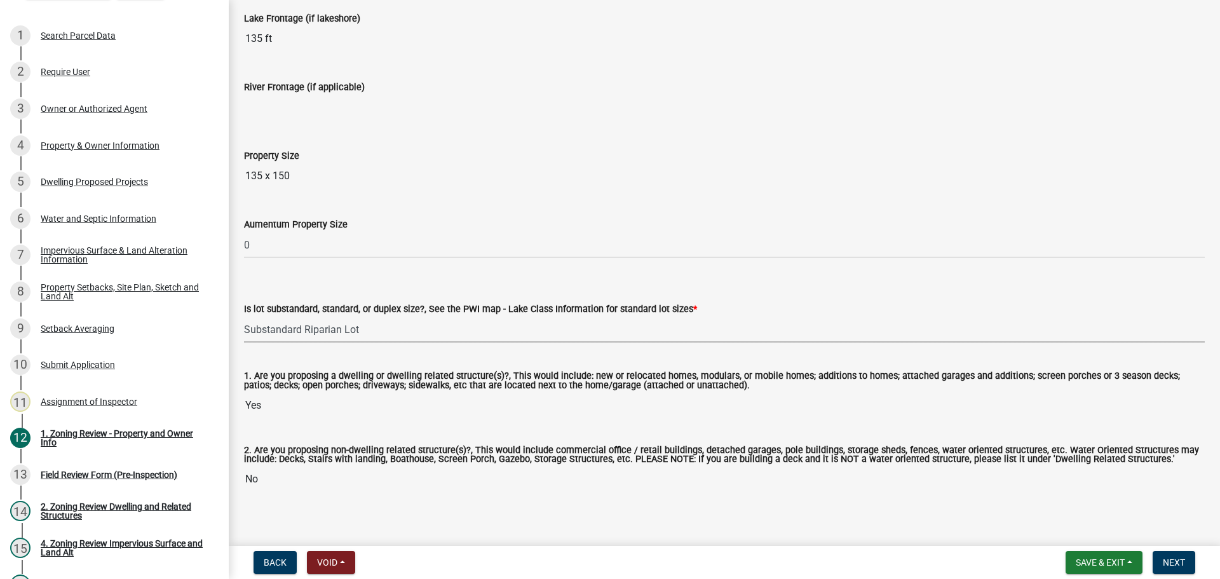
scroll to position [2642, 0]
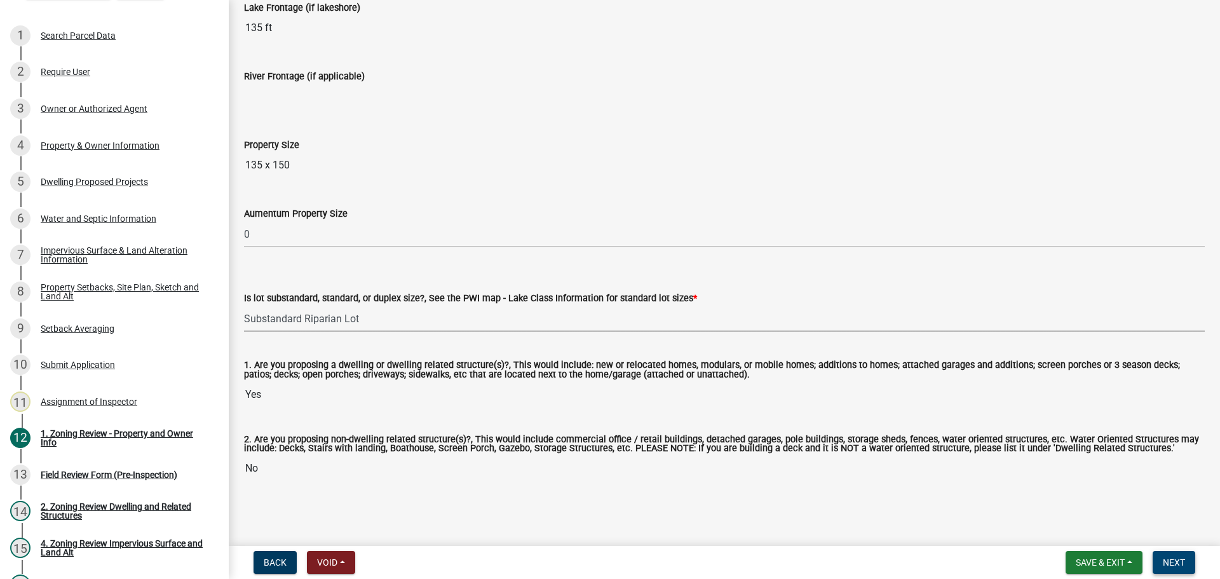
click at [1177, 558] on span "Next" at bounding box center [1174, 562] width 22 height 10
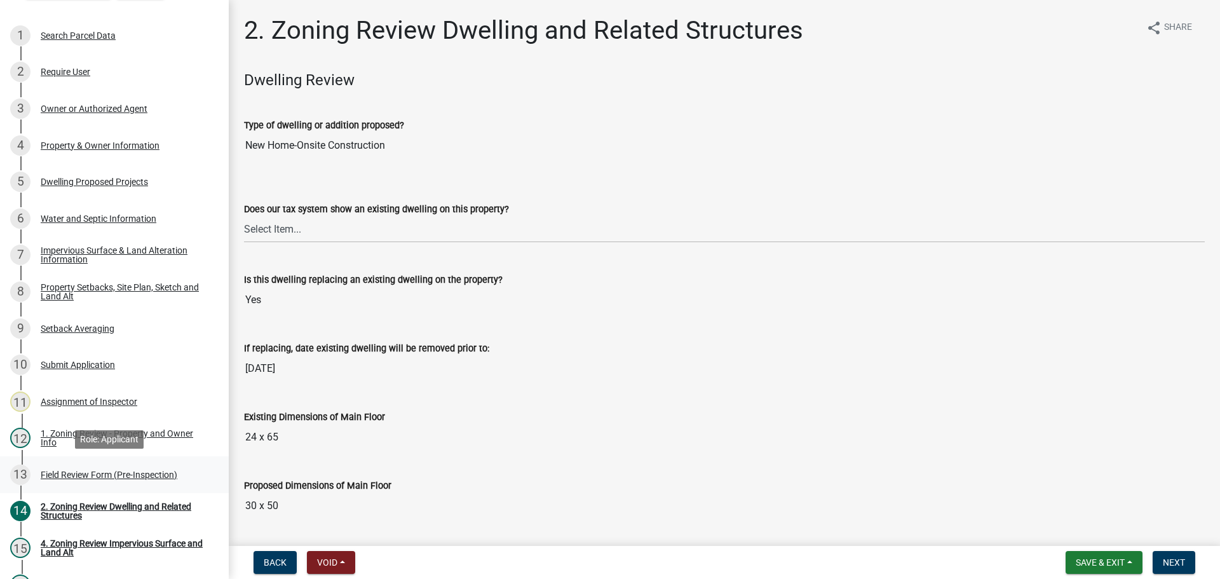
click at [98, 468] on div "13 Field Review Form (Pre-Inspection)" at bounding box center [109, 475] width 198 height 20
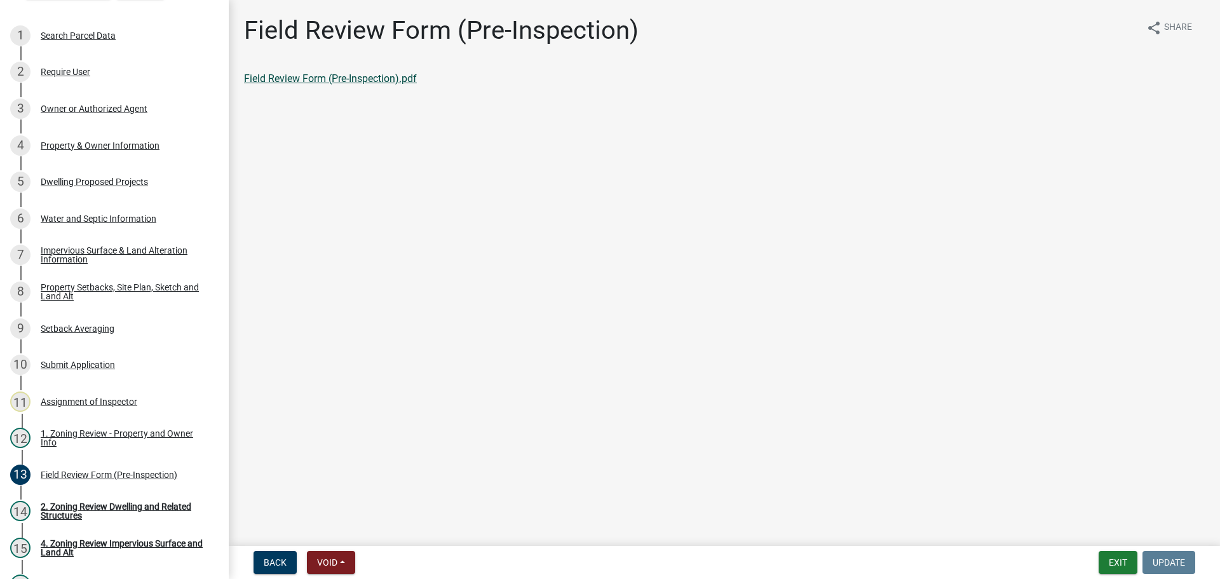
click at [322, 81] on link "Field Review Form (Pre-Inspection).pdf" at bounding box center [330, 78] width 173 height 12
